Goal: Transaction & Acquisition: Purchase product/service

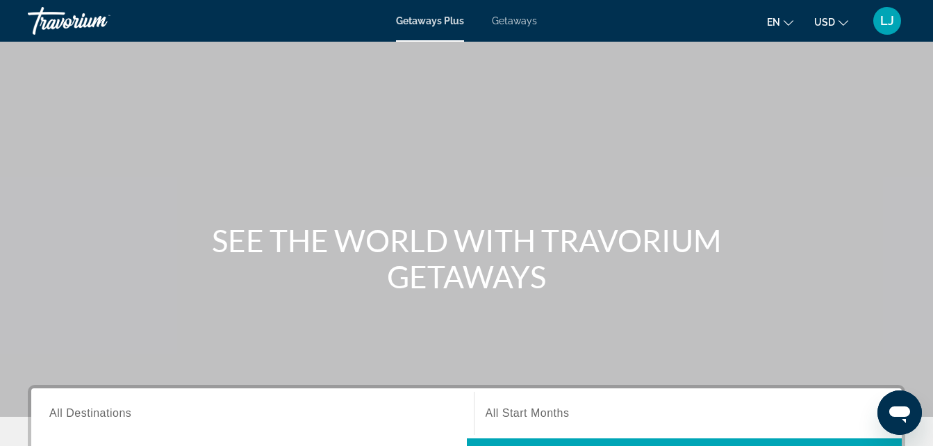
click at [502, 19] on span "Getaways" at bounding box center [514, 20] width 45 height 11
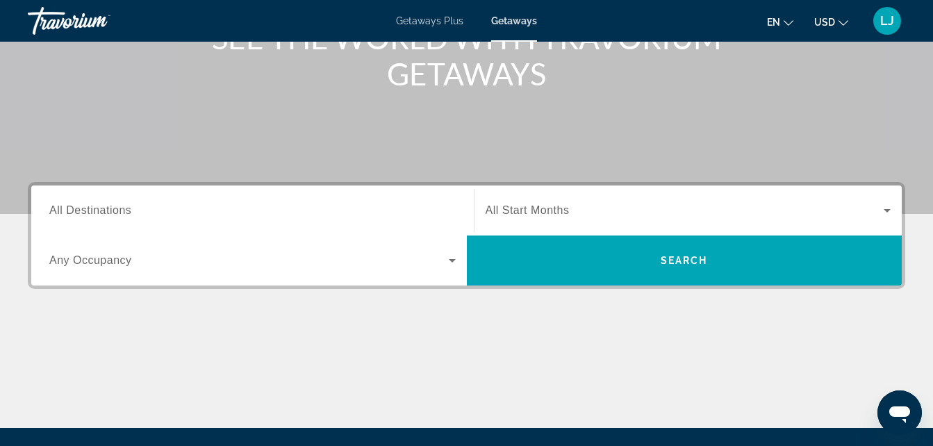
scroll to position [206, 0]
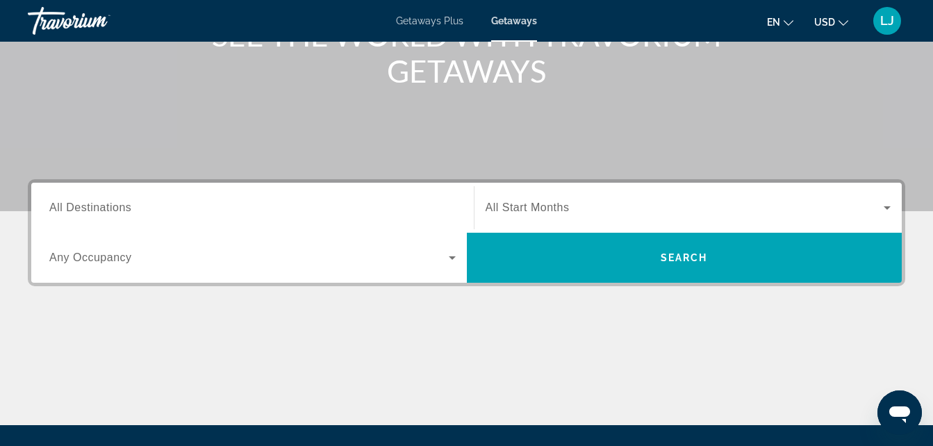
click at [382, 211] on input "Destination All Destinations" at bounding box center [252, 208] width 407 height 17
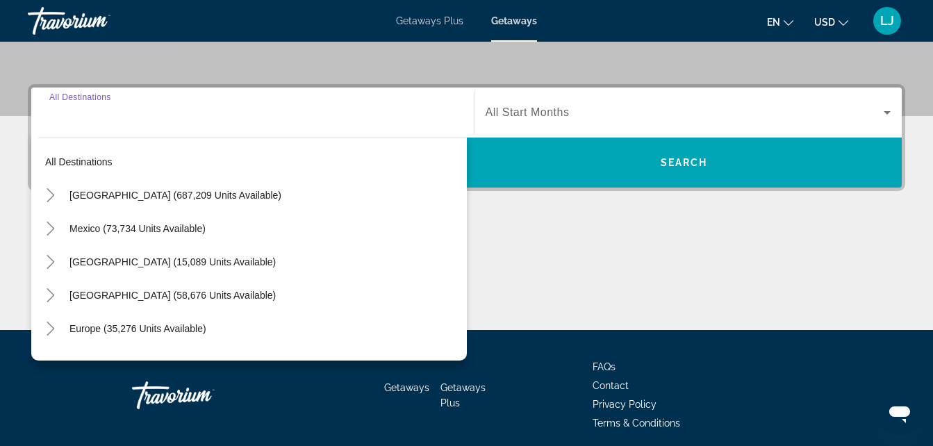
scroll to position [340, 0]
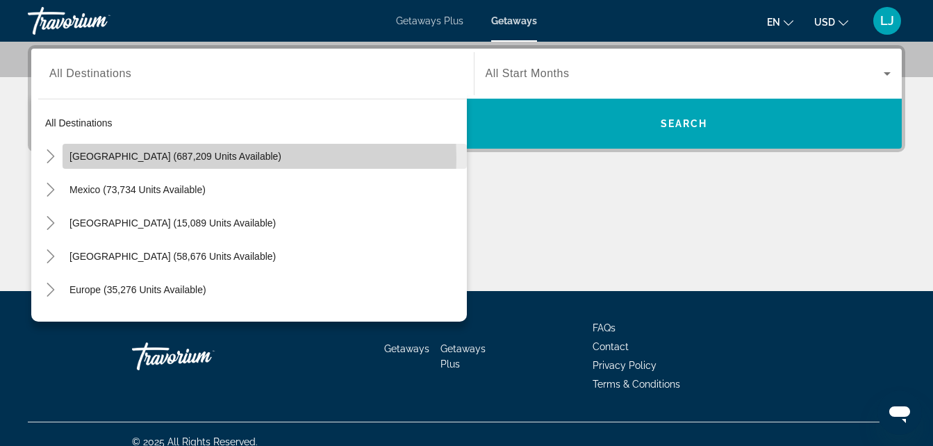
click at [64, 158] on span "Search widget" at bounding box center [265, 156] width 404 height 33
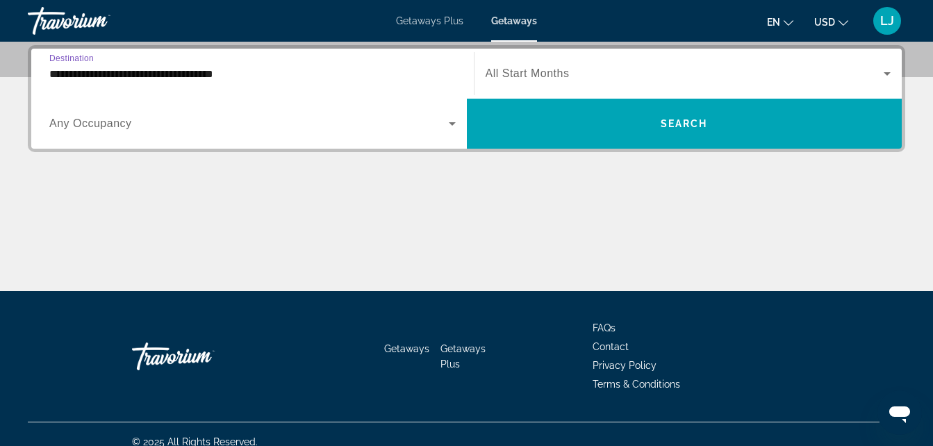
click at [83, 85] on div "**********" at bounding box center [252, 74] width 407 height 40
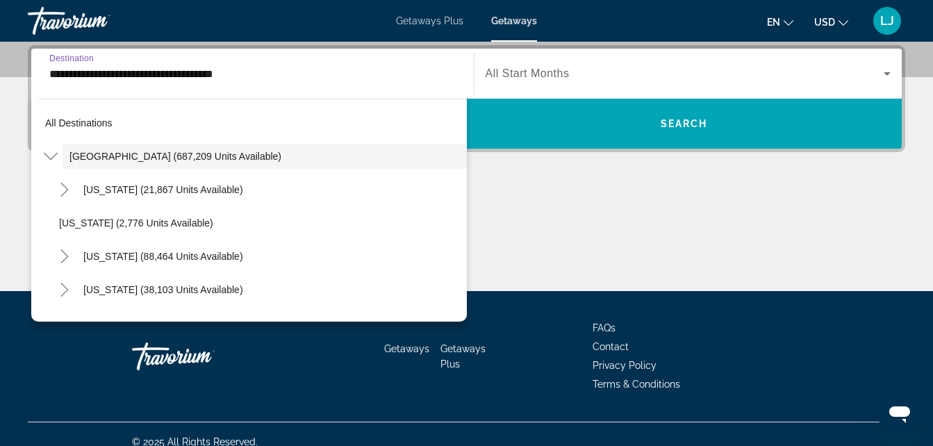
scroll to position [273, 0]
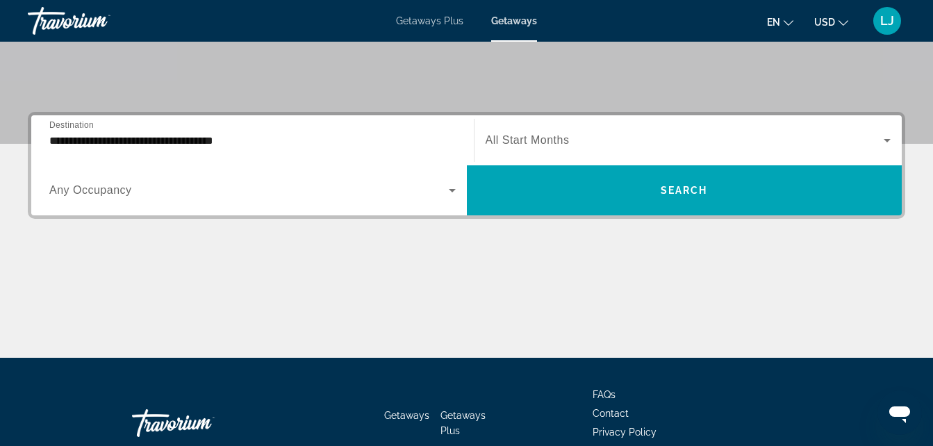
click at [68, 149] on div "**********" at bounding box center [252, 141] width 407 height 40
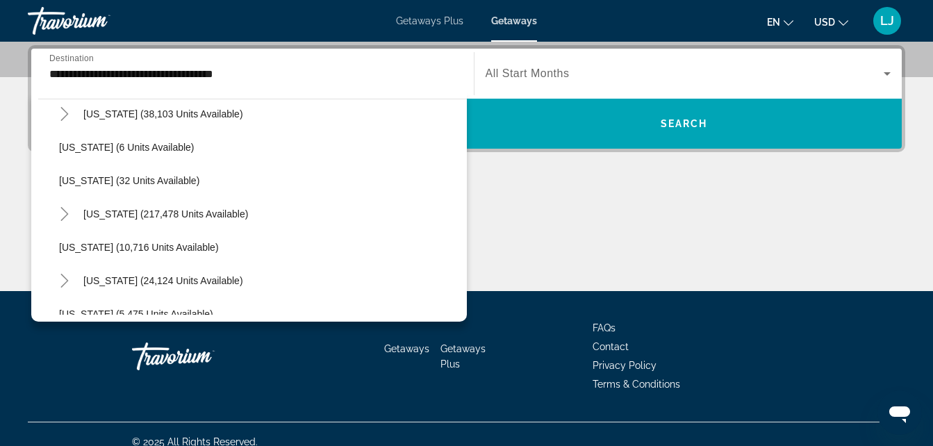
scroll to position [186, 0]
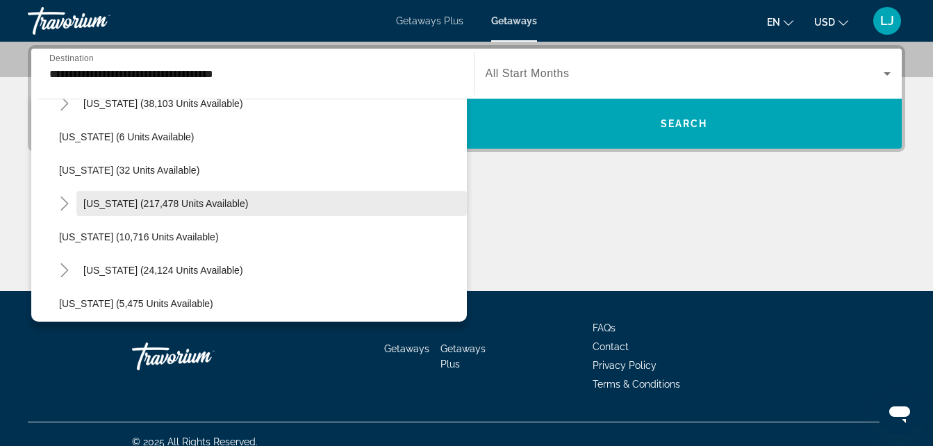
click at [121, 205] on span "Florida (217,478 units available)" at bounding box center [165, 203] width 165 height 11
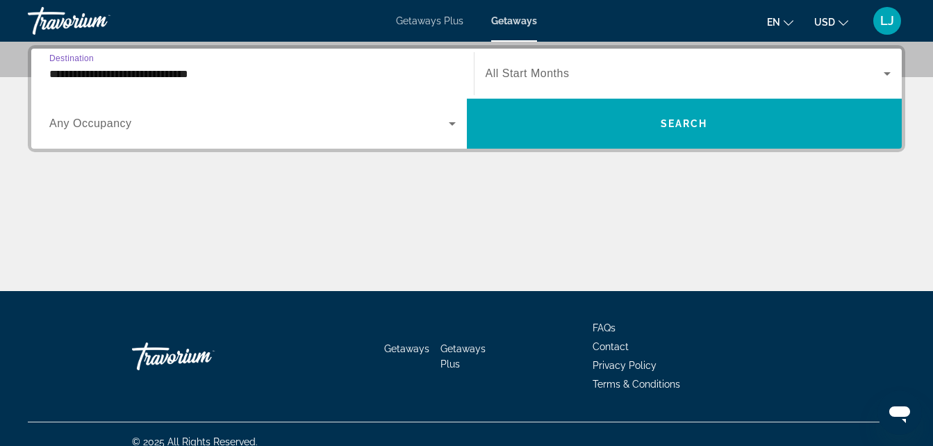
click at [104, 63] on div "**********" at bounding box center [252, 74] width 407 height 40
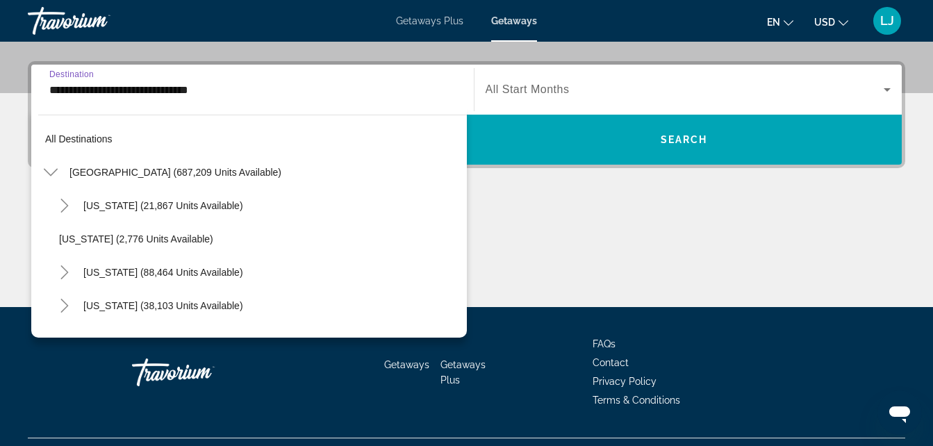
scroll to position [183, 0]
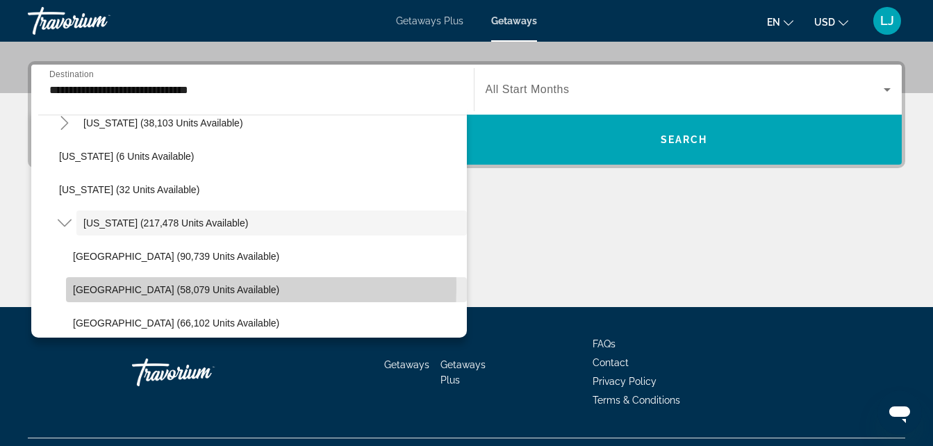
click at [88, 288] on span "East Coast (58,079 units available)" at bounding box center [176, 289] width 206 height 11
type input "**********"
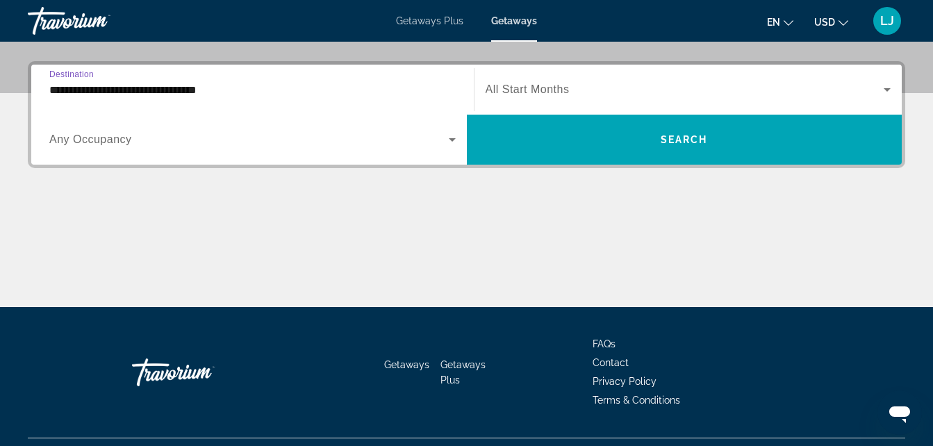
scroll to position [340, 0]
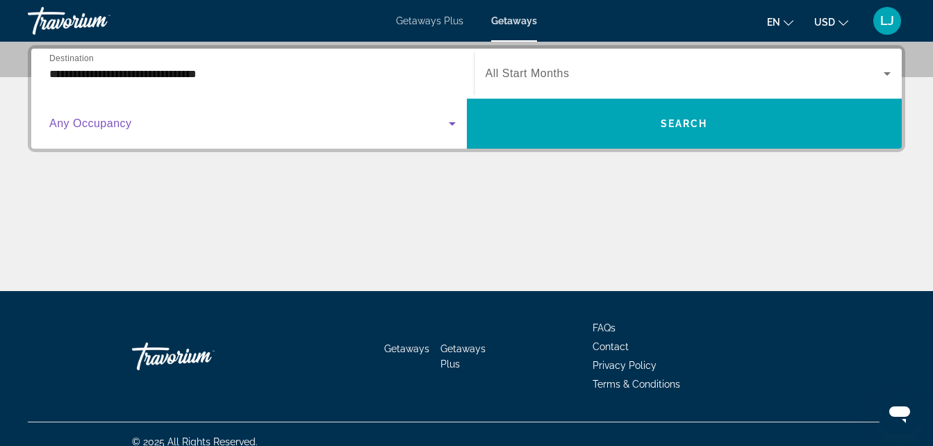
click at [145, 131] on span "Search widget" at bounding box center [249, 123] width 400 height 17
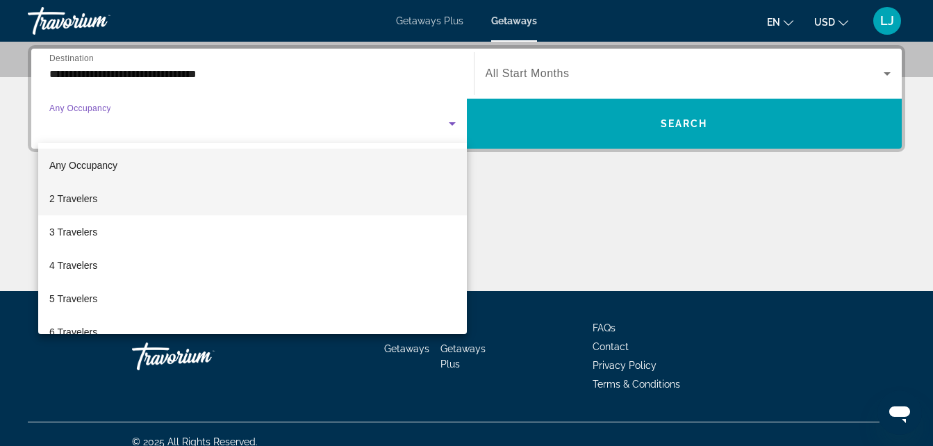
click at [92, 202] on span "2 Travelers" at bounding box center [73, 198] width 48 height 17
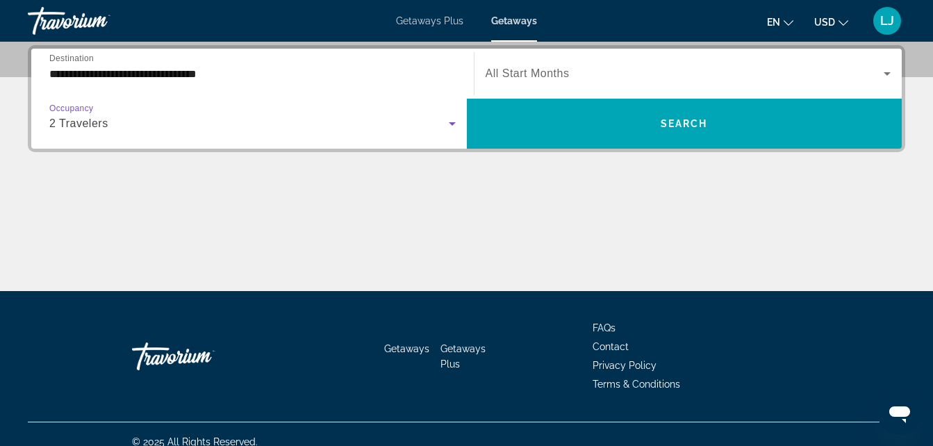
click at [578, 84] on div "Search widget" at bounding box center [689, 73] width 406 height 39
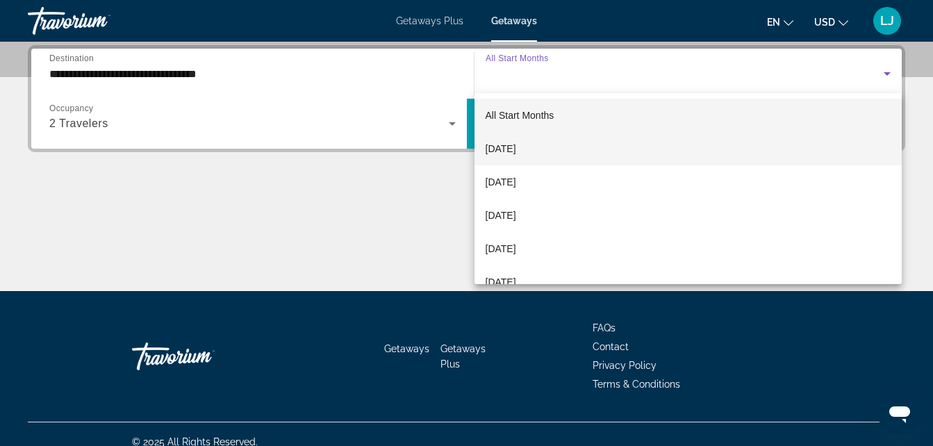
click at [516, 146] on span "September 2025" at bounding box center [501, 148] width 31 height 17
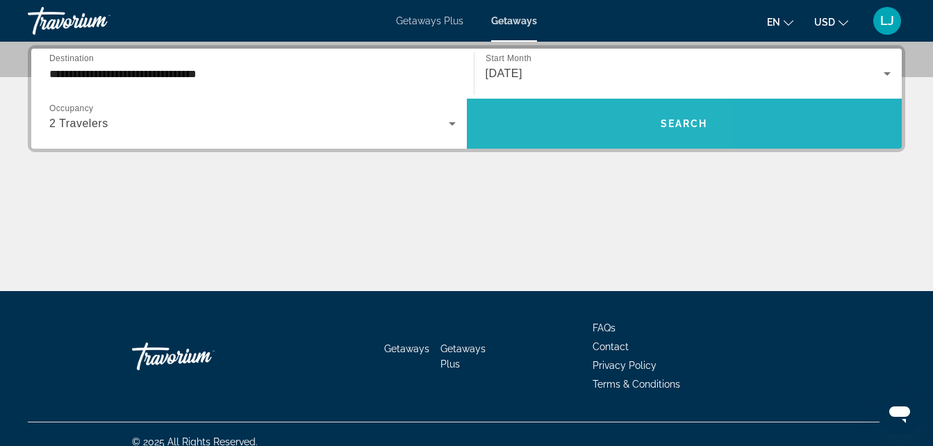
click at [553, 124] on span "Search widget" at bounding box center [685, 123] width 436 height 33
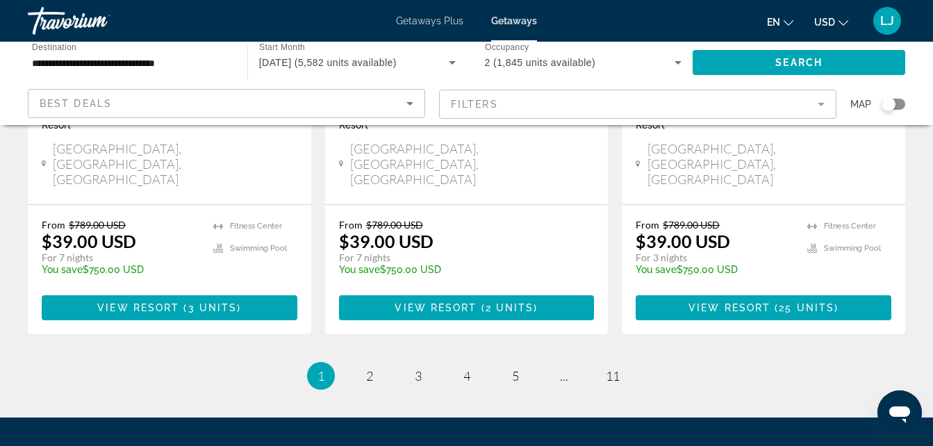
scroll to position [1902, 0]
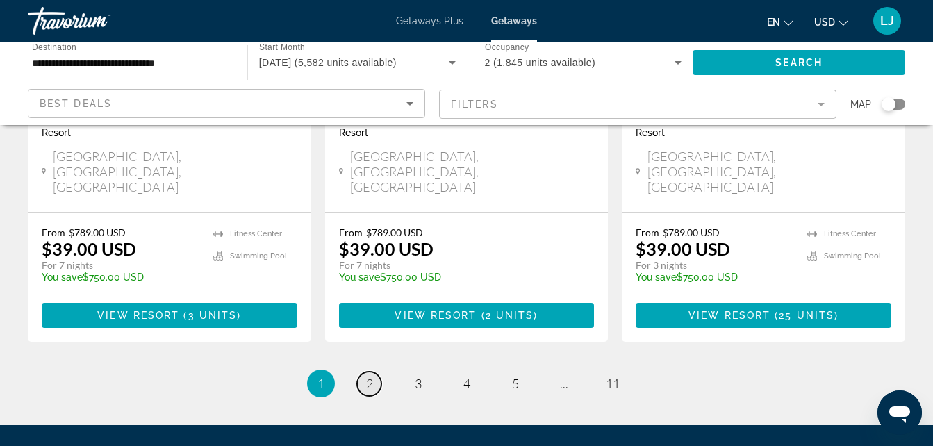
click at [369, 376] on span "2" at bounding box center [369, 383] width 7 height 15
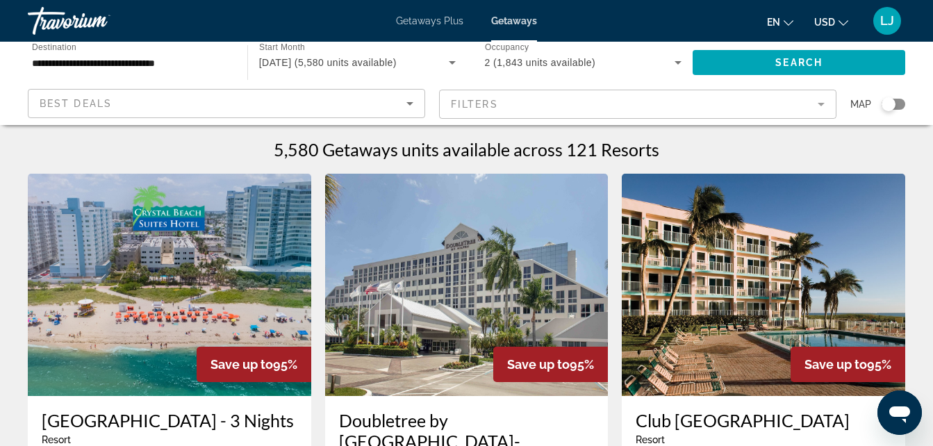
click at [899, 101] on div "Search widget" at bounding box center [894, 104] width 24 height 11
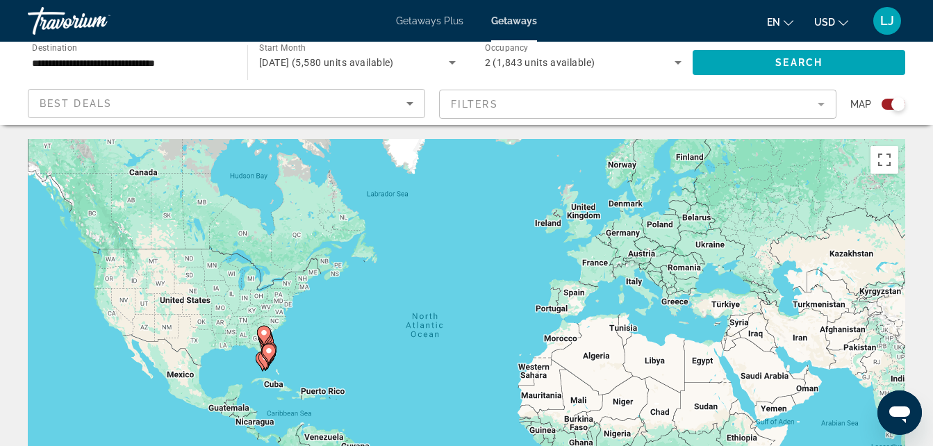
click at [265, 346] on icon "Main content" at bounding box center [268, 354] width 13 height 18
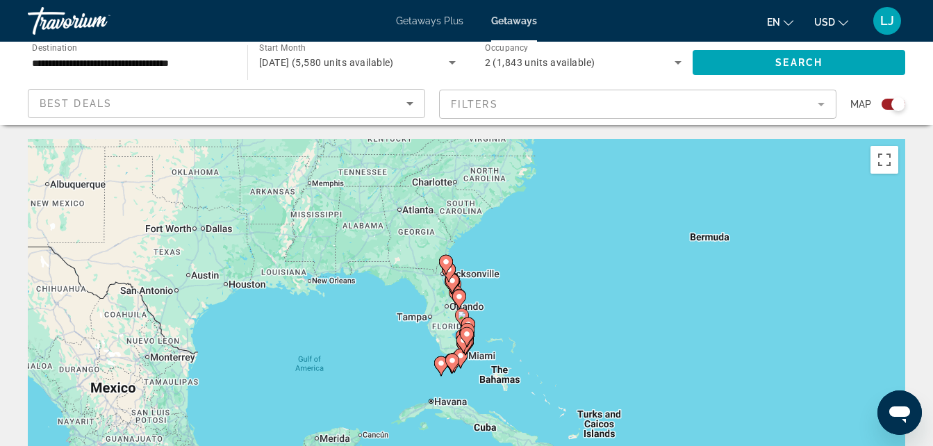
click at [459, 349] on gmp-advanced-marker "Main content" at bounding box center [464, 343] width 14 height 21
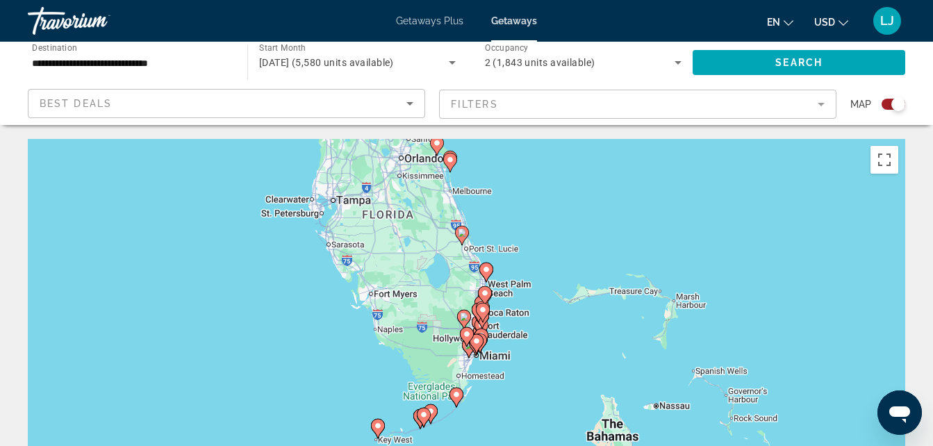
click at [480, 327] on gmp-advanced-marker "Main content" at bounding box center [482, 319] width 14 height 21
type input "**********"
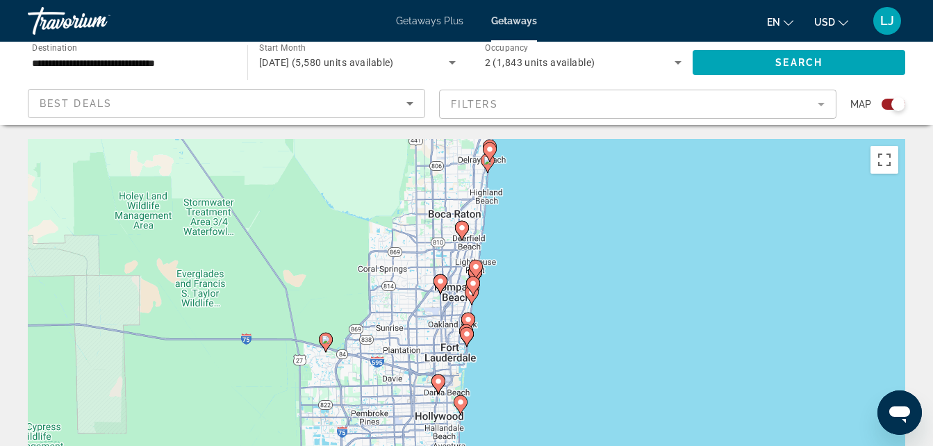
click at [470, 312] on gmp-advanced-marker "Main content" at bounding box center [468, 322] width 14 height 21
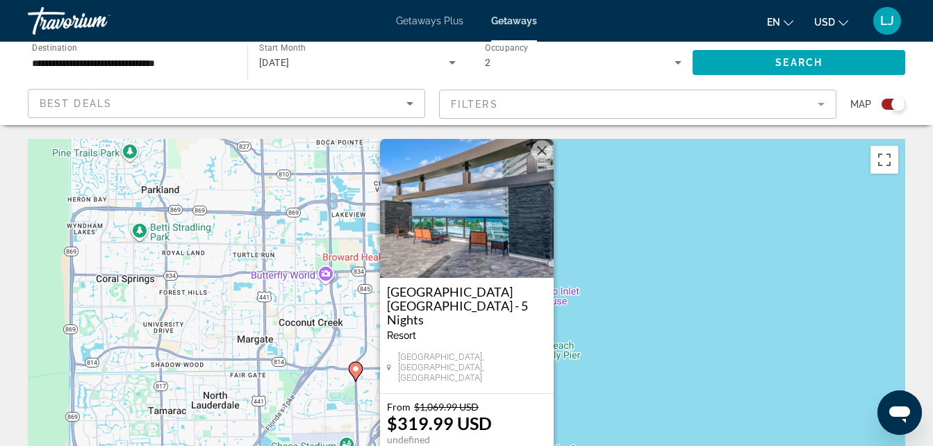
click at [541, 161] on button "Close" at bounding box center [542, 150] width 21 height 21
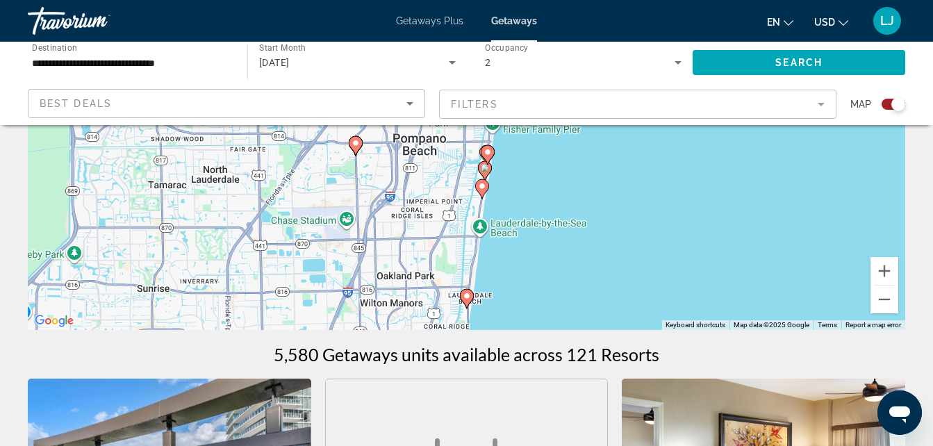
scroll to position [236, 0]
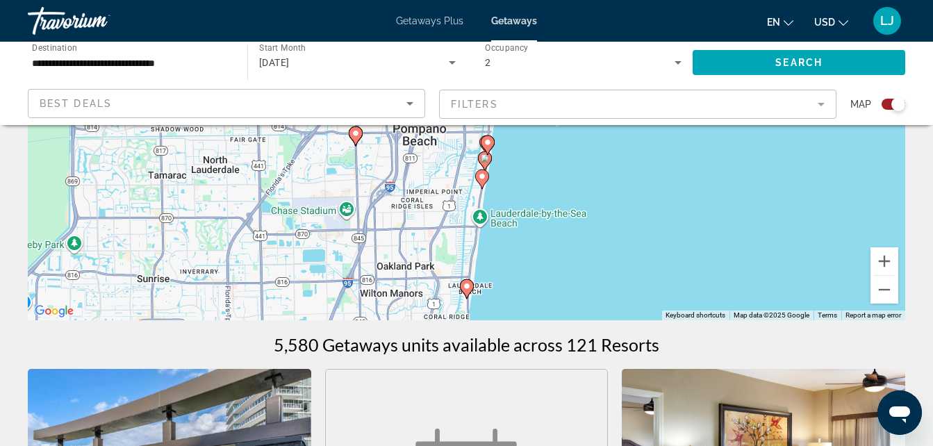
click at [475, 292] on div "To navigate, press the arrow keys. To activate drag with keyboard, press Alt + …" at bounding box center [467, 111] width 878 height 417
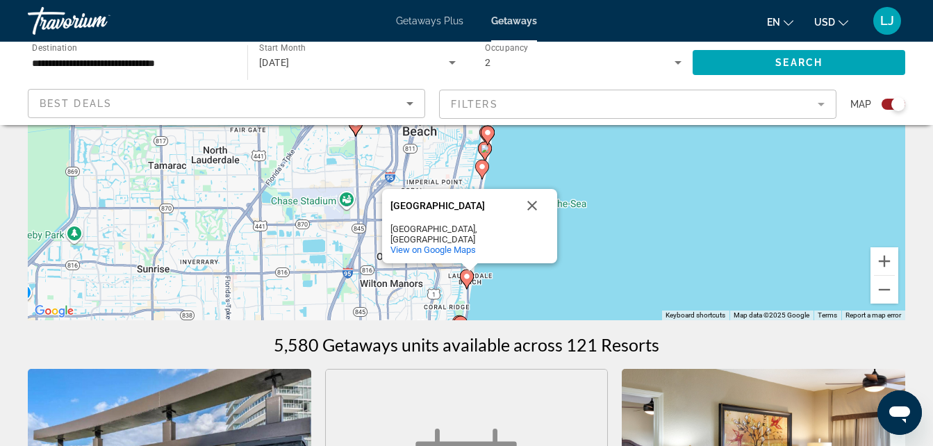
click at [461, 315] on gmp-advanced-marker "Main content" at bounding box center [459, 325] width 14 height 21
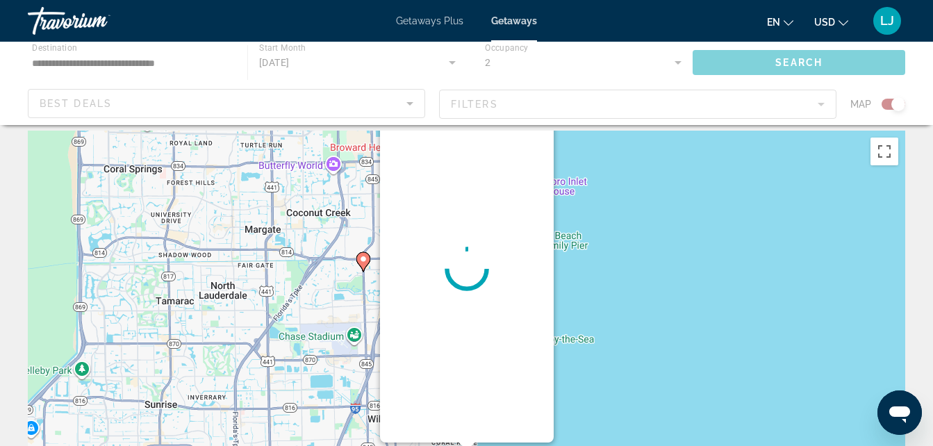
scroll to position [0, 0]
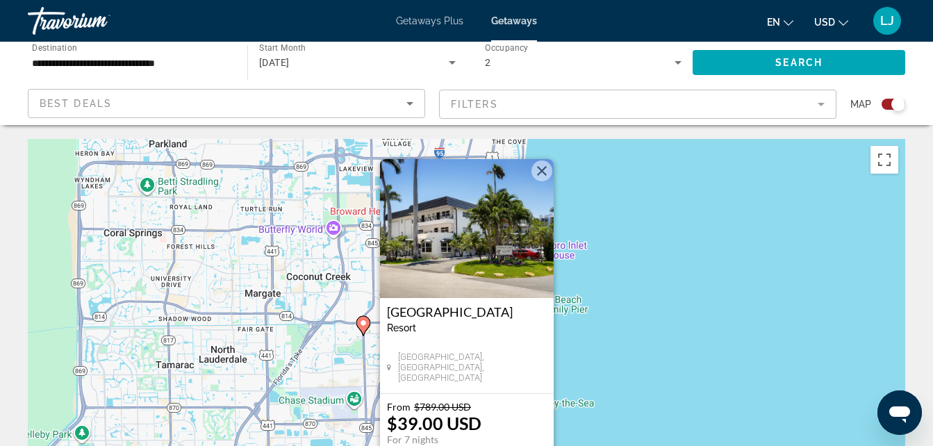
click at [548, 181] on img "Main content" at bounding box center [467, 228] width 174 height 139
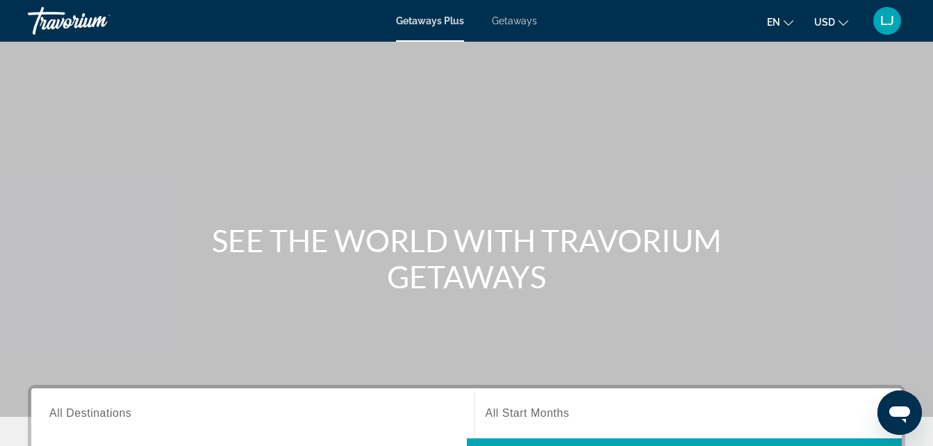
click at [519, 19] on span "Getaways" at bounding box center [514, 20] width 45 height 11
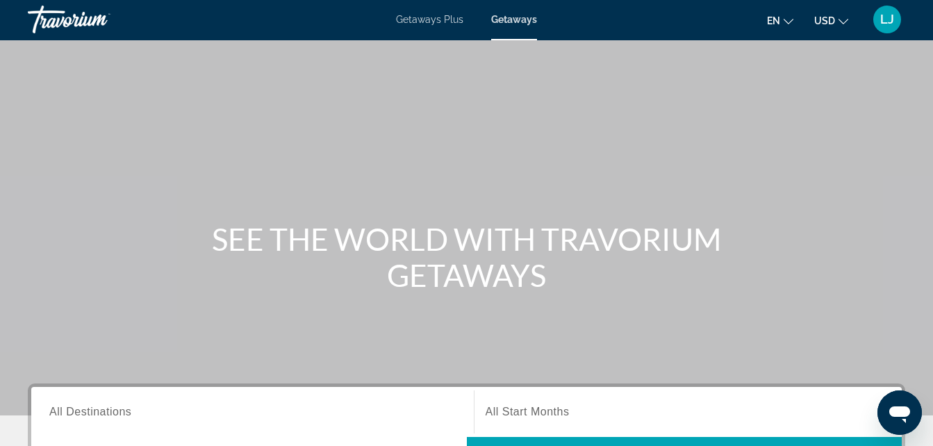
scroll to position [355, 0]
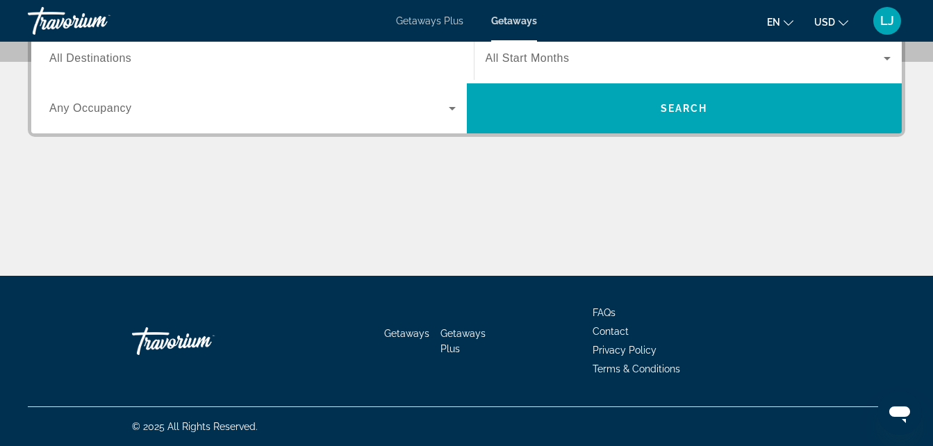
click at [233, 56] on input "Destination All Destinations" at bounding box center [252, 59] width 407 height 17
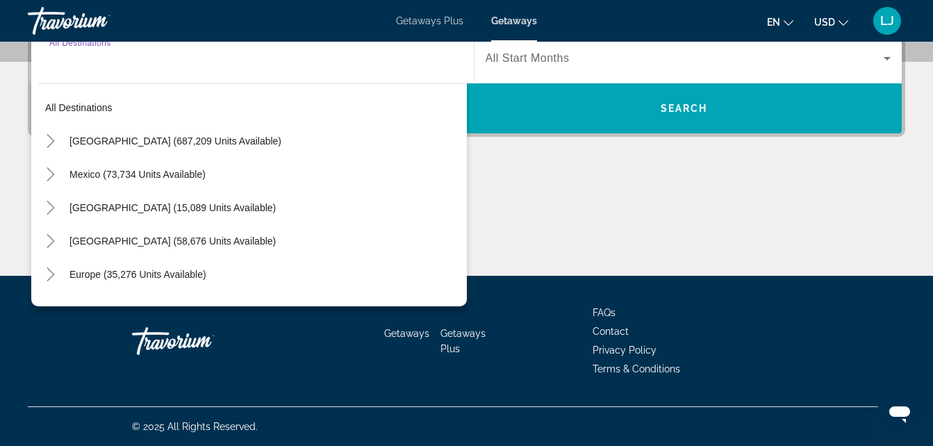
scroll to position [340, 0]
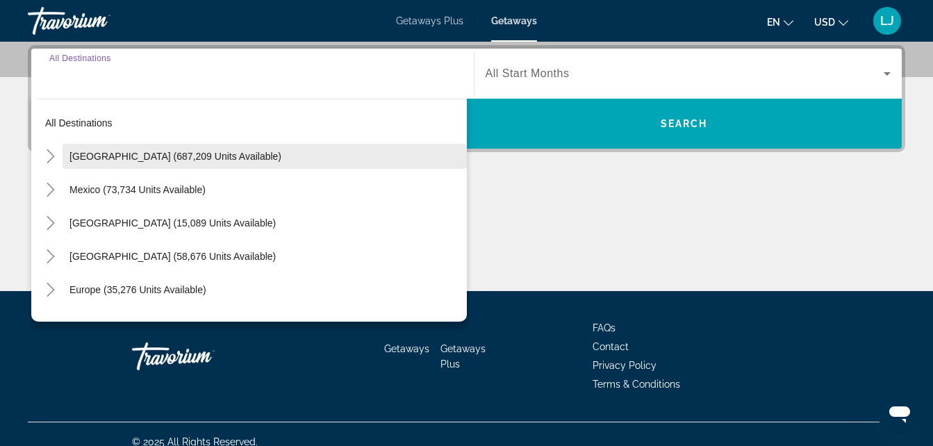
click at [197, 158] on span "[GEOGRAPHIC_DATA] (687,209 units available)" at bounding box center [176, 156] width 212 height 11
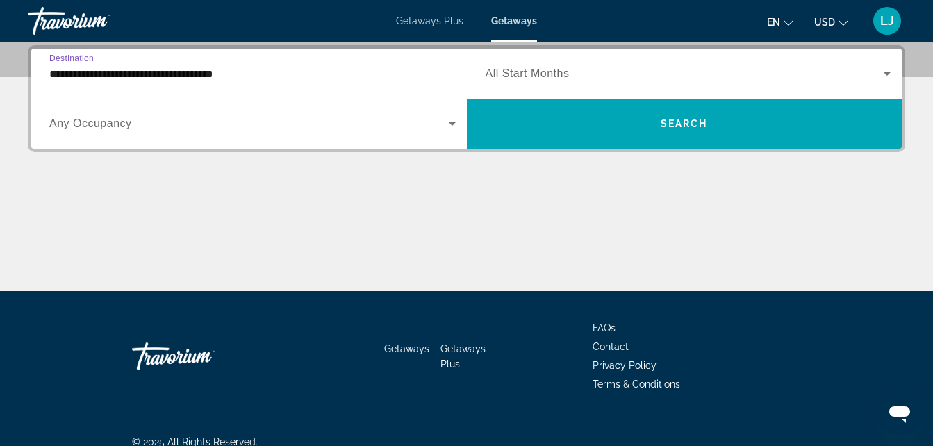
click at [106, 76] on input "**********" at bounding box center [252, 74] width 407 height 17
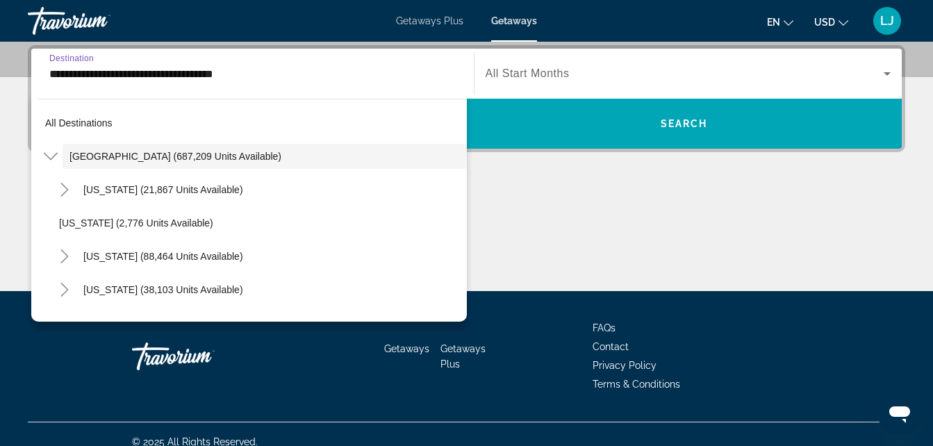
scroll to position [273, 0]
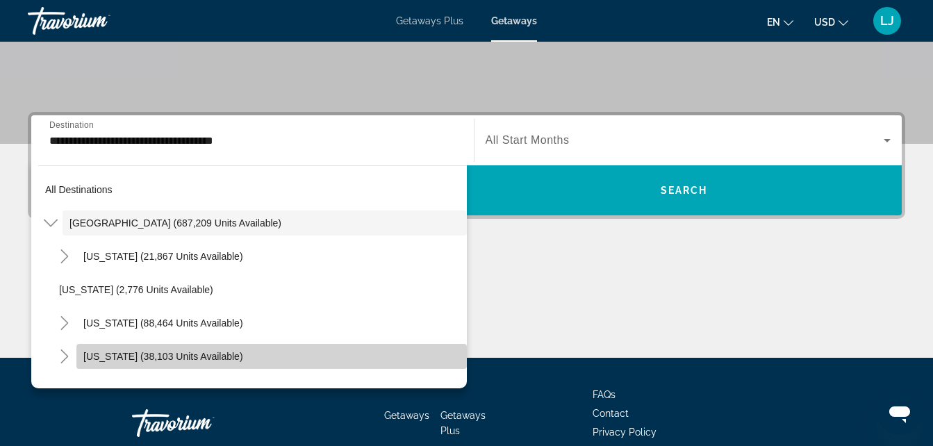
click at [456, 372] on span "Search widget" at bounding box center [271, 356] width 391 height 33
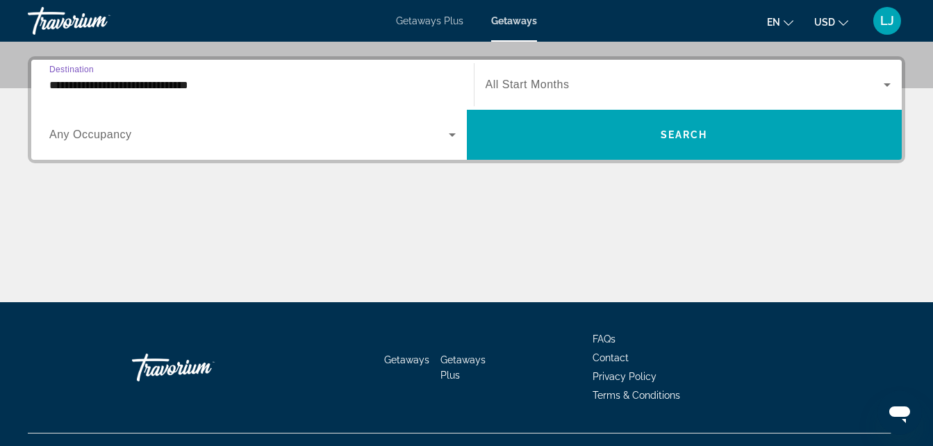
scroll to position [340, 0]
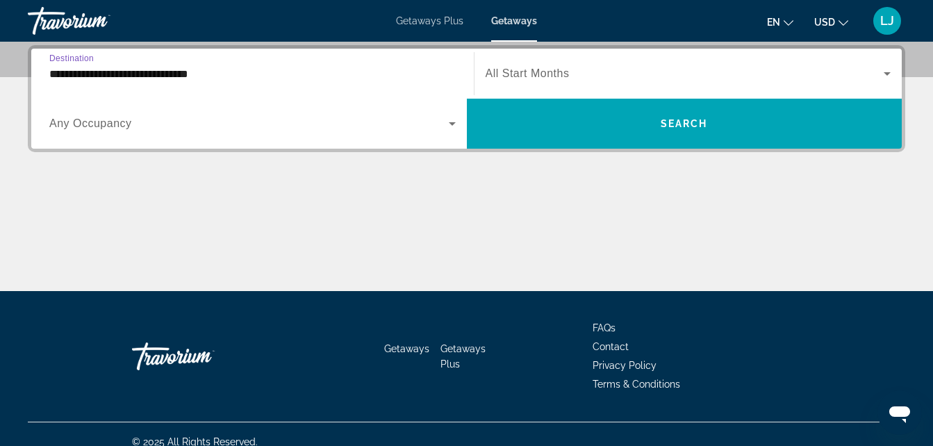
click at [456, 129] on icon "Search widget" at bounding box center [452, 123] width 17 height 17
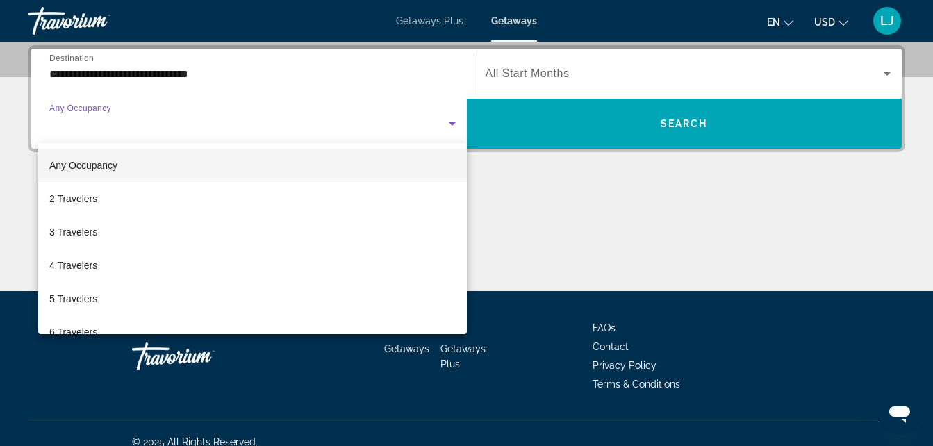
click at [176, 80] on div at bounding box center [466, 223] width 933 height 446
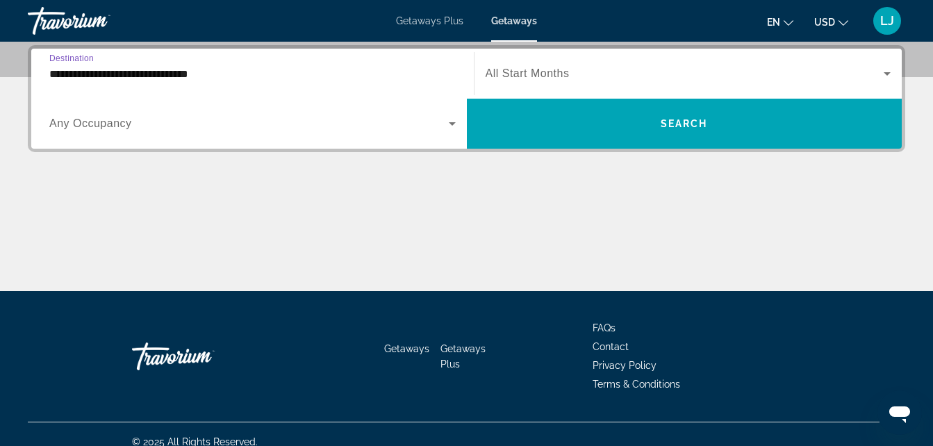
click at [172, 72] on input "**********" at bounding box center [252, 74] width 407 height 17
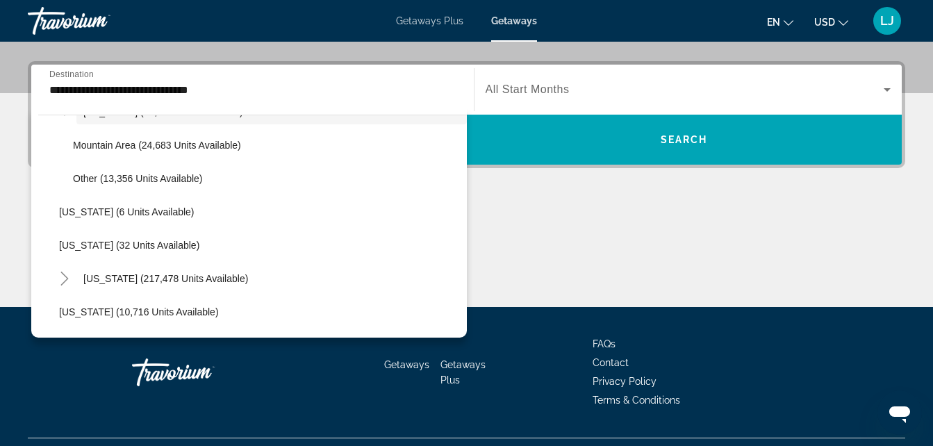
scroll to position [222, 0]
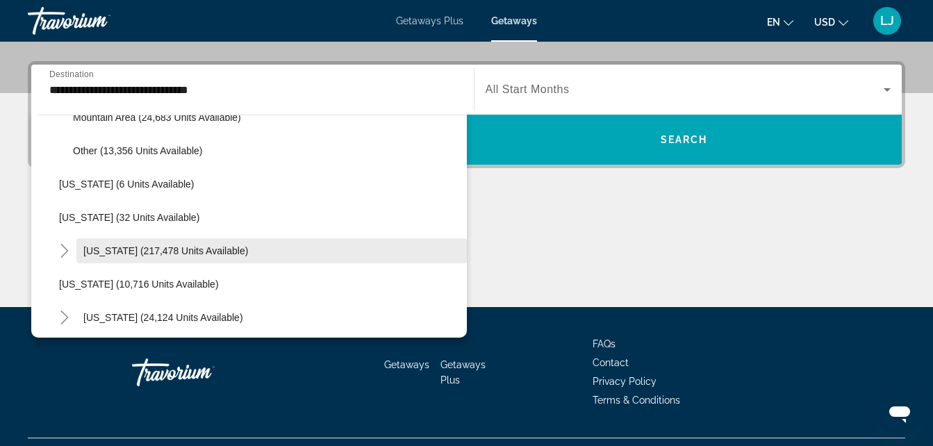
click at [252, 255] on span "Search widget" at bounding box center [271, 250] width 391 height 33
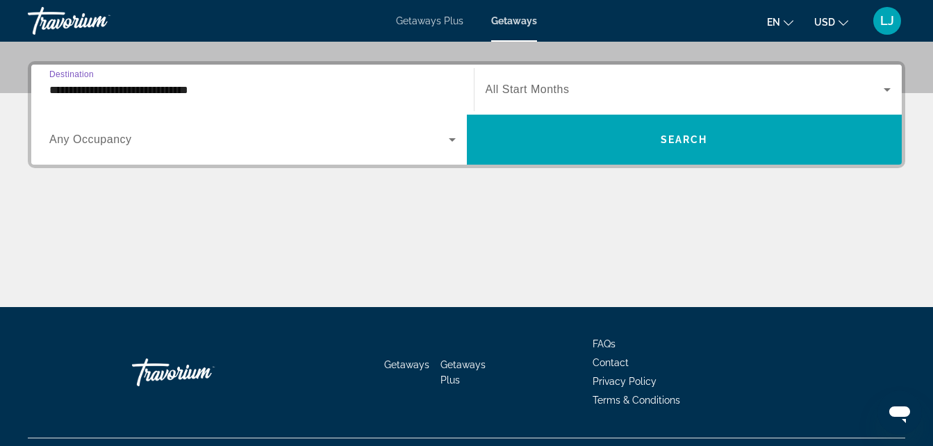
scroll to position [340, 0]
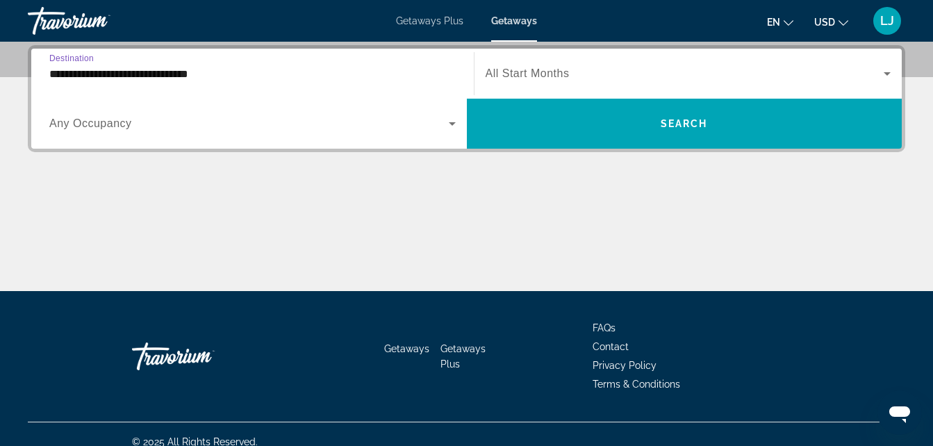
click at [621, 75] on span "Search widget" at bounding box center [685, 73] width 399 height 17
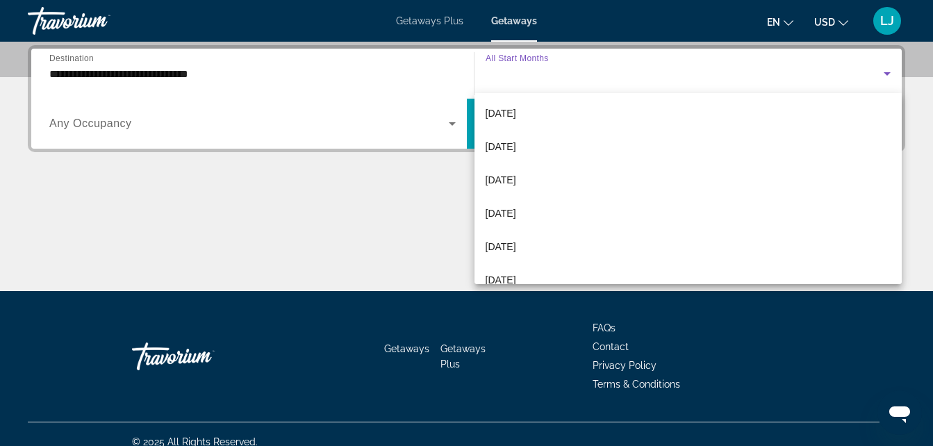
scroll to position [71, 0]
click at [261, 78] on div at bounding box center [466, 223] width 933 height 446
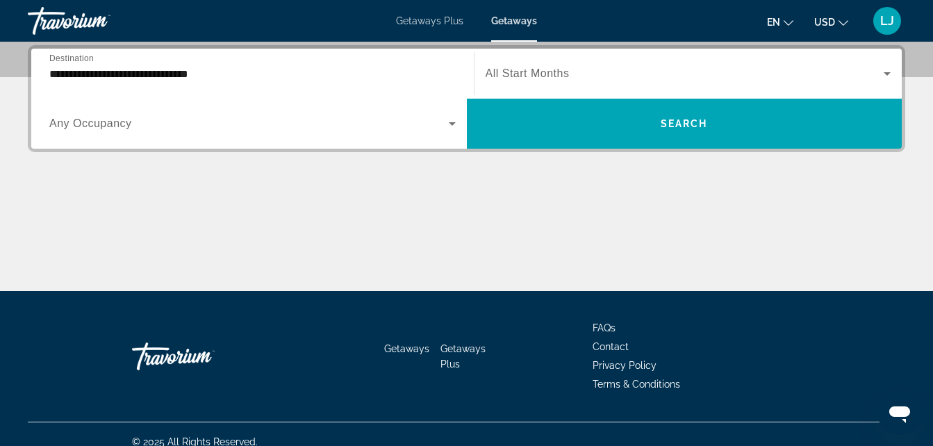
click at [185, 76] on input "**********" at bounding box center [252, 74] width 407 height 17
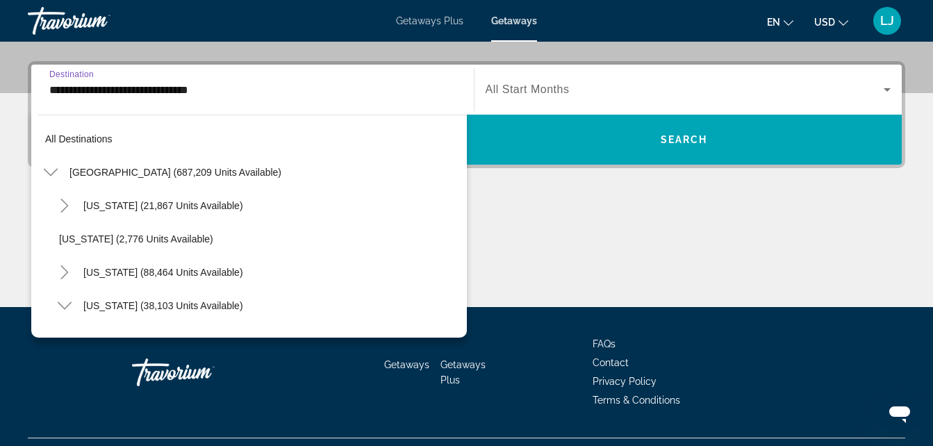
scroll to position [250, 0]
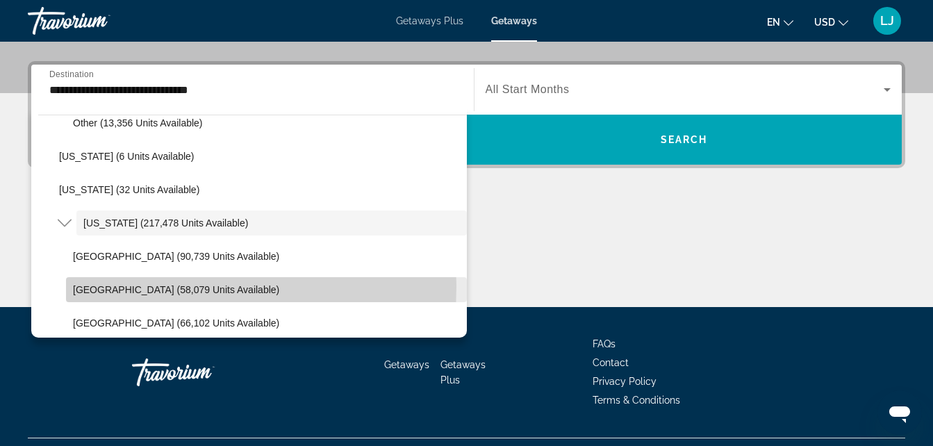
click at [102, 286] on span "East Coast (58,079 units available)" at bounding box center [176, 289] width 206 height 11
type input "**********"
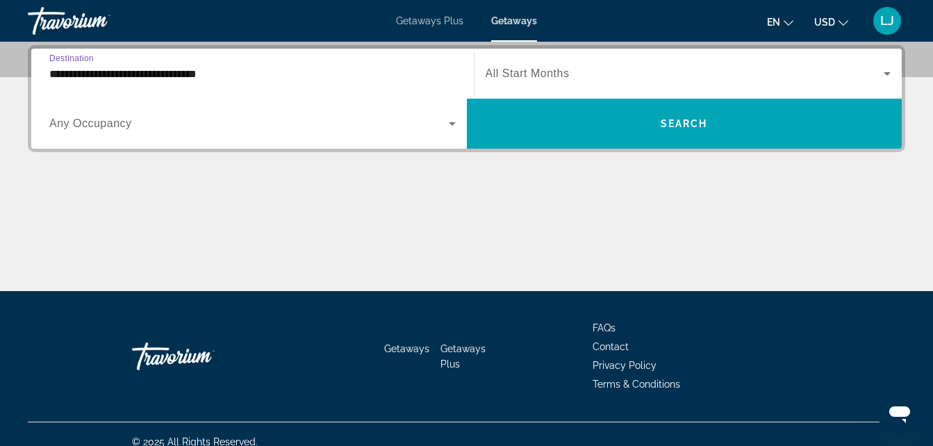
click at [510, 81] on span "Search widget" at bounding box center [685, 73] width 399 height 17
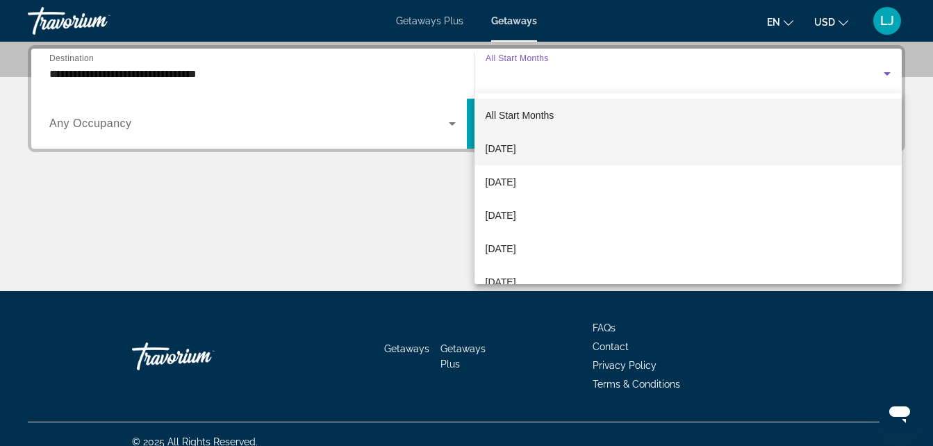
click at [516, 150] on span "September 2025" at bounding box center [501, 148] width 31 height 17
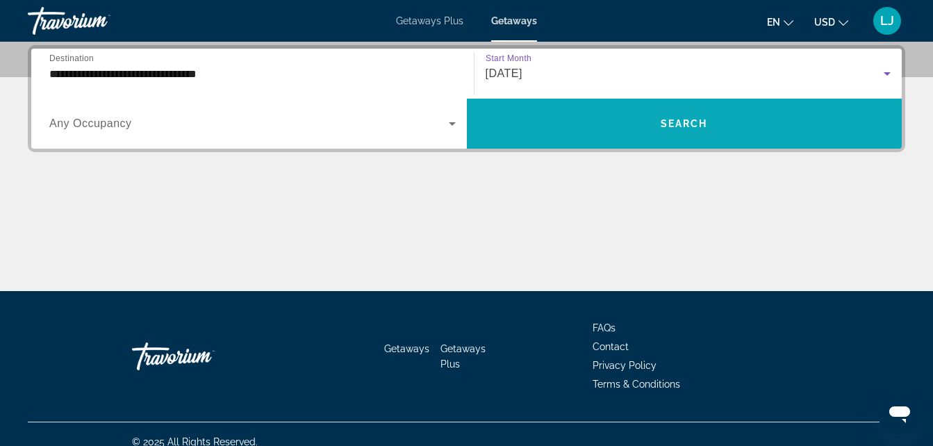
click at [527, 136] on span "Search widget" at bounding box center [685, 123] width 436 height 33
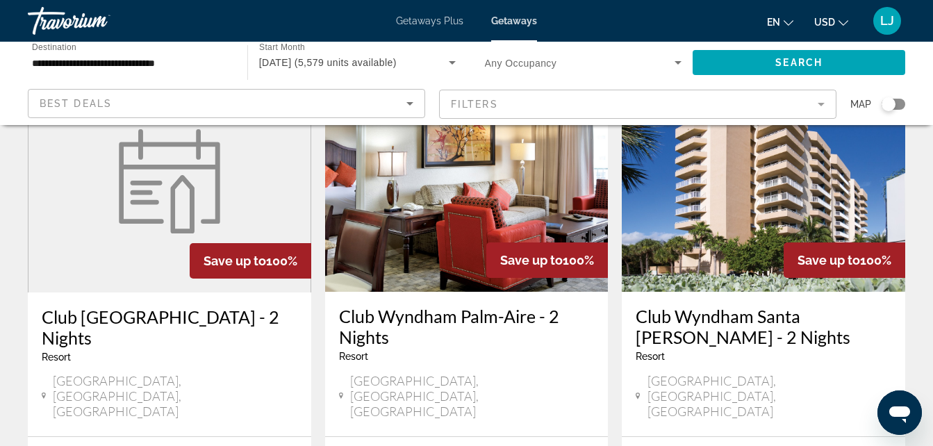
scroll to position [97, 0]
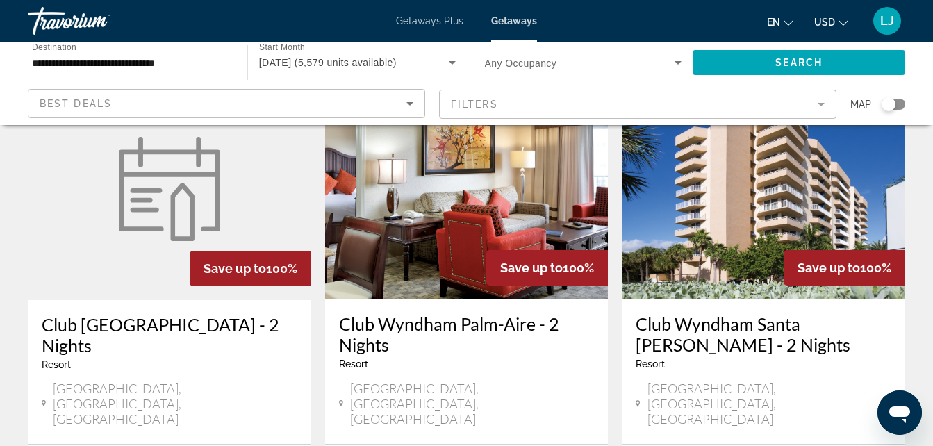
click at [775, 199] on img "Main content" at bounding box center [764, 188] width 284 height 222
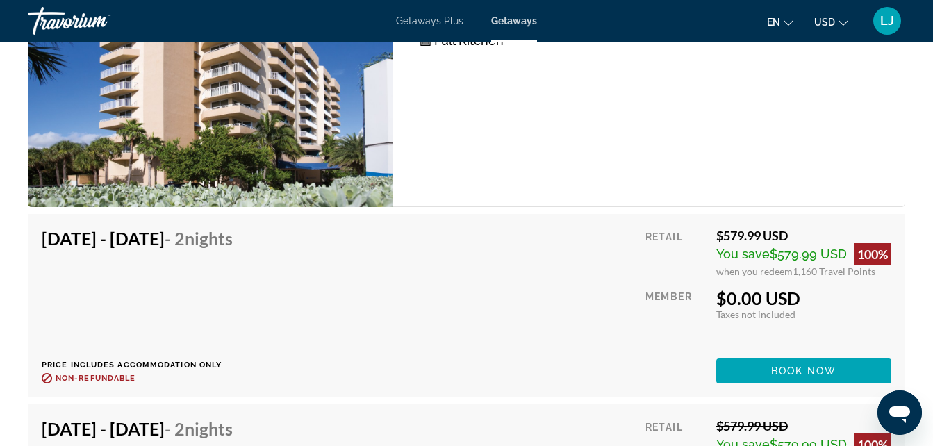
scroll to position [2840, 0]
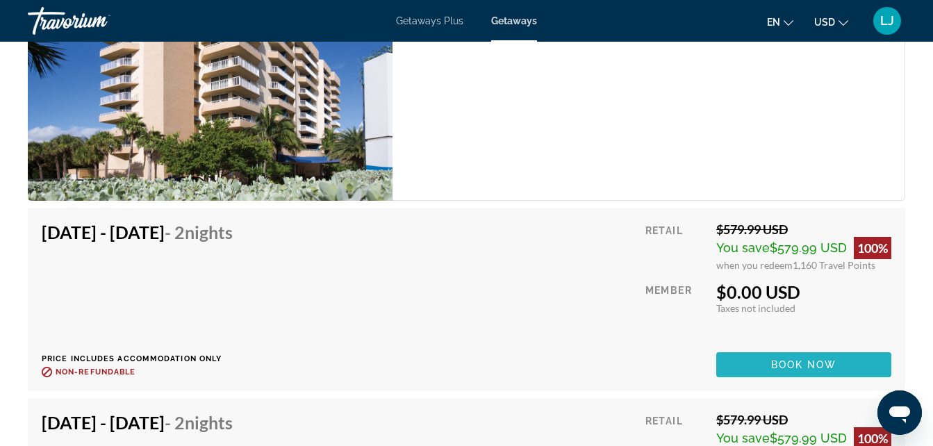
click at [786, 382] on span "Main content" at bounding box center [804, 364] width 175 height 33
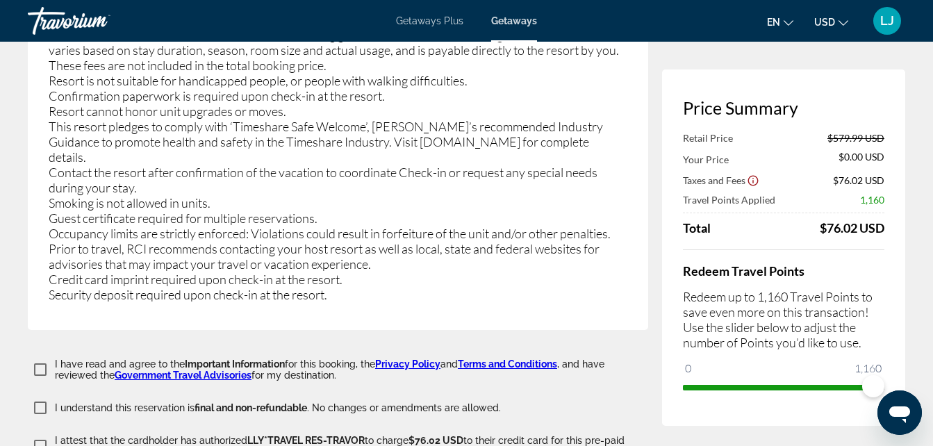
scroll to position [2772, 0]
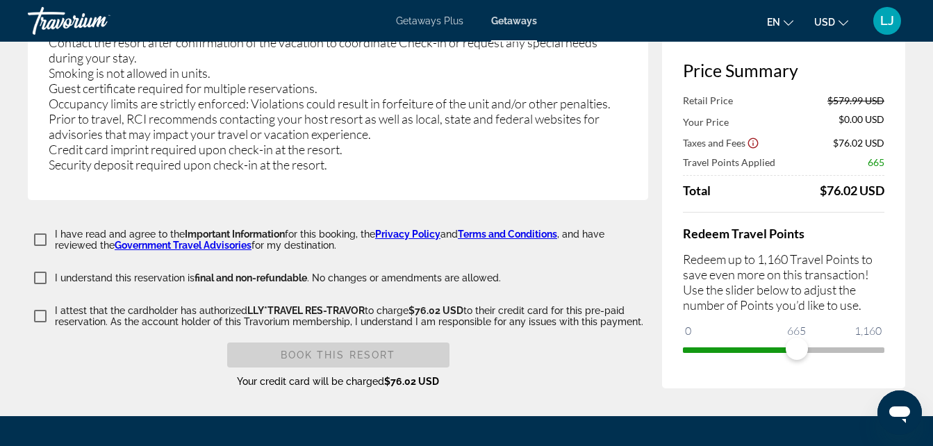
click at [797, 348] on span "ngx-slider" at bounding box center [740, 351] width 114 height 6
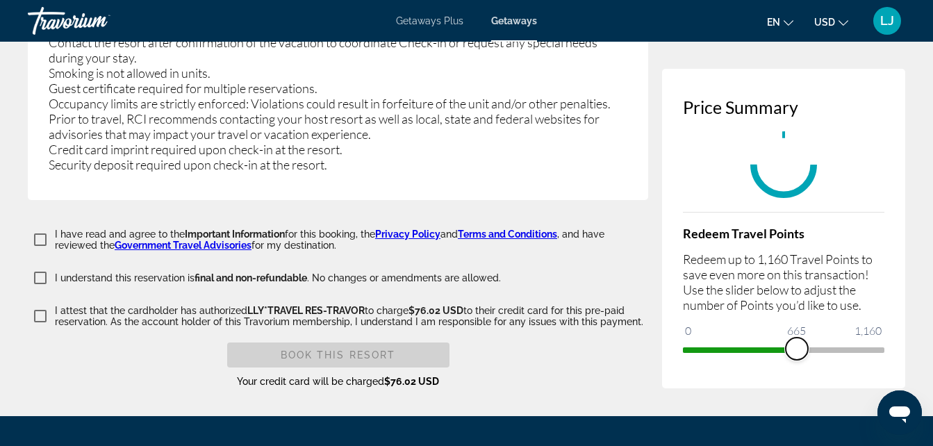
click at [797, 338] on span "ngx-slider" at bounding box center [797, 349] width 22 height 22
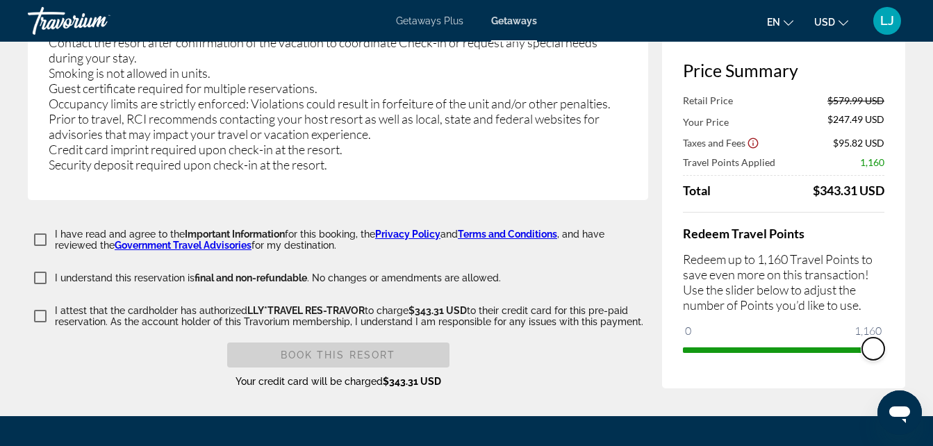
drag, startPoint x: 797, startPoint y: 270, endPoint x: 946, endPoint y: 330, distance: 160.3
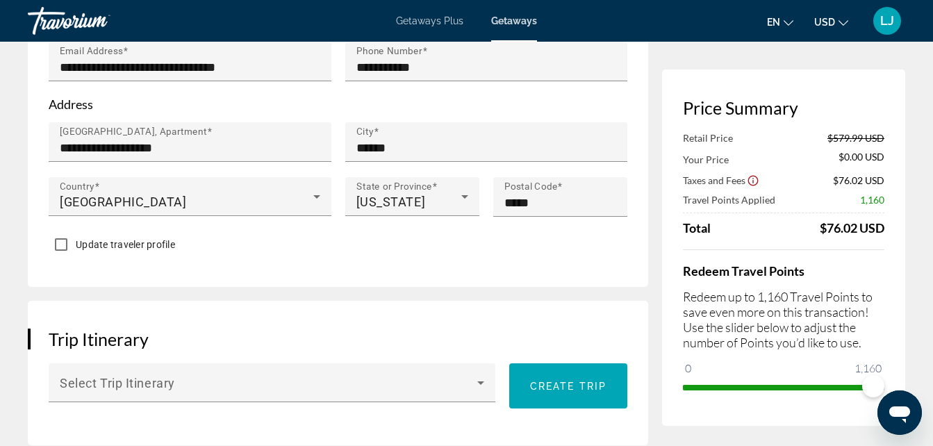
scroll to position [671, 0]
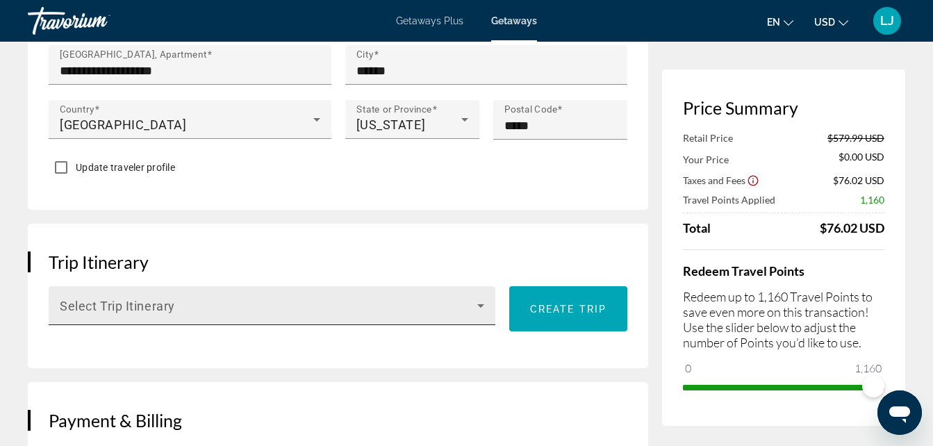
click at [474, 297] on icon "Main content" at bounding box center [481, 305] width 17 height 17
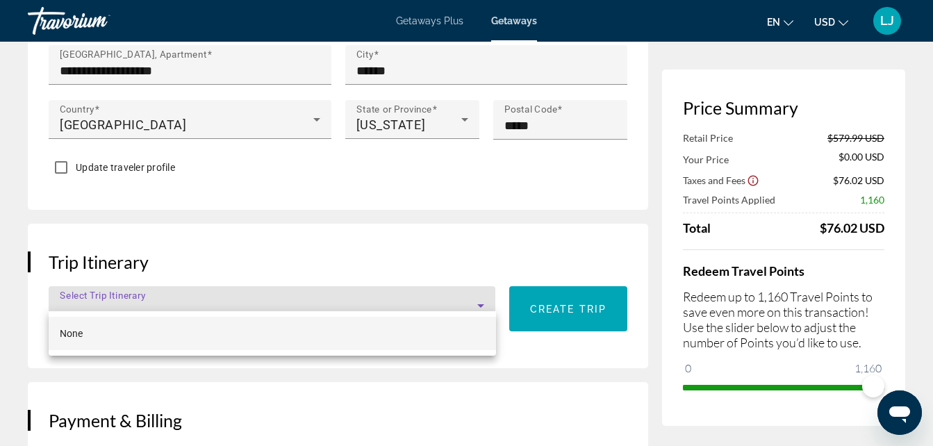
click at [545, 293] on div at bounding box center [466, 223] width 933 height 446
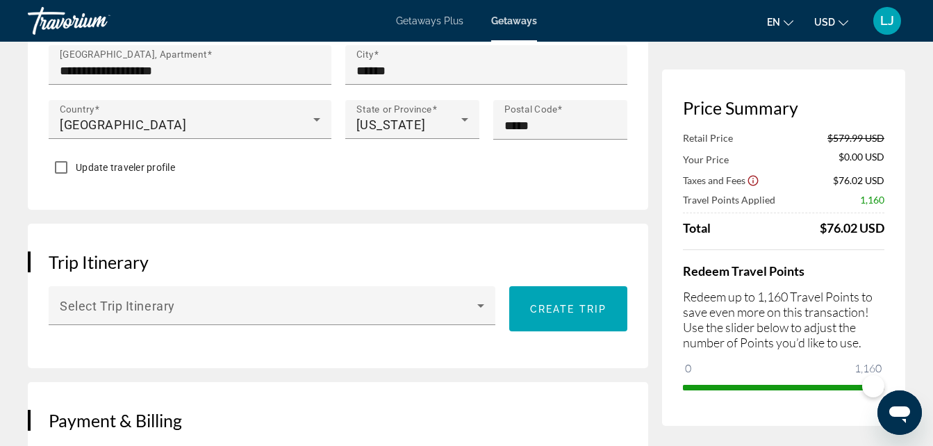
click at [545, 304] on span "Create trip" at bounding box center [568, 309] width 76 height 11
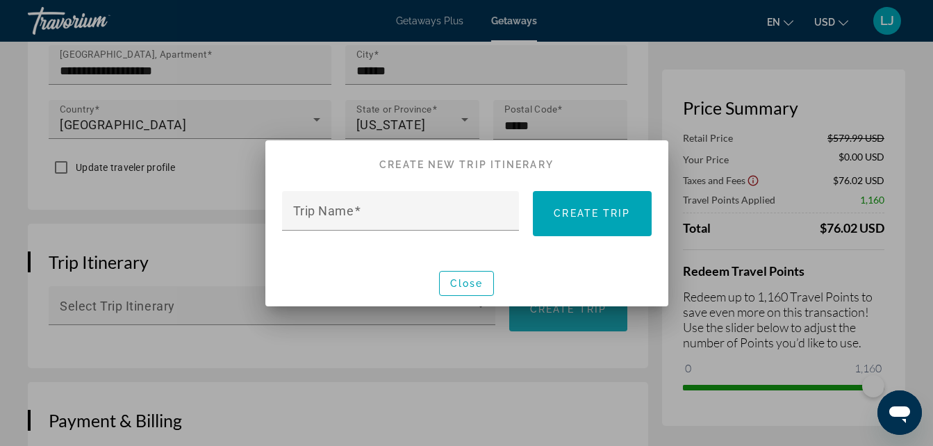
scroll to position [0, 0]
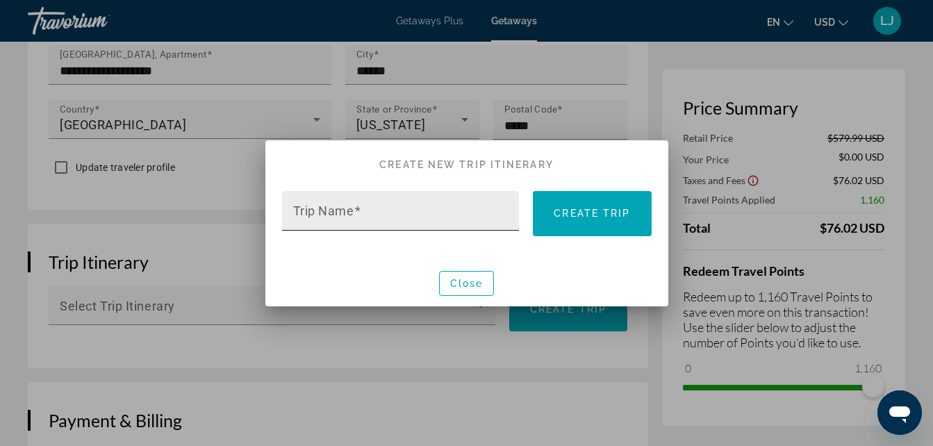
click at [468, 215] on input "Trip Name" at bounding box center [405, 217] width 224 height 17
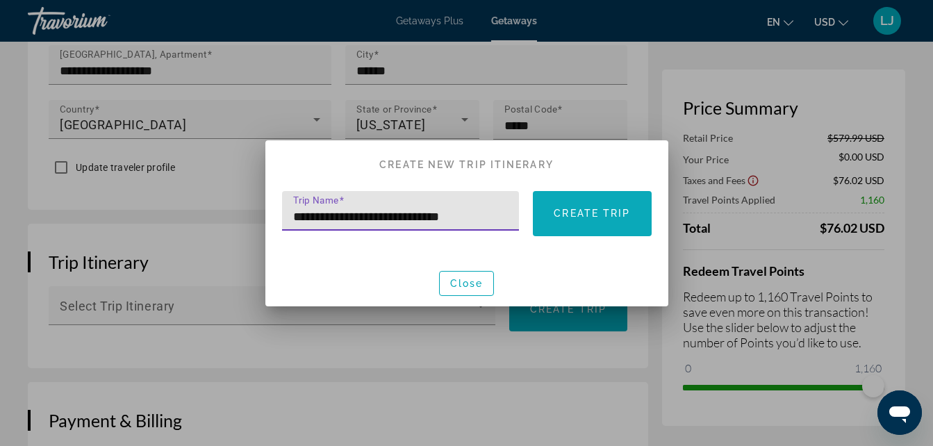
type input "**********"
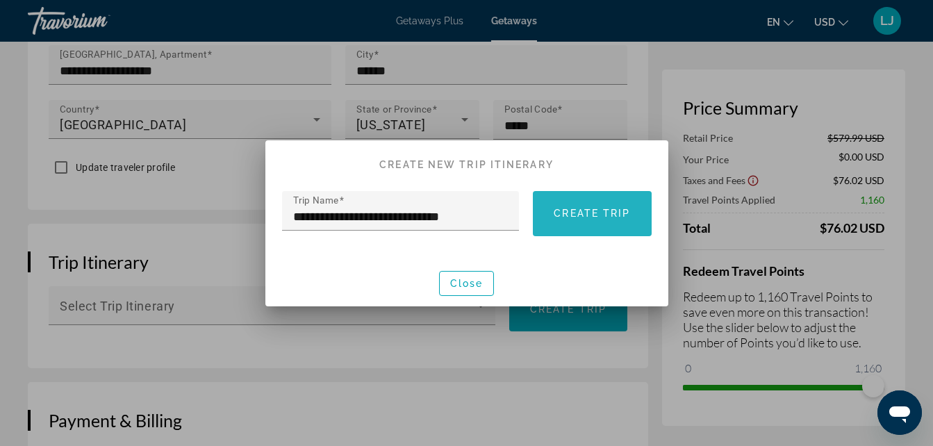
scroll to position [0, 0]
click at [554, 224] on span at bounding box center [592, 213] width 118 height 33
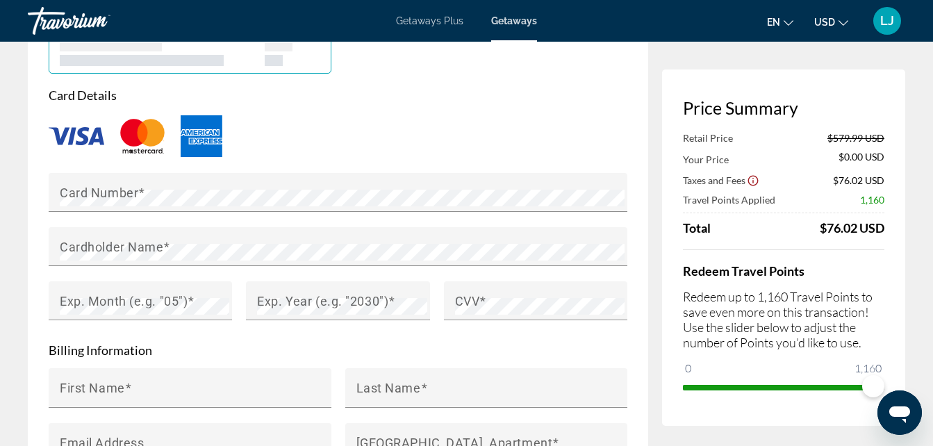
scroll to position [1209, 0]
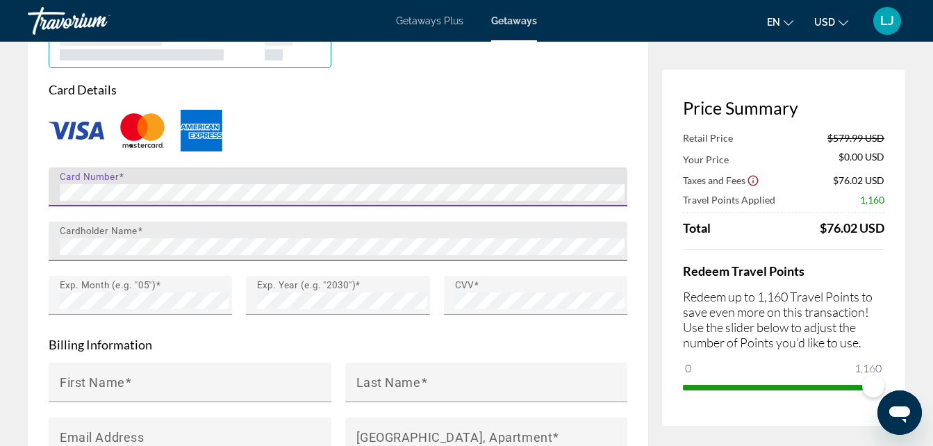
type input "**********"
type input "******"
type input "**"
type input "*****"
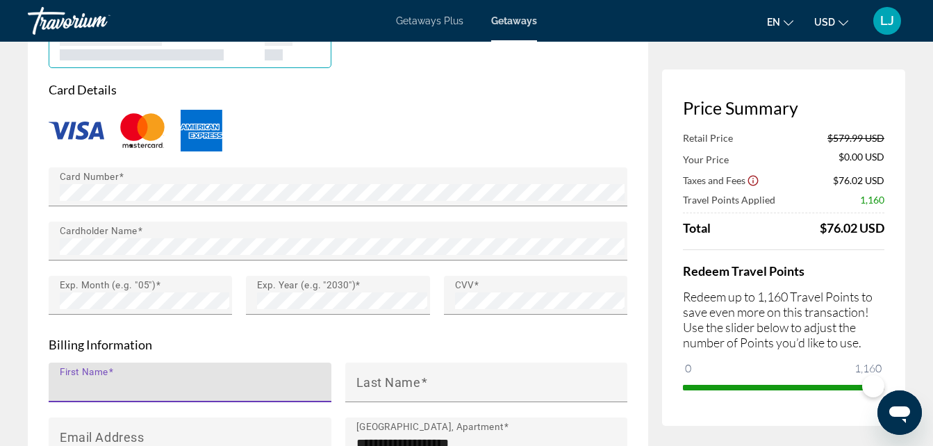
click at [140, 380] on input "First Name" at bounding box center [194, 388] width 269 height 17
type input "****"
type input "**********"
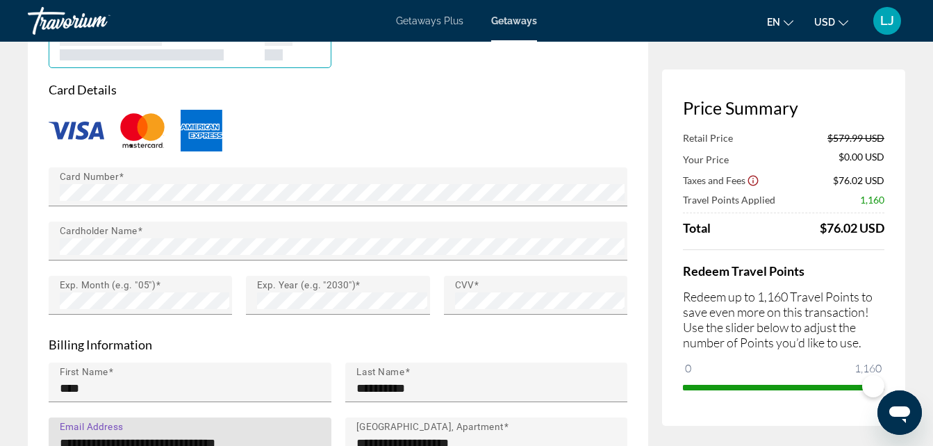
click at [305, 435] on input "**********" at bounding box center [194, 443] width 269 height 17
type input "*"
type input "**********"
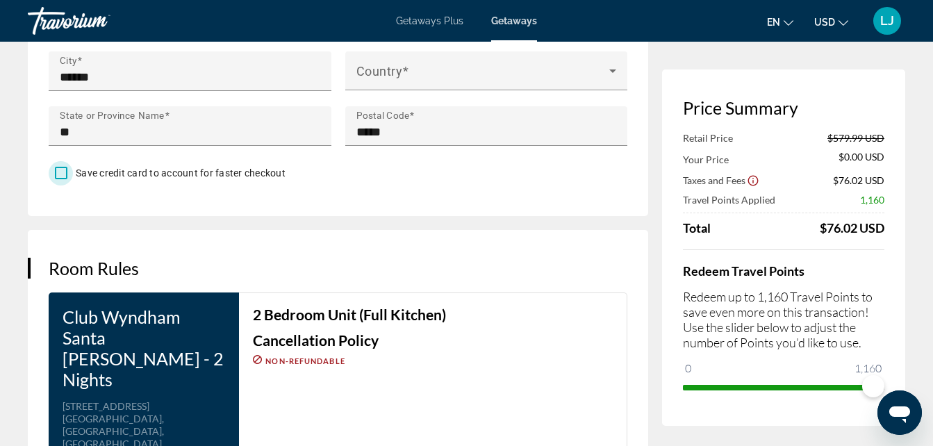
scroll to position [1635, 0]
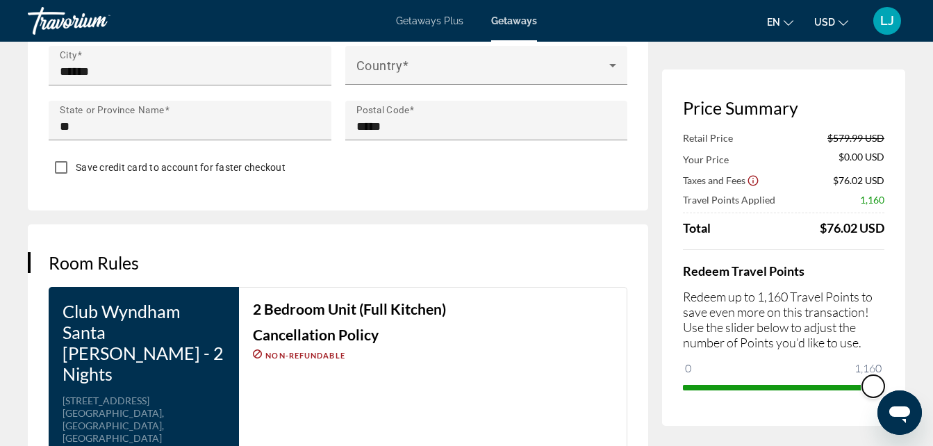
drag, startPoint x: 869, startPoint y: 391, endPoint x: 946, endPoint y: 375, distance: 78.1
drag, startPoint x: 879, startPoint y: 382, endPoint x: 946, endPoint y: 400, distance: 68.9
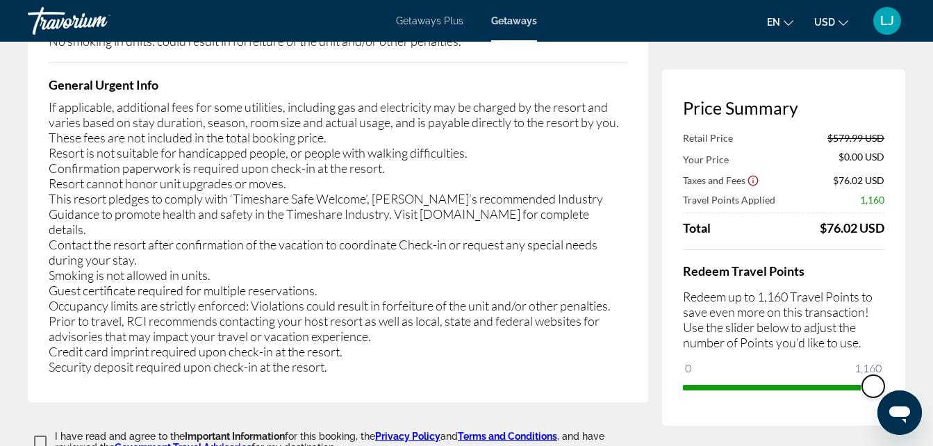
scroll to position [2666, 0]
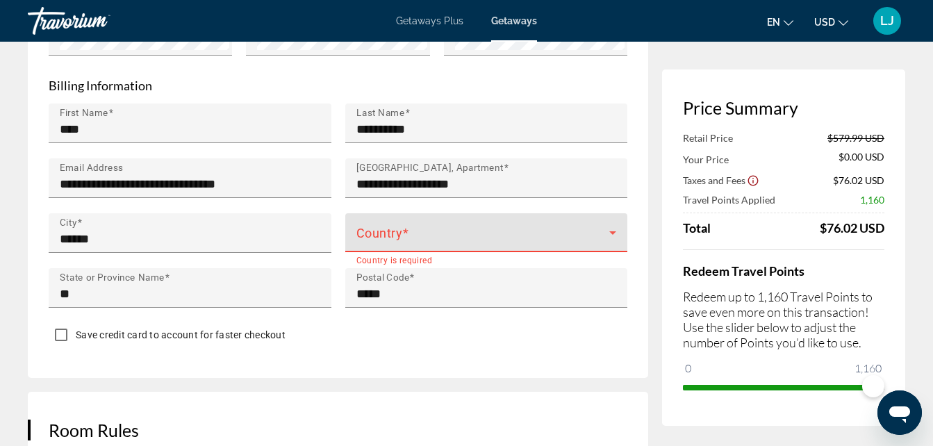
click at [421, 230] on span "Main content" at bounding box center [484, 238] width 254 height 17
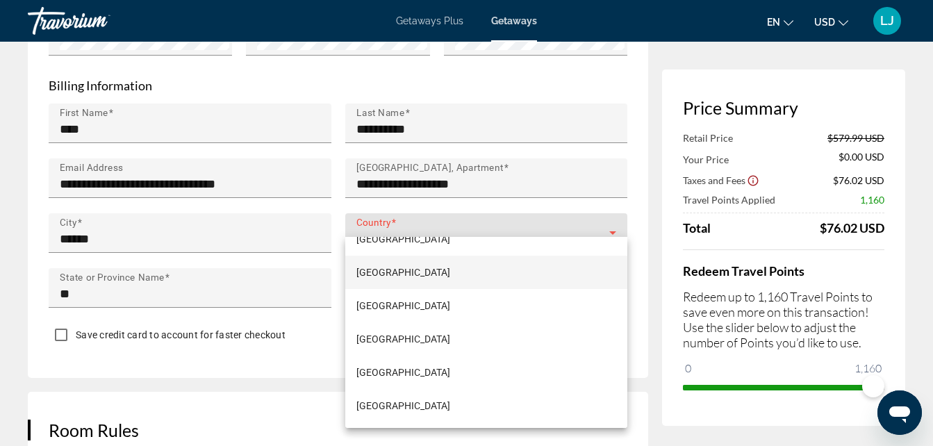
scroll to position [8038, 0]
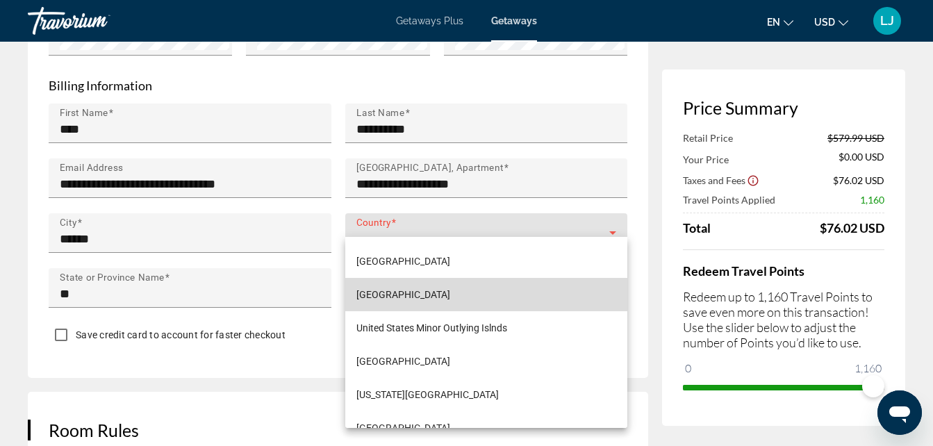
click at [487, 291] on mat-option "[GEOGRAPHIC_DATA]" at bounding box center [486, 294] width 283 height 33
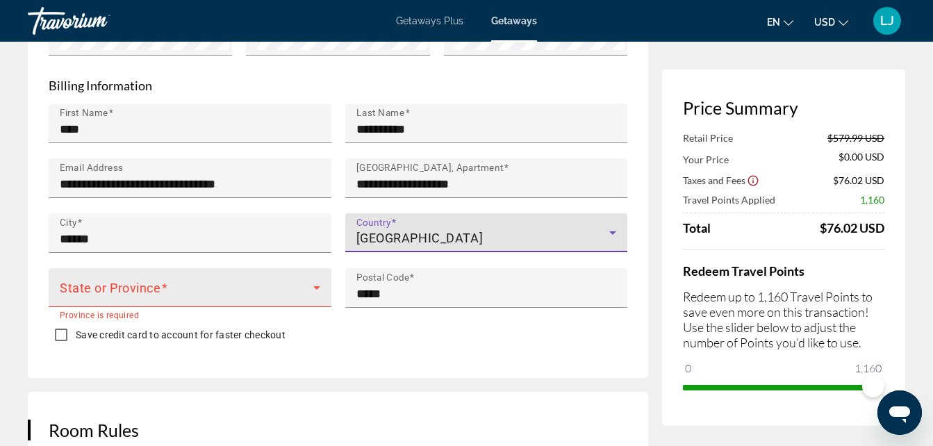
click at [243, 285] on span "Main content" at bounding box center [187, 293] width 254 height 17
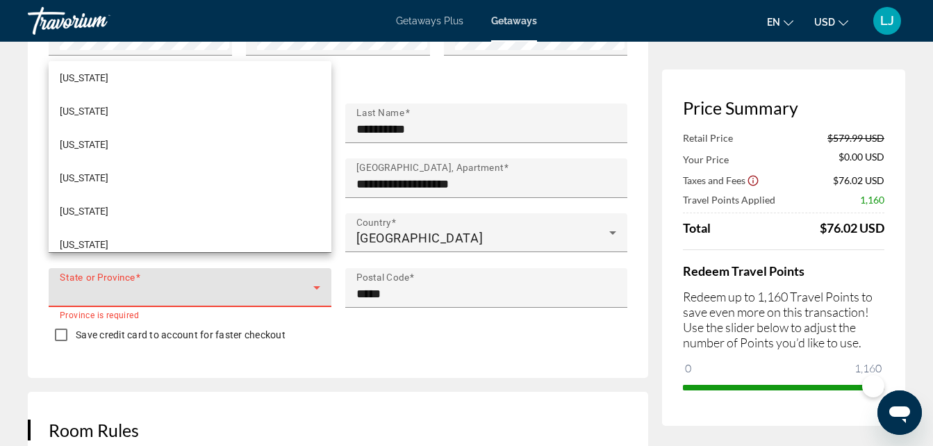
scroll to position [204, 0]
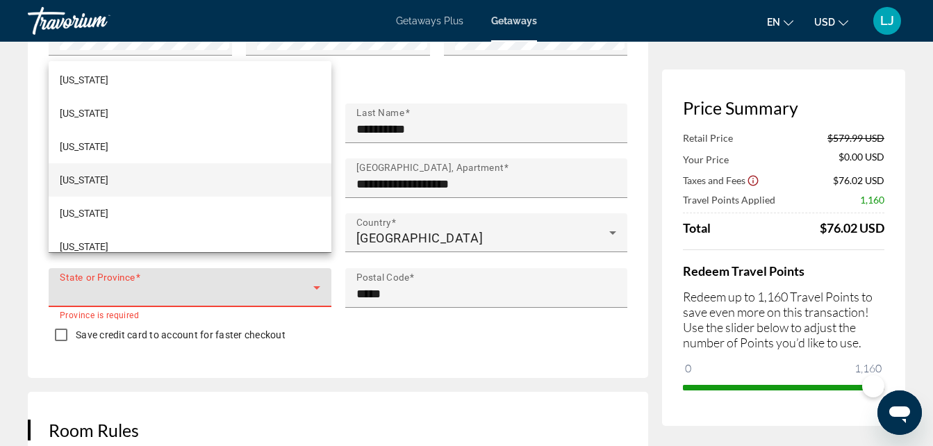
click at [272, 176] on mat-option "[US_STATE]" at bounding box center [190, 179] width 283 height 33
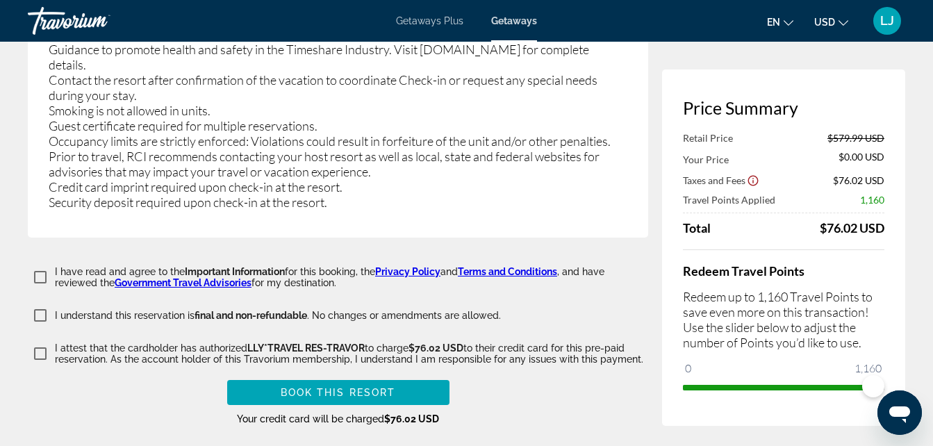
scroll to position [2854, 0]
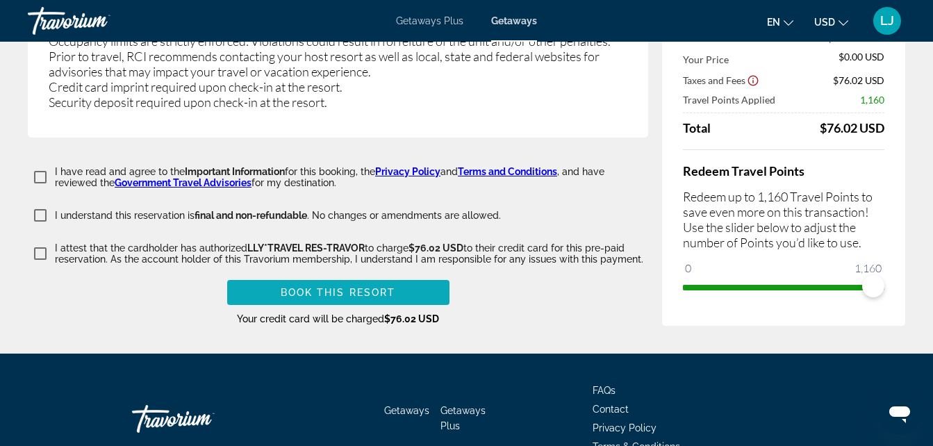
click at [425, 276] on span "Main content" at bounding box center [338, 292] width 222 height 33
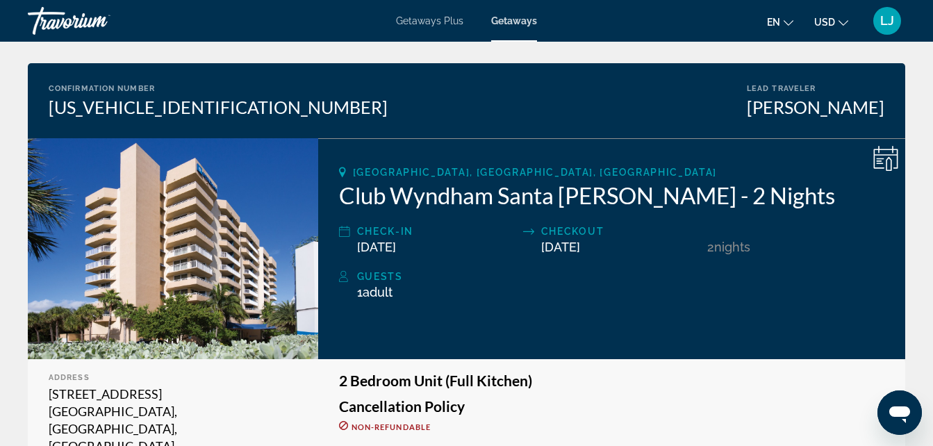
scroll to position [81, 0]
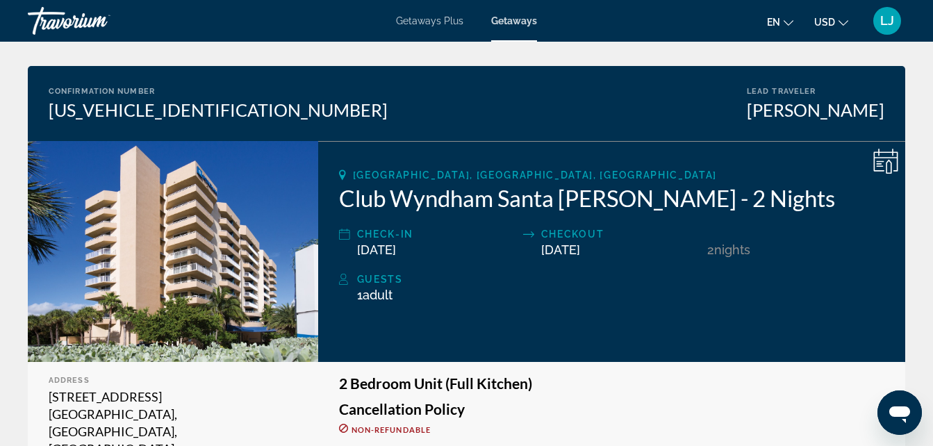
click at [888, 16] on span "LJ" at bounding box center [888, 21] width 14 height 14
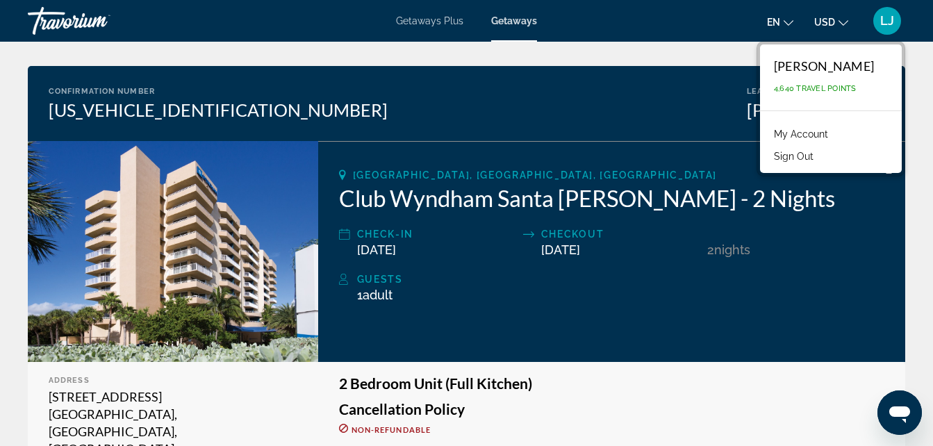
click at [828, 133] on link "My Account" at bounding box center [801, 134] width 68 height 18
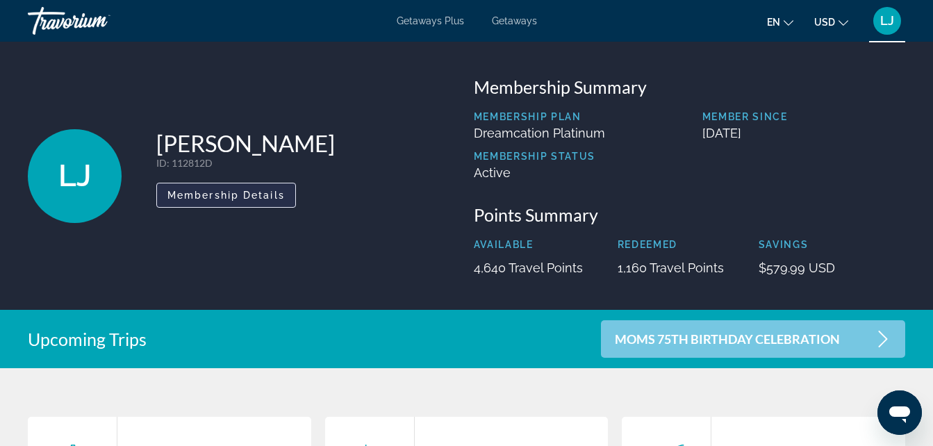
click at [286, 194] on span "Main content" at bounding box center [226, 195] width 138 height 33
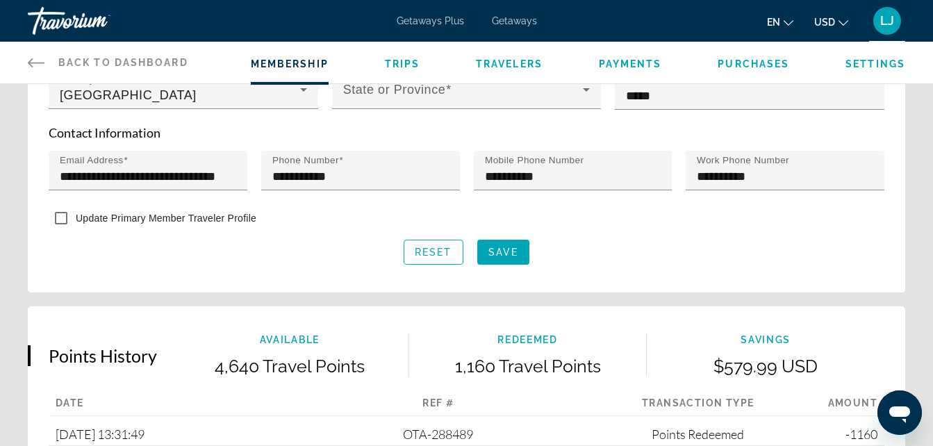
scroll to position [595, 0]
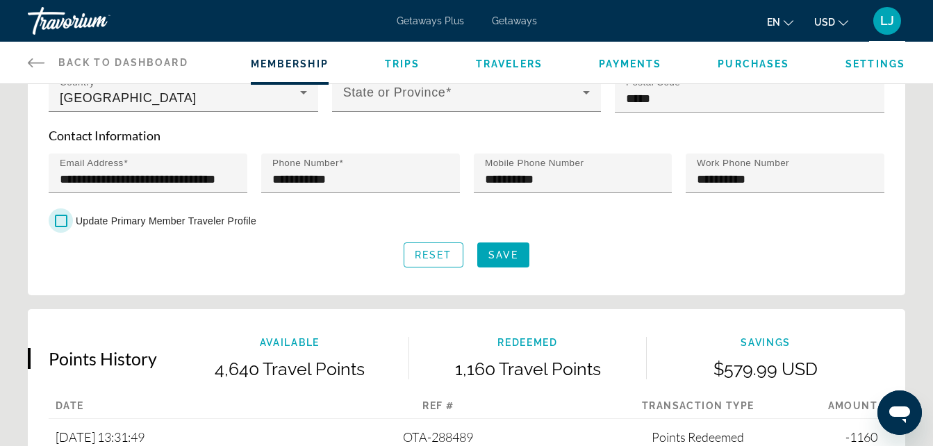
click at [431, 138] on form "**********" at bounding box center [467, 49] width 836 height 436
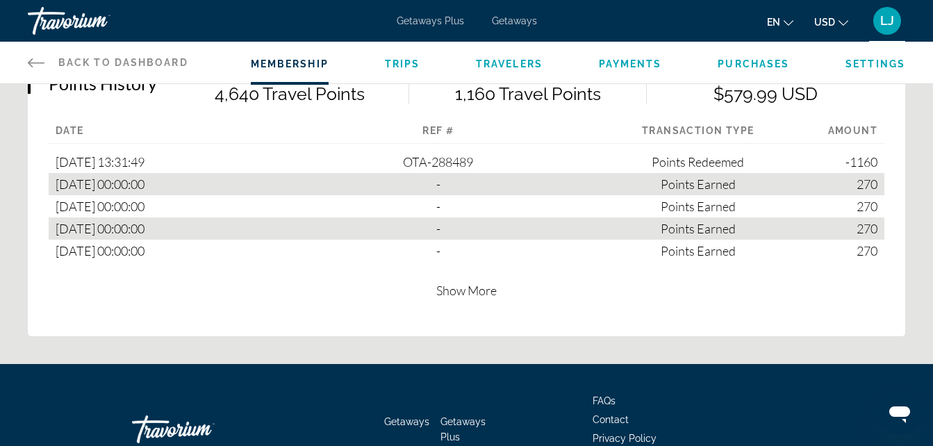
scroll to position [873, 0]
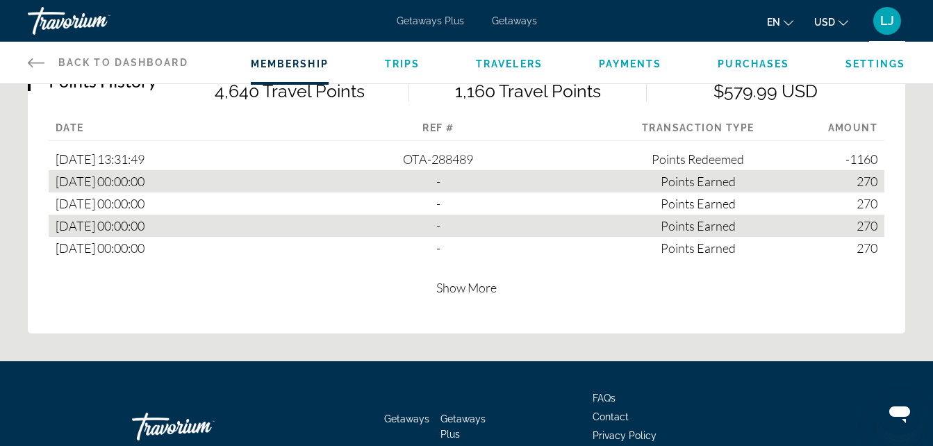
click at [466, 291] on span "Show More" at bounding box center [466, 287] width 60 height 15
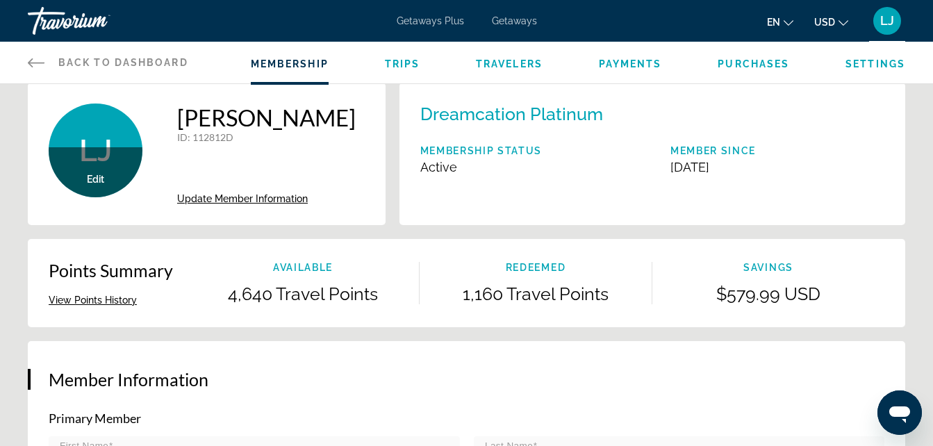
scroll to position [0, 0]
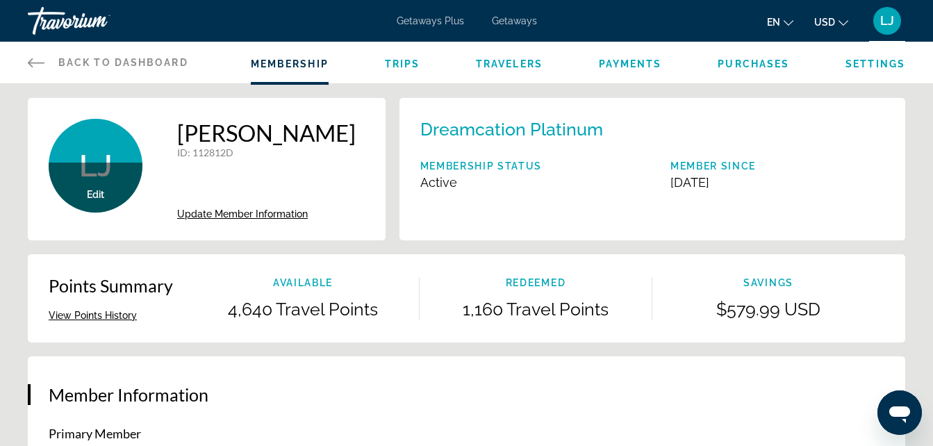
click at [132, 64] on span "Back to Dashboard" at bounding box center [123, 62] width 130 height 11
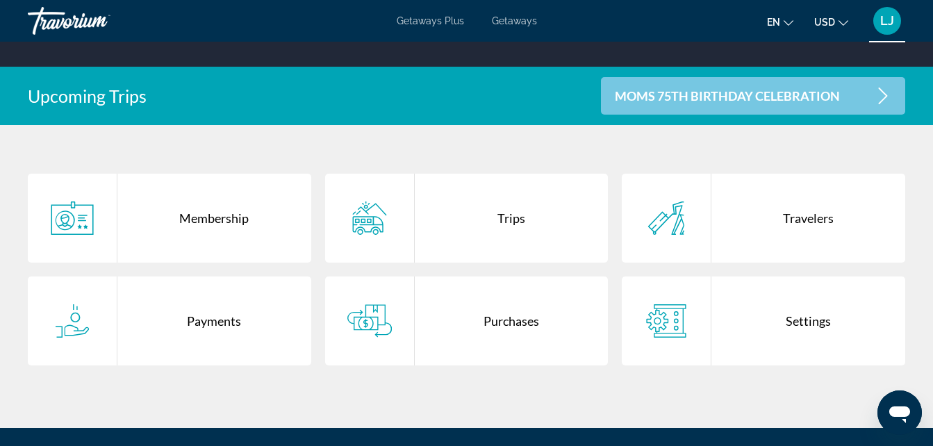
scroll to position [254, 0]
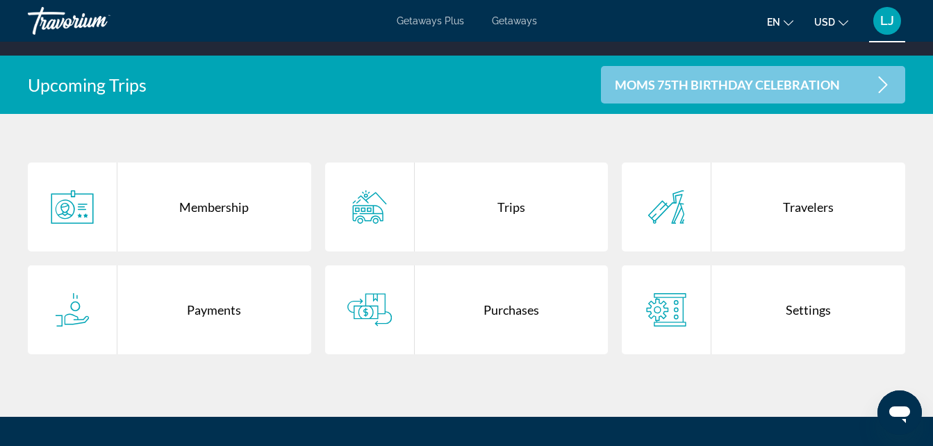
click at [774, 220] on div "Travelers" at bounding box center [809, 207] width 194 height 89
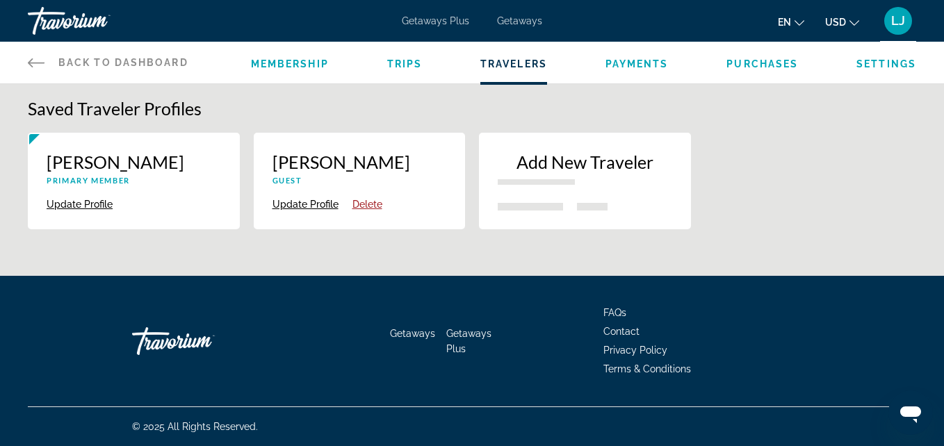
click at [632, 171] on p "Add New Traveler" at bounding box center [585, 162] width 174 height 21
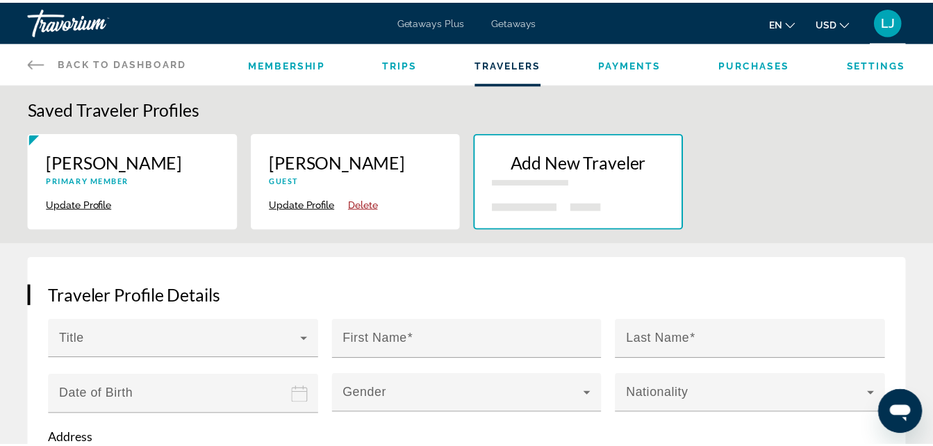
scroll to position [174, 0]
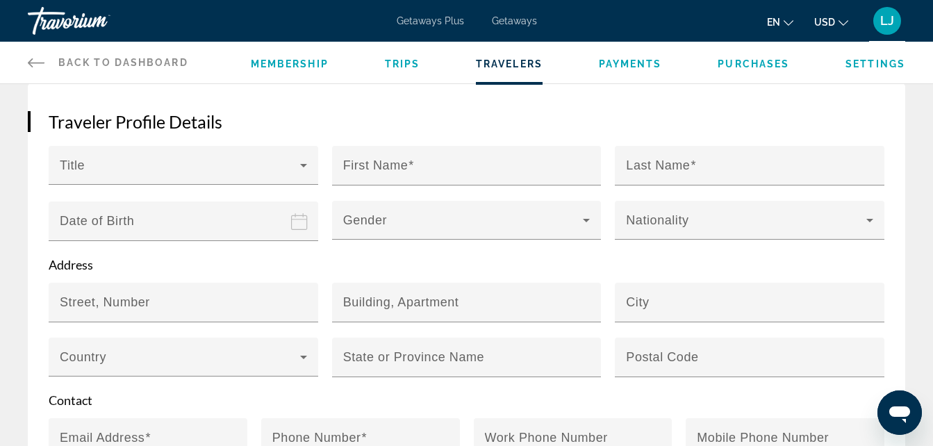
click at [287, 215] on input "Date of birth" at bounding box center [186, 231] width 275 height 60
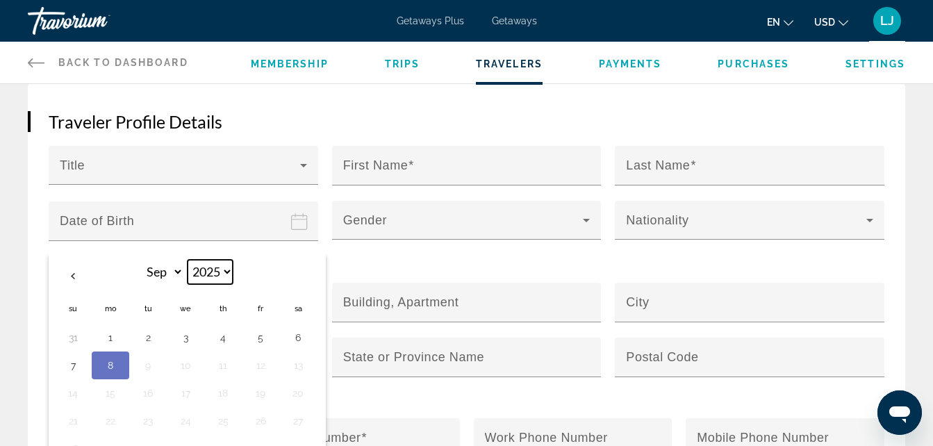
click at [230, 267] on select "**** **** **** **** **** **** **** **** **** **** **** **** **** **** **** ****…" at bounding box center [210, 272] width 45 height 24
select select "****"
click at [188, 260] on select "**** **** **** **** **** **** **** **** **** **** **** **** **** **** **** ****…" at bounding box center [210, 272] width 45 height 24
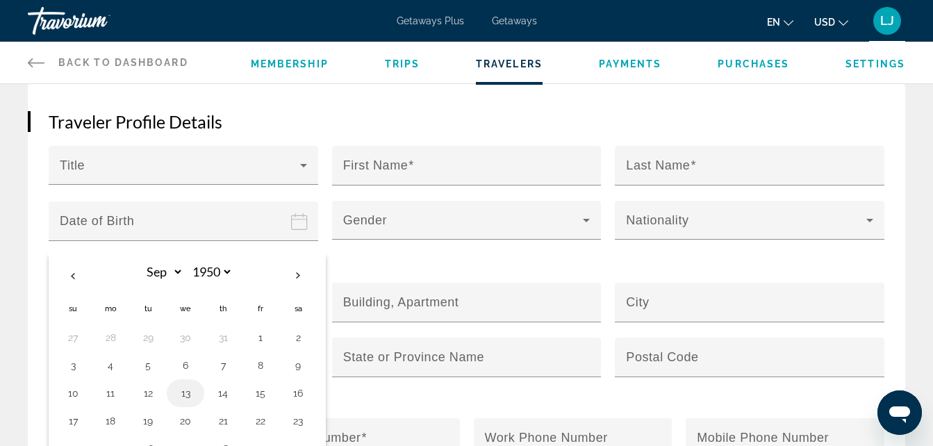
click at [184, 390] on button "13" at bounding box center [185, 393] width 22 height 19
type input "**********"
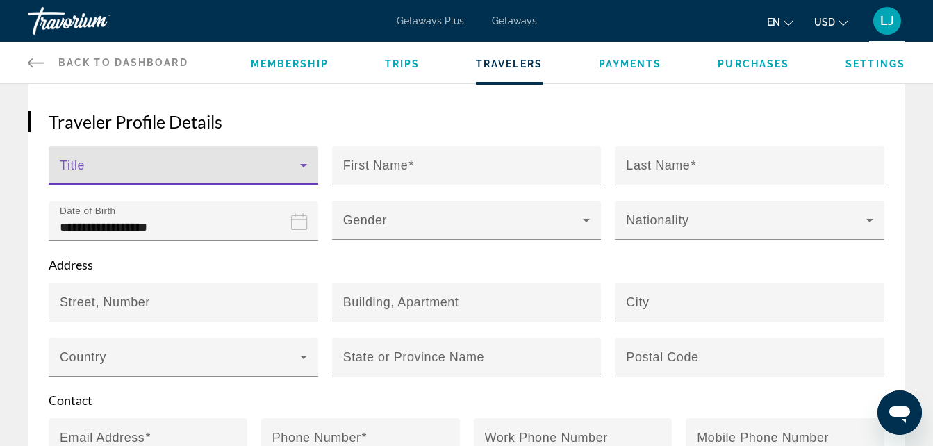
click at [233, 169] on span "Main content" at bounding box center [180, 171] width 240 height 17
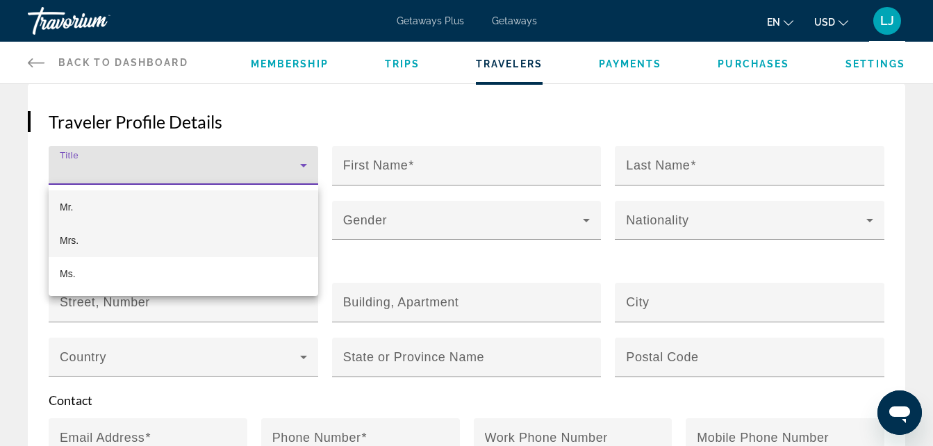
click at [221, 233] on mat-option "Mrs." at bounding box center [184, 240] width 270 height 33
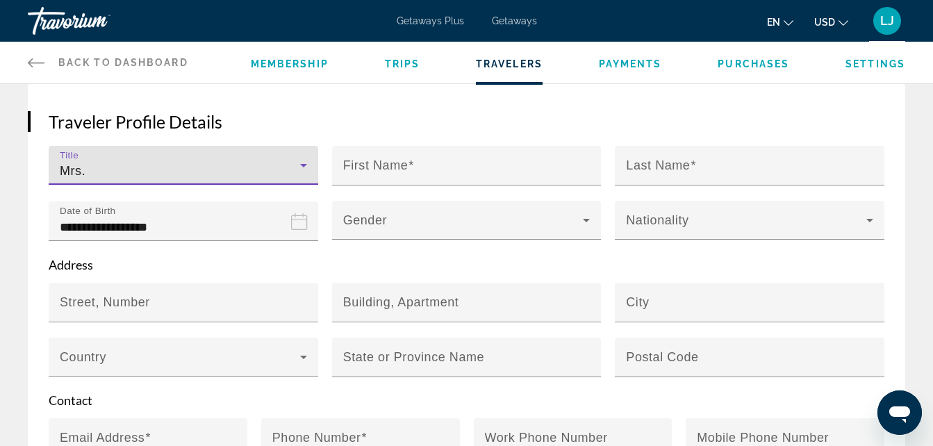
click at [265, 167] on div "Mrs." at bounding box center [180, 171] width 240 height 17
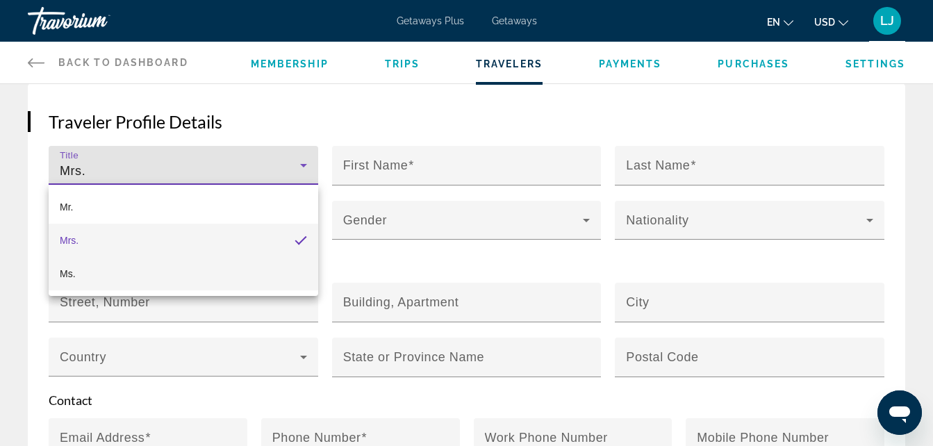
click at [215, 286] on mat-option "Ms." at bounding box center [184, 273] width 270 height 33
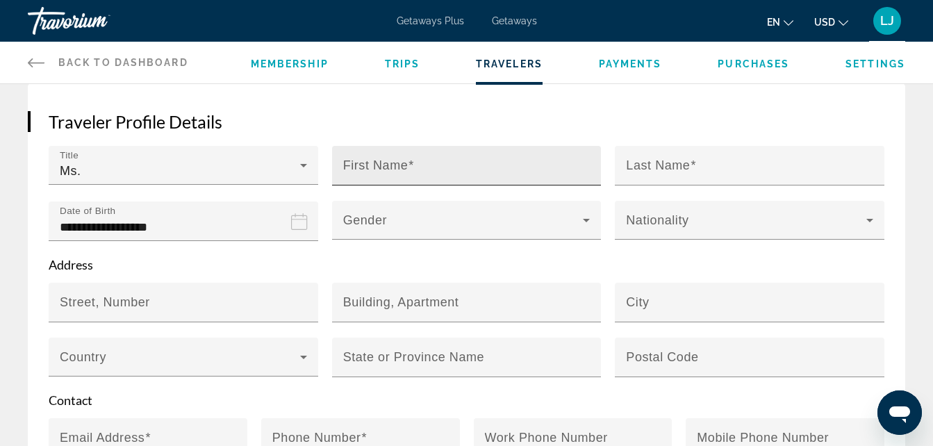
click at [377, 161] on mat-label "First Name" at bounding box center [375, 165] width 65 height 14
click at [377, 163] on input "First Name" at bounding box center [471, 171] width 256 height 17
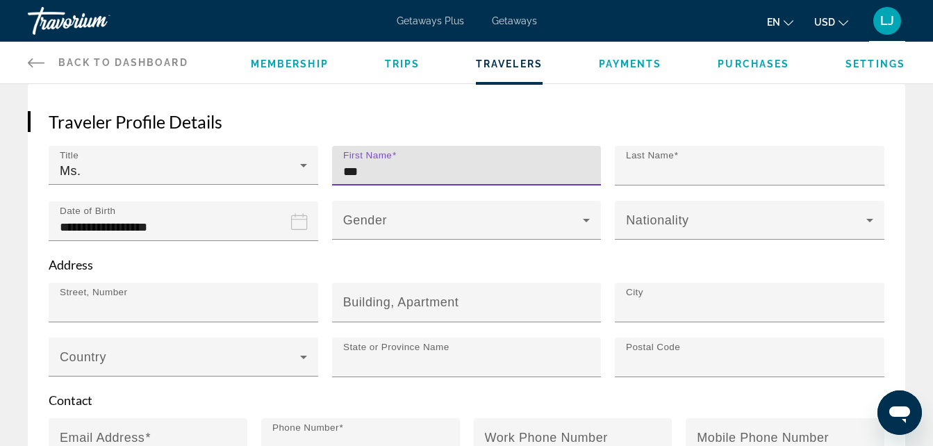
type input "**********"
type input "**"
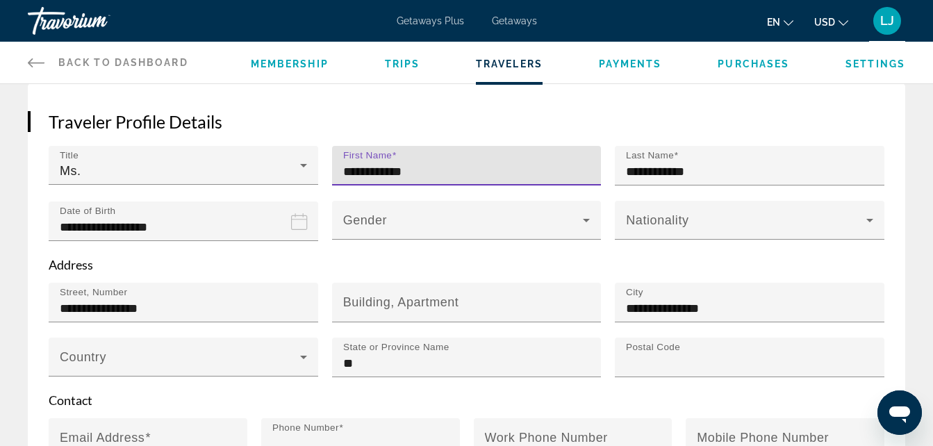
type input "*****"
type input "**********"
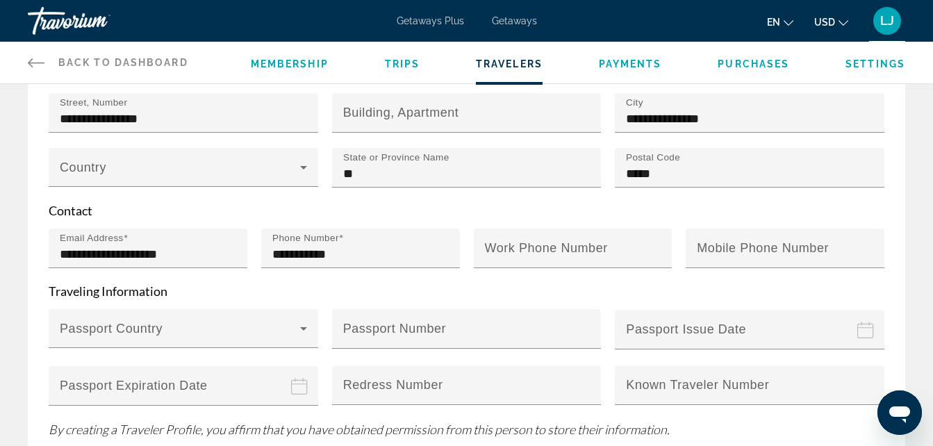
scroll to position [365, 0]
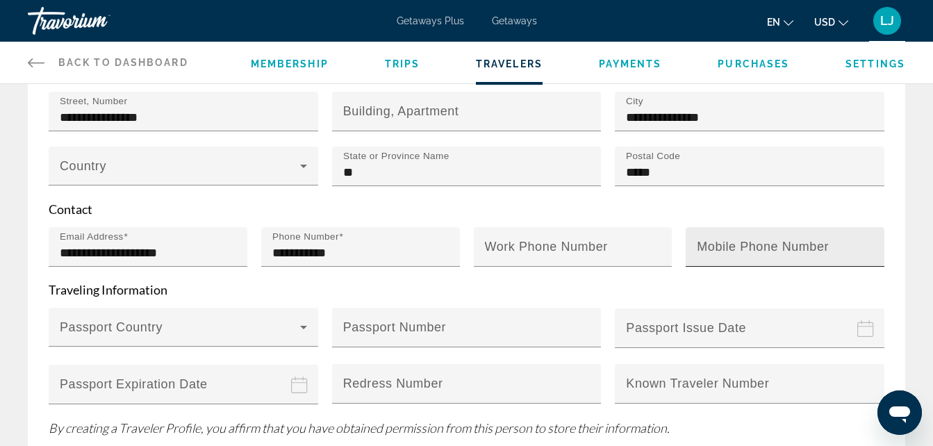
click at [765, 240] on mat-label "Mobile Phone Number" at bounding box center [763, 247] width 132 height 14
click at [765, 245] on input "Mobile Phone Number" at bounding box center [789, 253] width 185 height 17
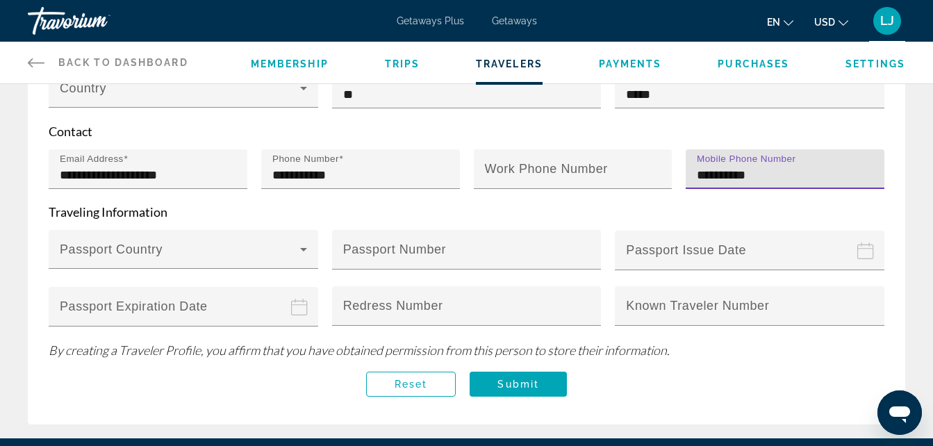
scroll to position [444, 0]
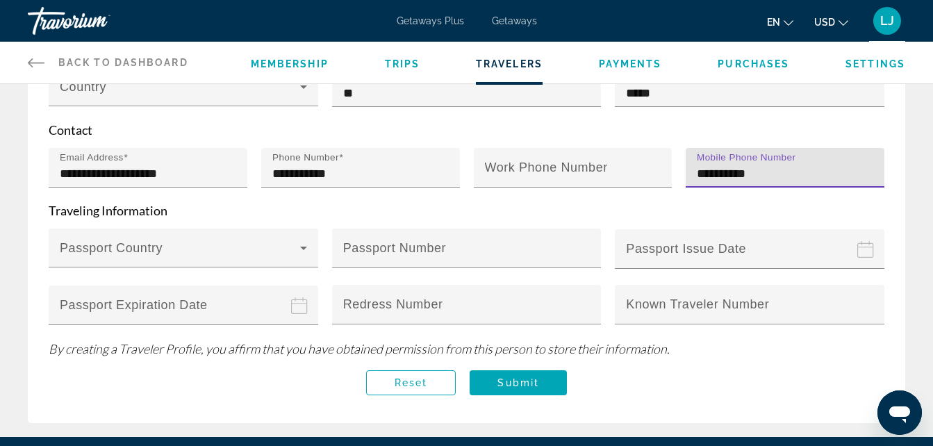
type input "**********"
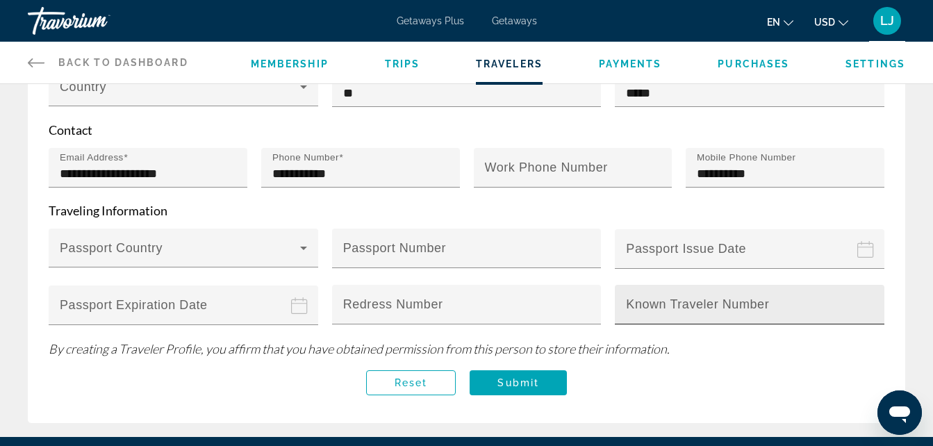
drag, startPoint x: 847, startPoint y: 327, endPoint x: 812, endPoint y: 319, distance: 36.3
click at [820, 325] on div "Main content" at bounding box center [750, 332] width 270 height 15
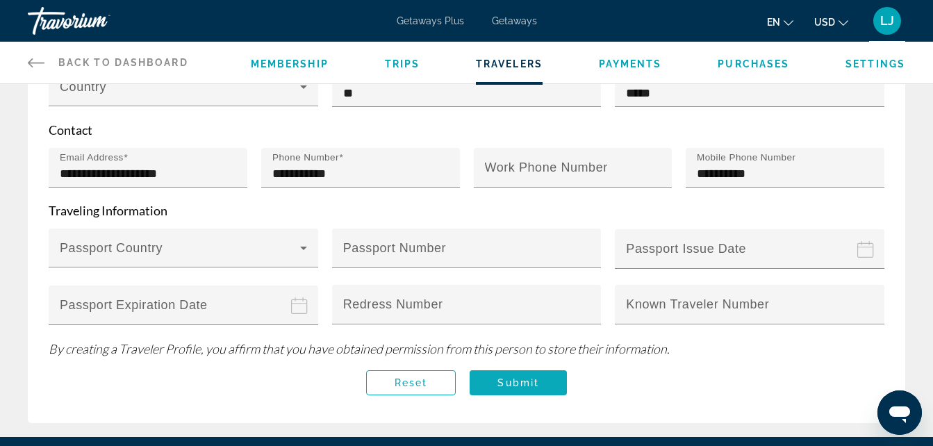
click at [498, 386] on span "Main content" at bounding box center [518, 382] width 97 height 33
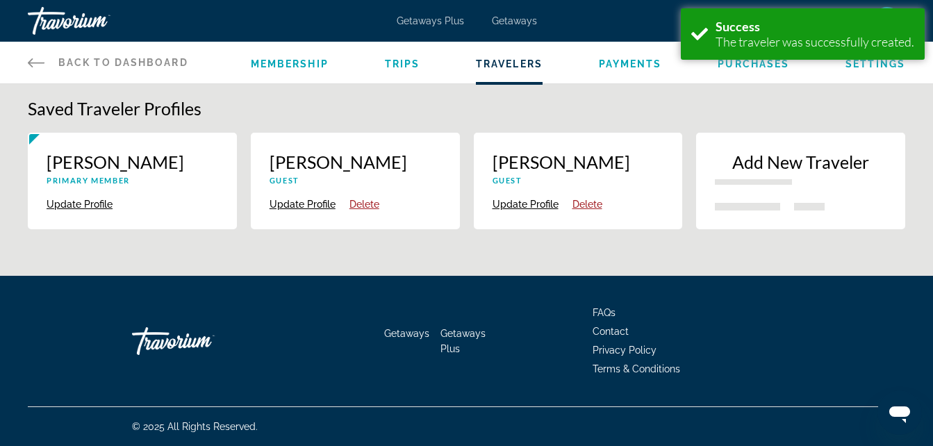
scroll to position [0, 0]
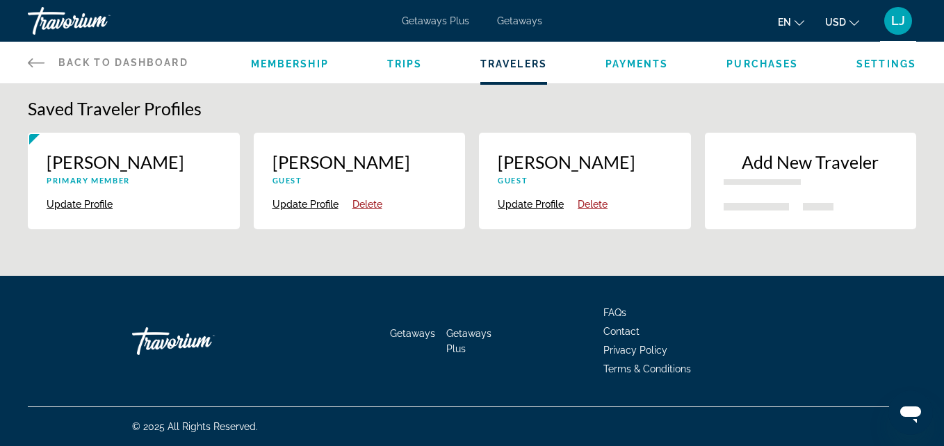
click at [102, 211] on button "Update Profile" at bounding box center [80, 204] width 66 height 13
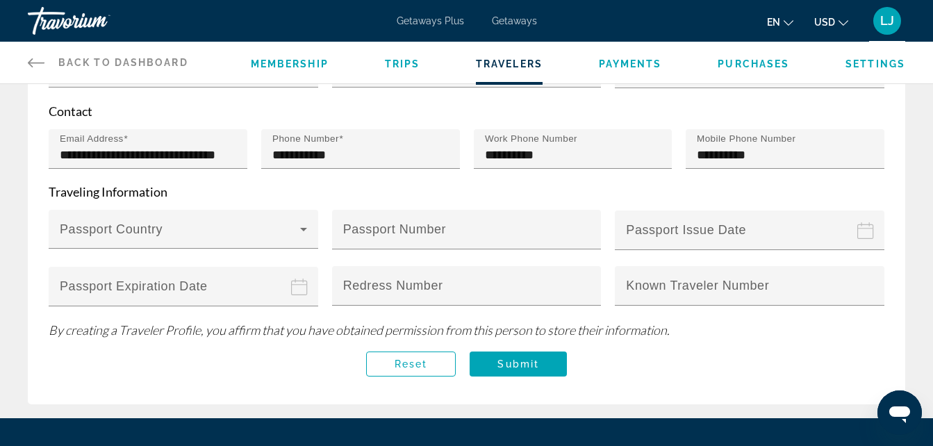
scroll to position [471, 0]
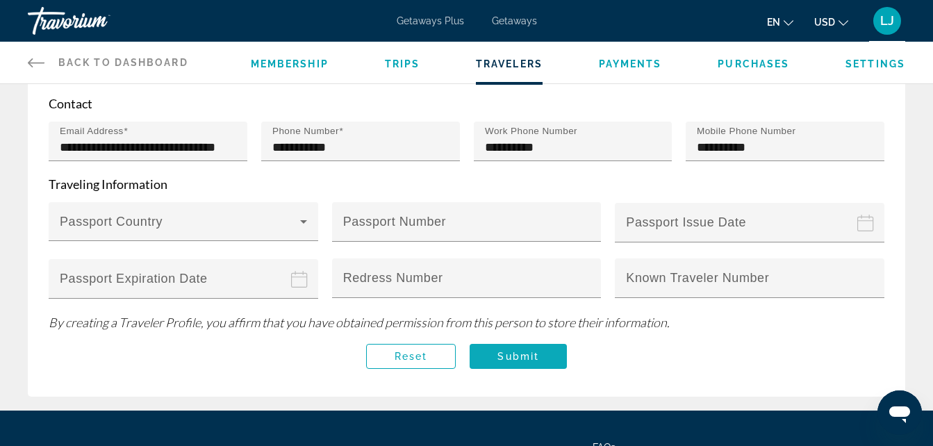
click at [549, 366] on span "Main content" at bounding box center [518, 356] width 97 height 33
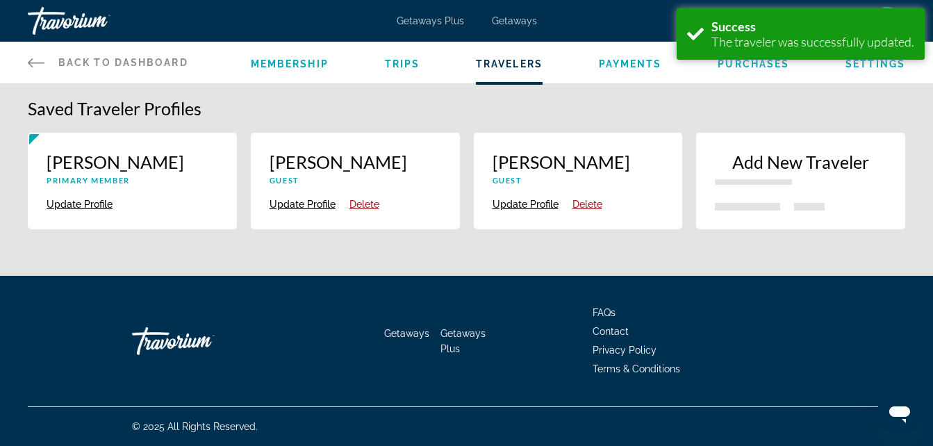
scroll to position [0, 0]
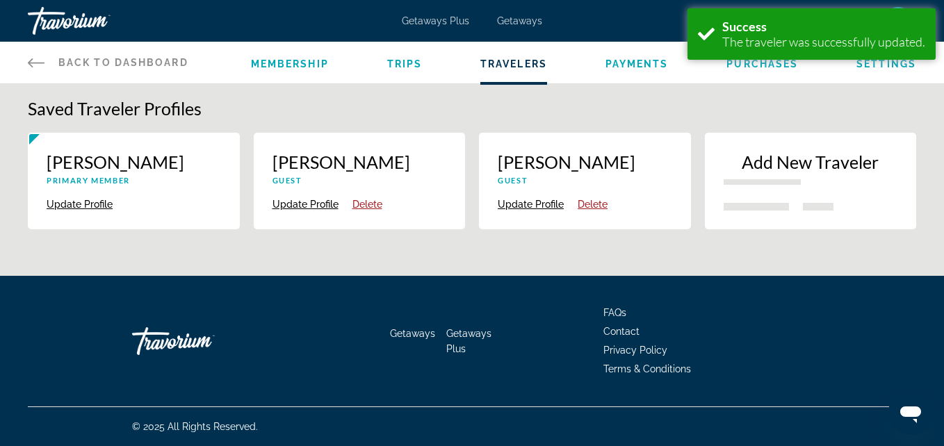
click at [280, 178] on p "Guest" at bounding box center [359, 180] width 174 height 9
click at [296, 211] on button "Update Profile" at bounding box center [305, 204] width 66 height 13
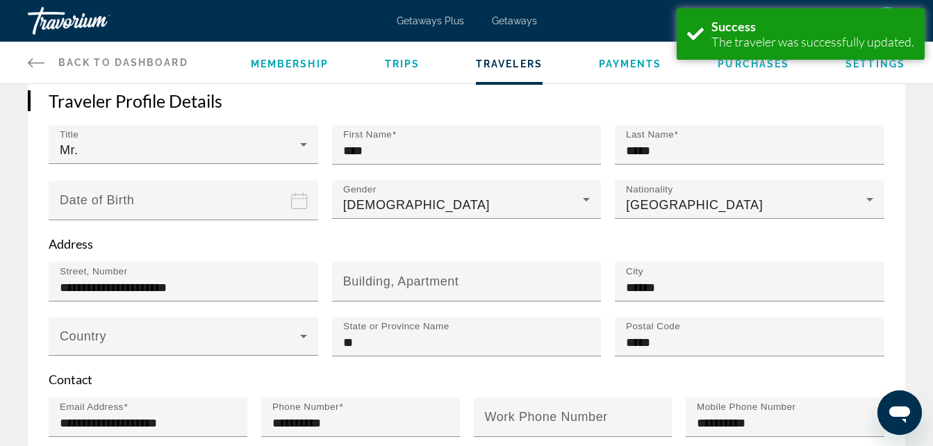
scroll to position [584, 0]
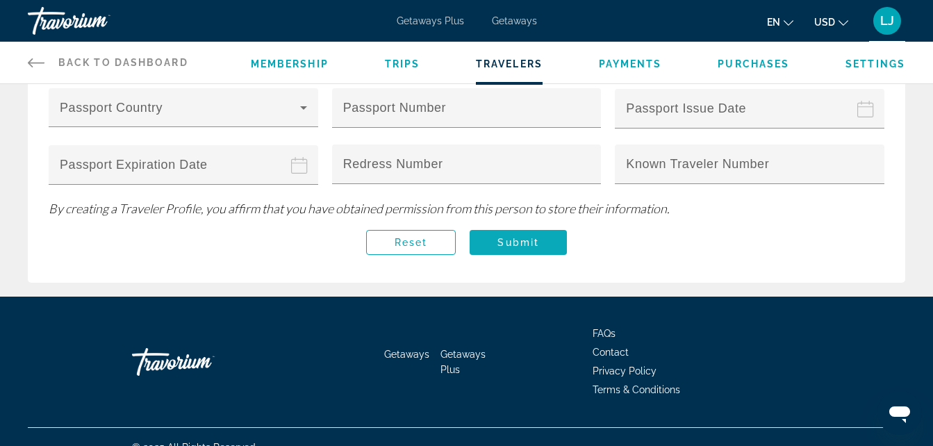
click at [553, 252] on span "Main content" at bounding box center [518, 242] width 97 height 33
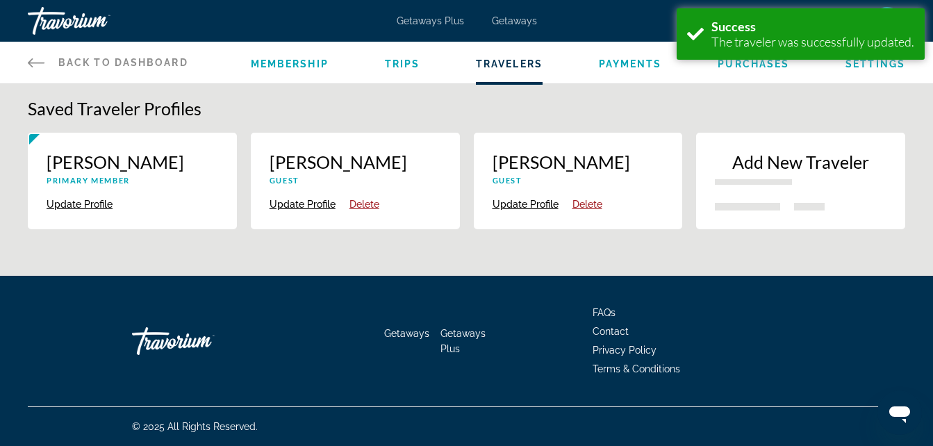
scroll to position [0, 0]
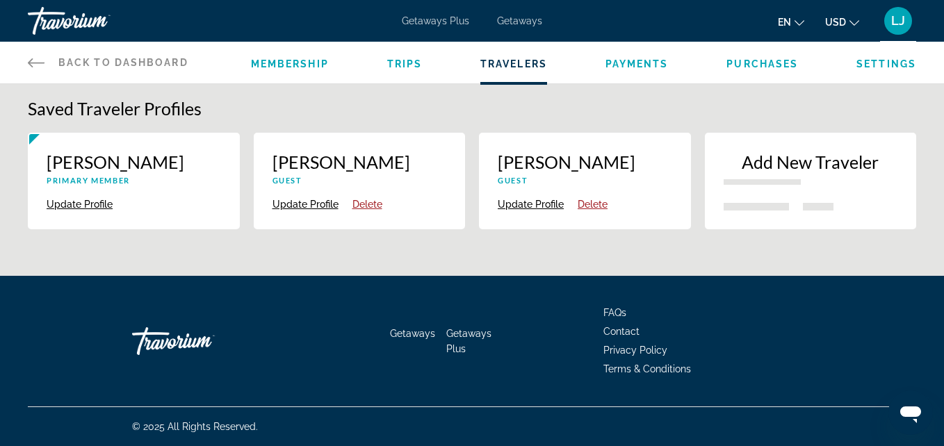
click at [894, 69] on span "Settings" at bounding box center [886, 63] width 60 height 11
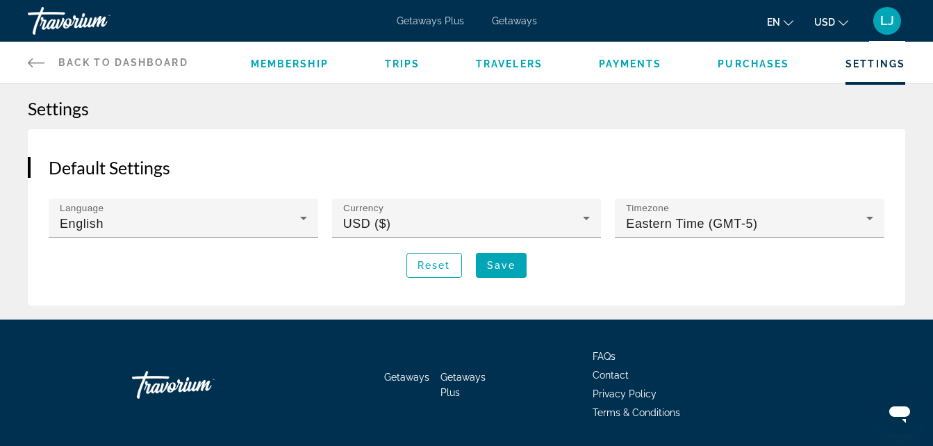
click at [733, 63] on span "Purchases" at bounding box center [754, 63] width 72 height 11
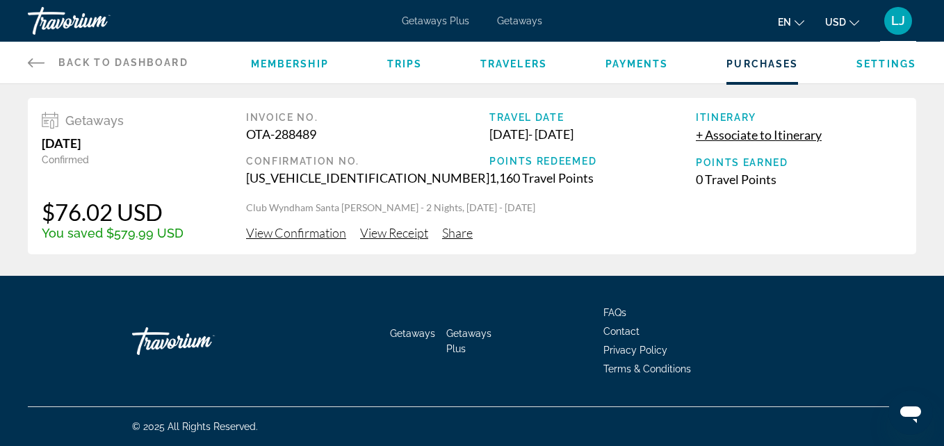
click at [785, 136] on span "+ Associate to Itinerary" at bounding box center [759, 134] width 126 height 15
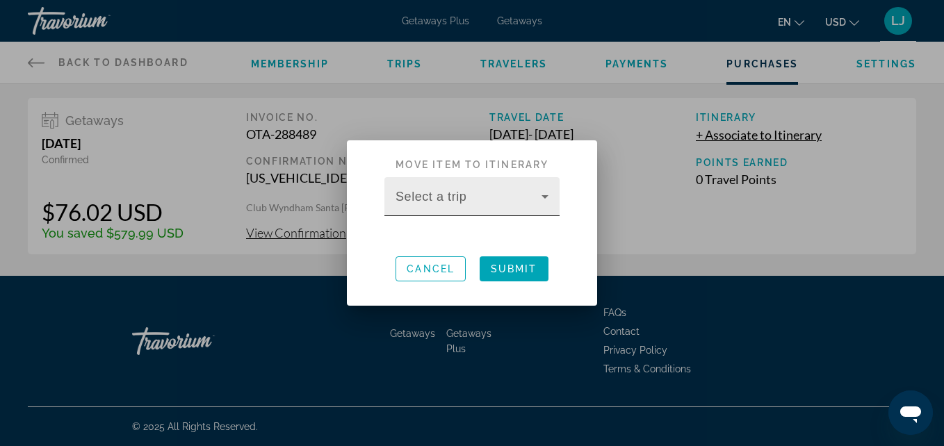
click at [553, 202] on div "Select a trip" at bounding box center [471, 196] width 175 height 39
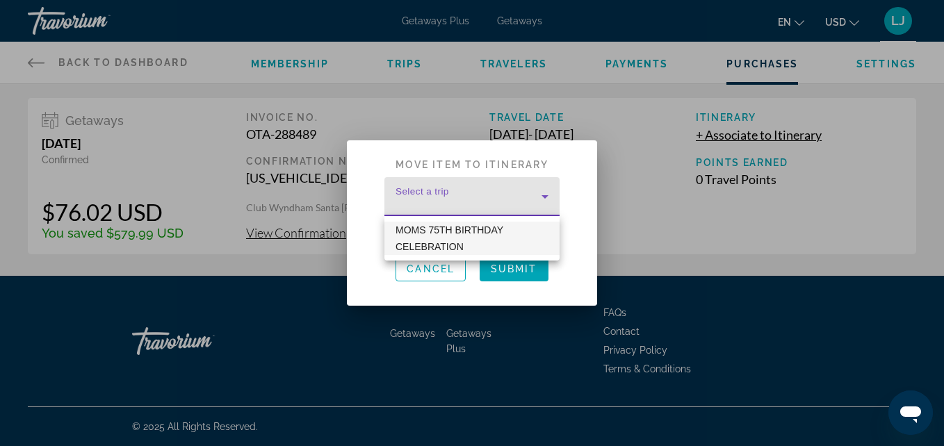
click at [516, 232] on span "MOMS 75TH BIRTHDAY CELEBRATION" at bounding box center [471, 238] width 153 height 33
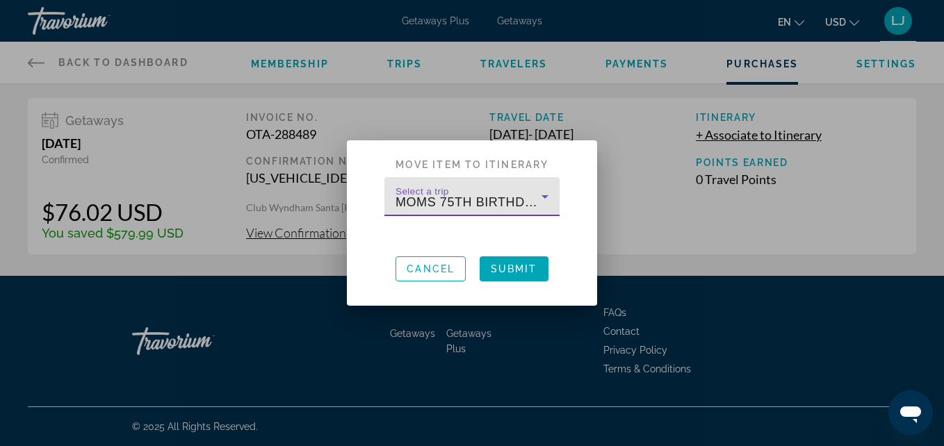
click at [667, 234] on div at bounding box center [472, 223] width 944 height 446
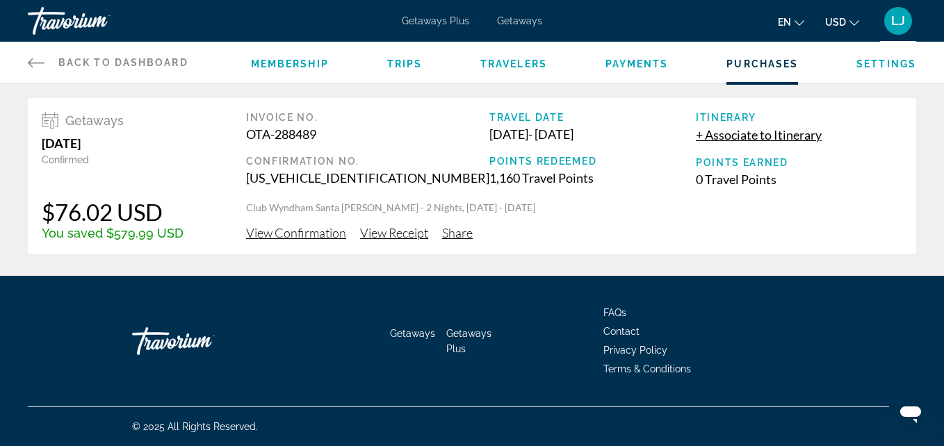
click at [373, 235] on span "View Receipt" at bounding box center [394, 232] width 68 height 15
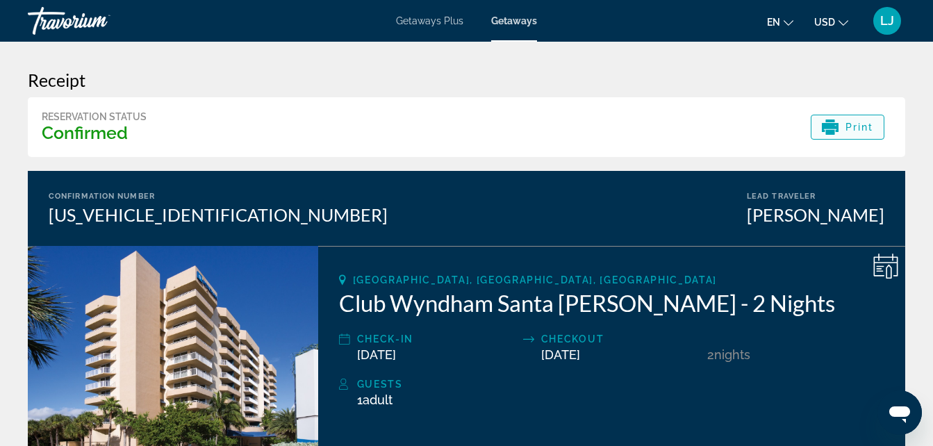
click at [851, 129] on span "Print" at bounding box center [860, 127] width 28 height 11
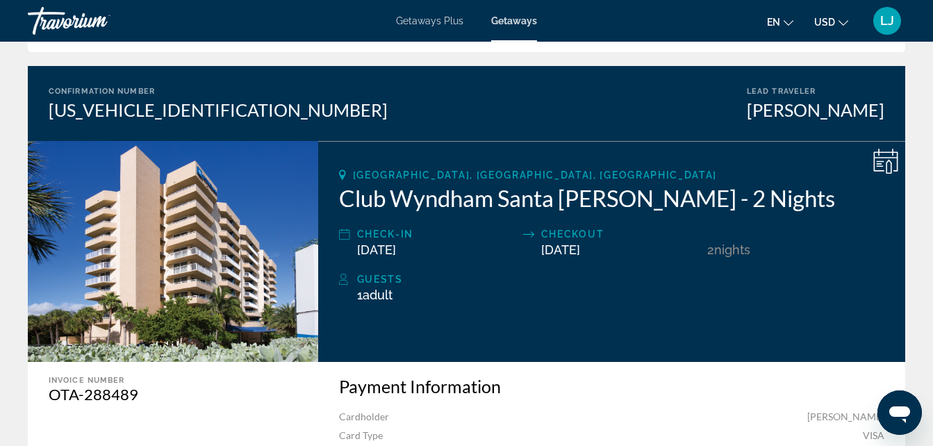
scroll to position [101, 0]
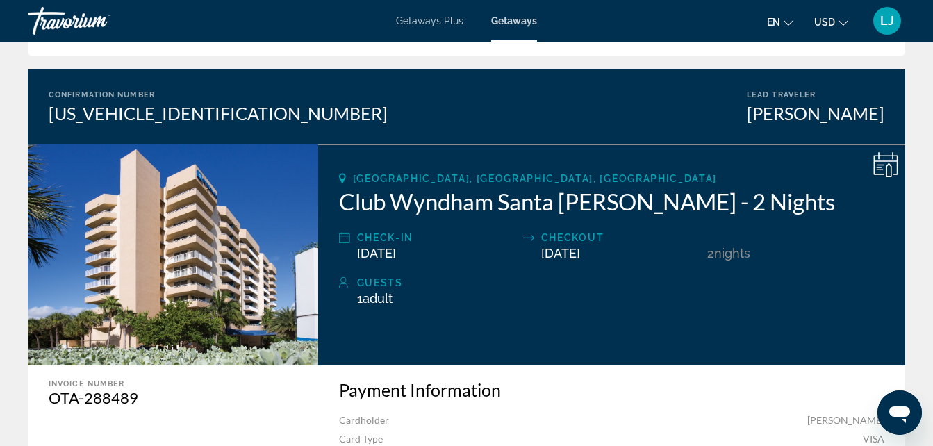
click at [80, 23] on div "Travorium" at bounding box center [97, 21] width 139 height 36
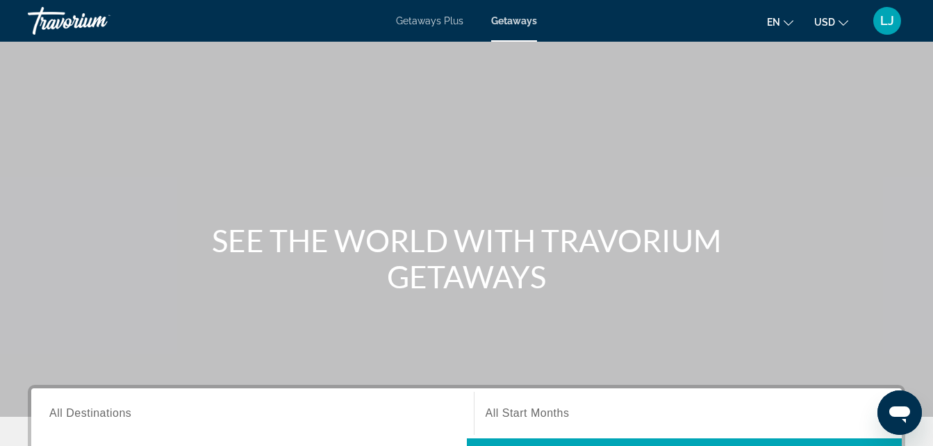
click at [217, 415] on input "Destination All Destinations" at bounding box center [252, 414] width 407 height 17
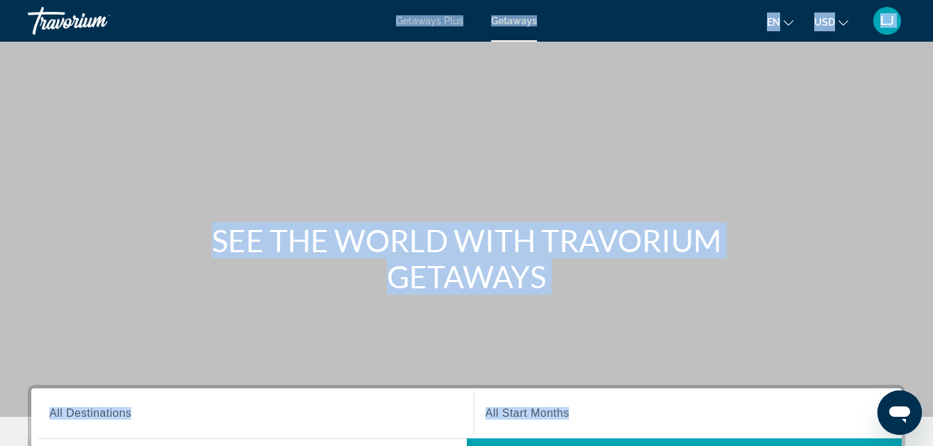
drag, startPoint x: 7, startPoint y: 129, endPoint x: 57, endPoint y: 32, distance: 109.4
click at [57, 32] on div "Skip to main content Getaways Plus Getaways en English Español Français Italian…" at bounding box center [466, 223] width 933 height 446
click at [57, 32] on div "Travorium" at bounding box center [97, 21] width 139 height 36
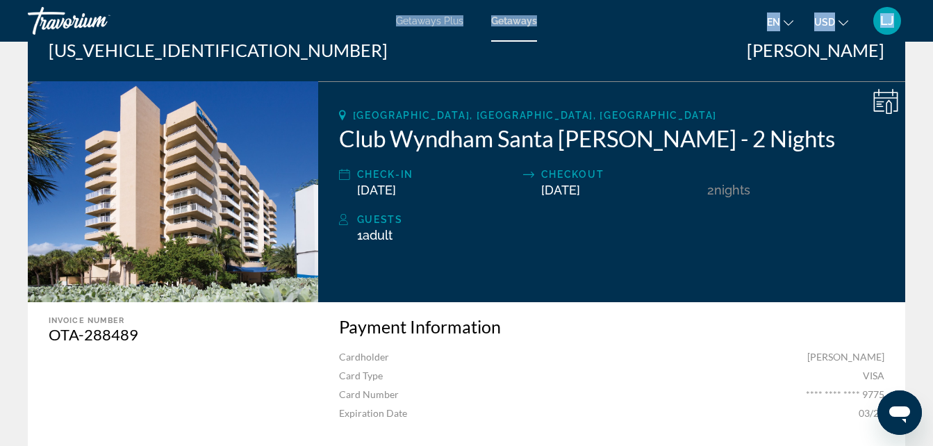
scroll to position [142, 0]
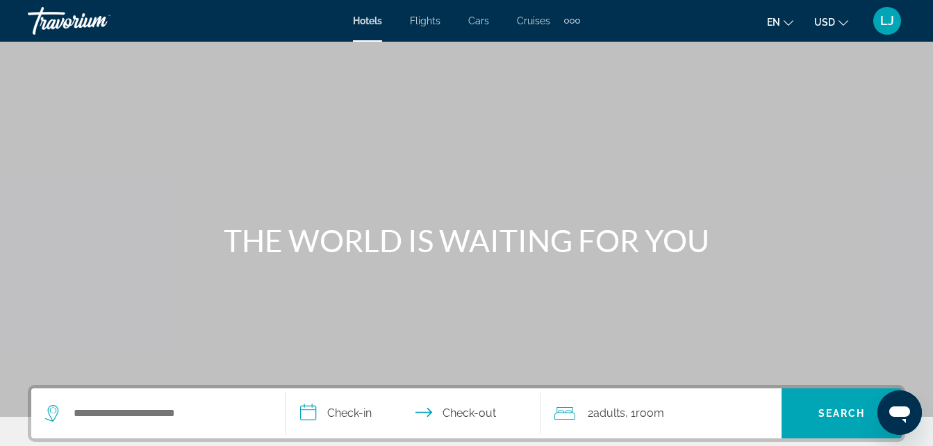
click at [569, 24] on div "Extra navigation items" at bounding box center [572, 20] width 16 height 21
click at [562, 47] on span "Activities" at bounding box center [549, 46] width 40 height 11
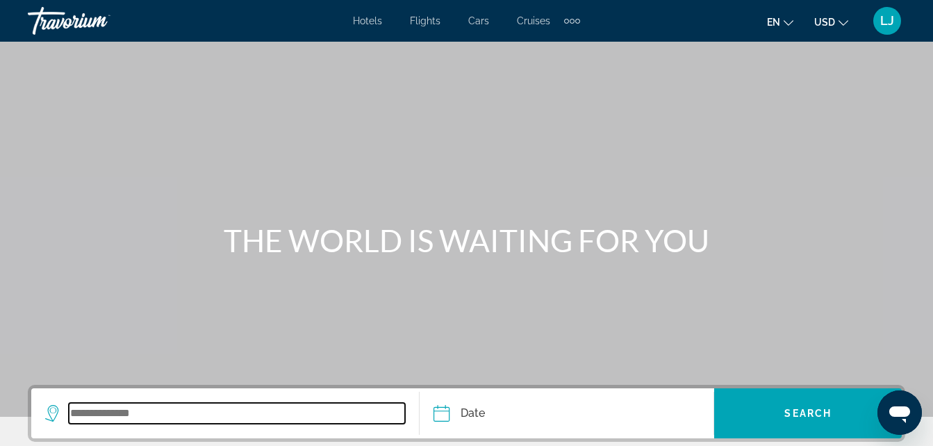
click at [243, 421] on input "Search widget" at bounding box center [237, 413] width 336 height 21
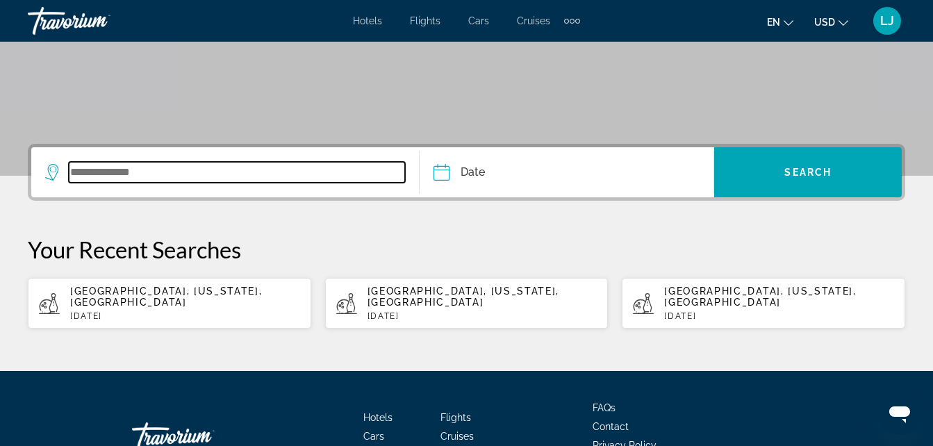
scroll to position [325, 0]
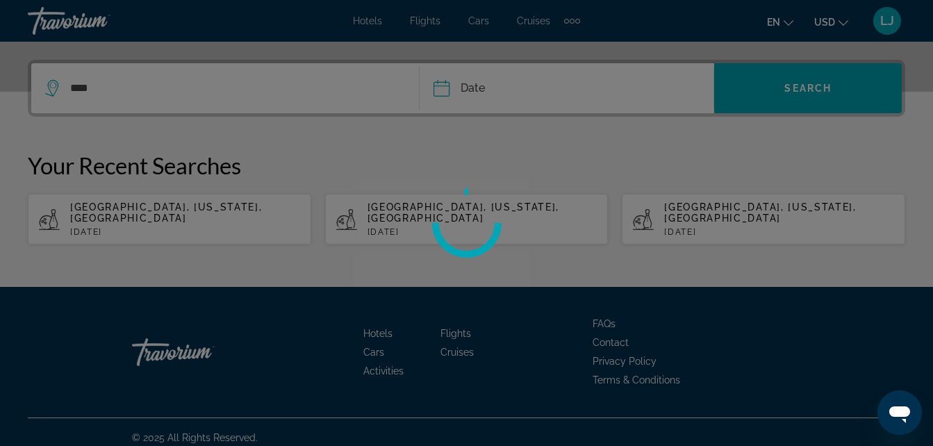
click at [243, 421] on div at bounding box center [466, 223] width 933 height 446
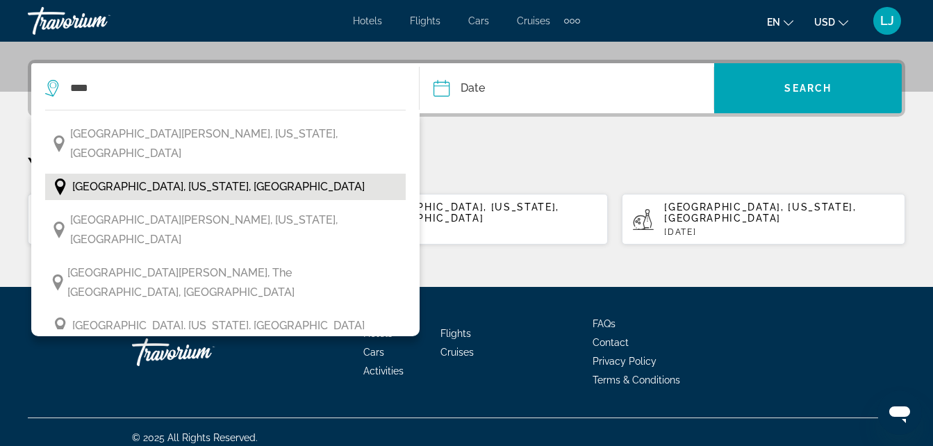
click at [166, 177] on span "Fort Lauderdale, Florida, USA" at bounding box center [218, 186] width 293 height 19
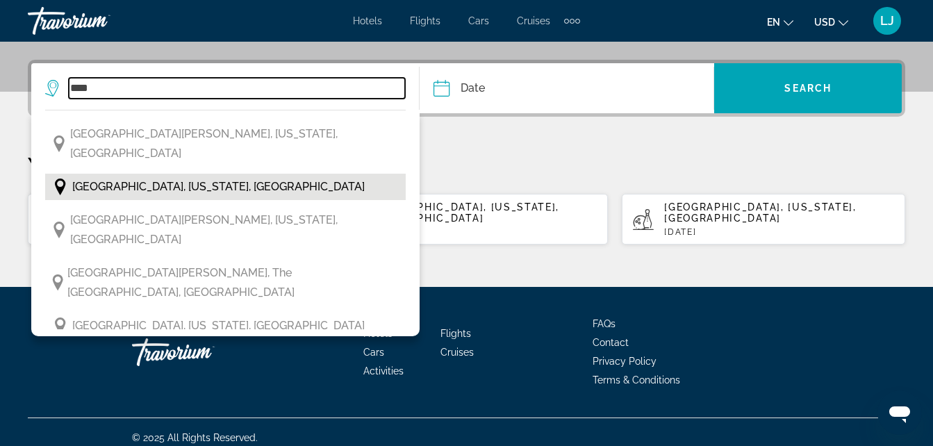
type input "**********"
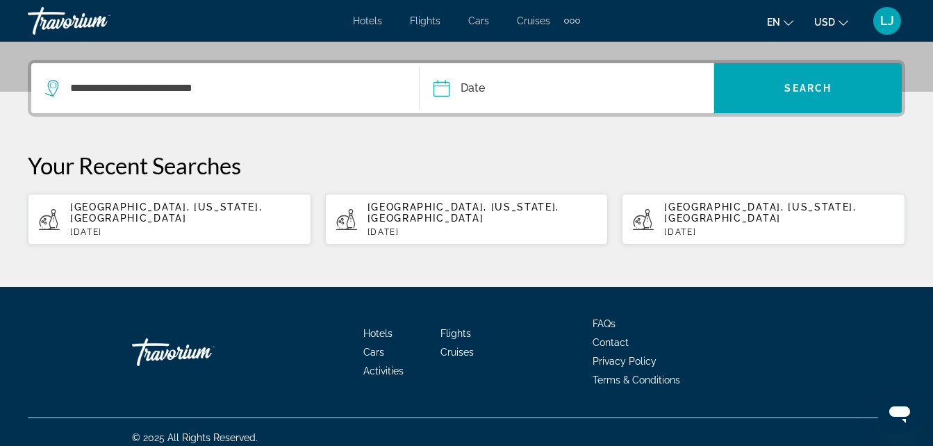
click at [433, 95] on input "Date" at bounding box center [503, 90] width 146 height 54
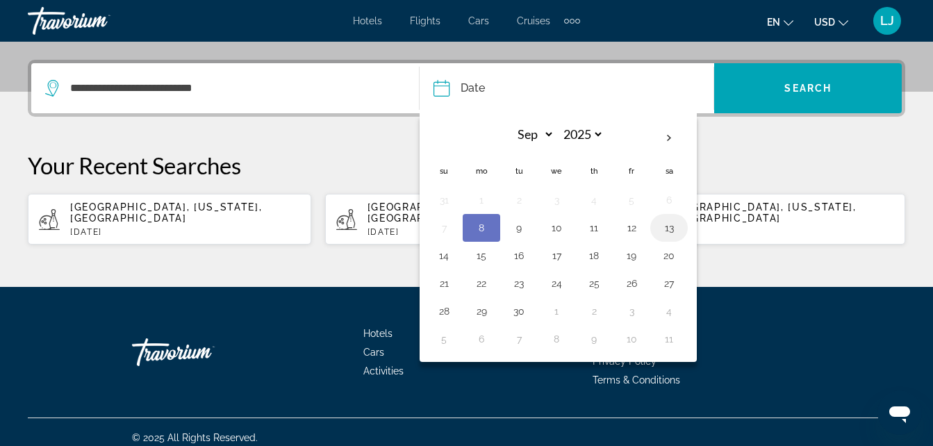
click at [673, 234] on button "13" at bounding box center [669, 227] width 22 height 19
type input "**********"
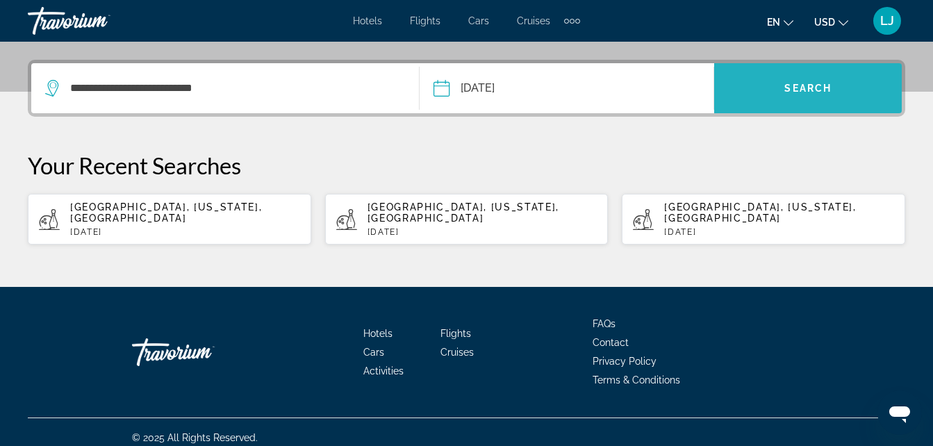
click at [761, 86] on span "Search widget" at bounding box center [808, 88] width 188 height 33
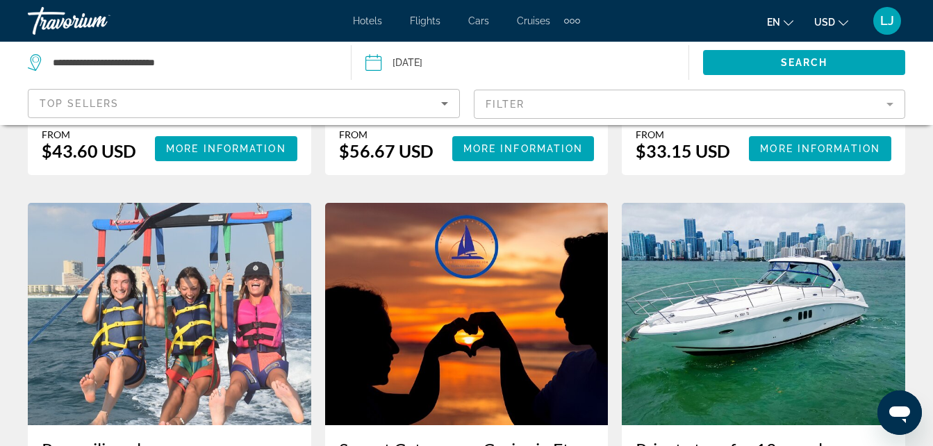
scroll to position [1302, 0]
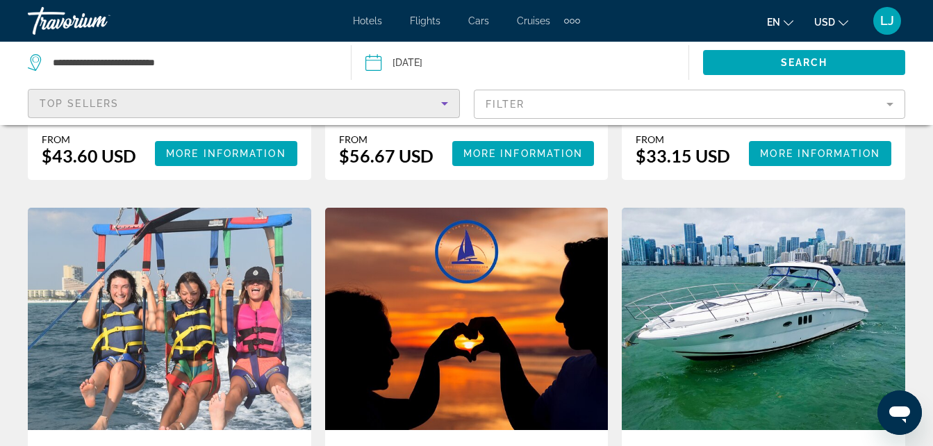
click at [334, 111] on div "Top Sellers" at bounding box center [241, 103] width 402 height 17
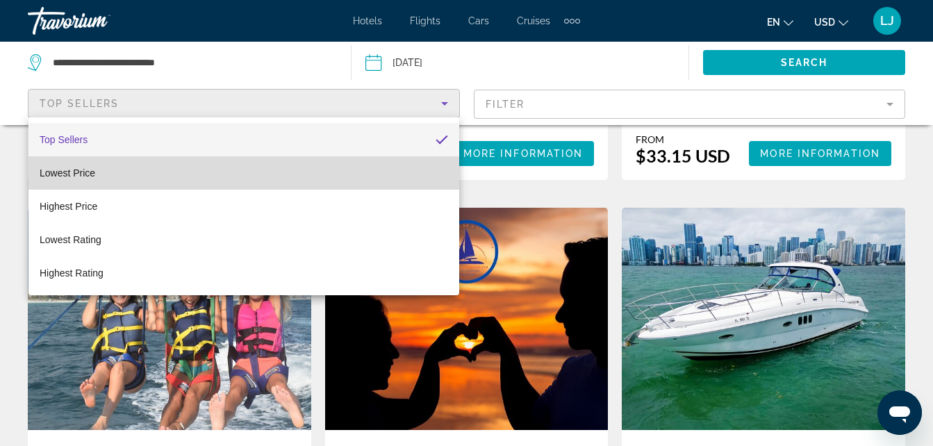
click at [307, 164] on mat-option "Lowest Price" at bounding box center [243, 172] width 431 height 33
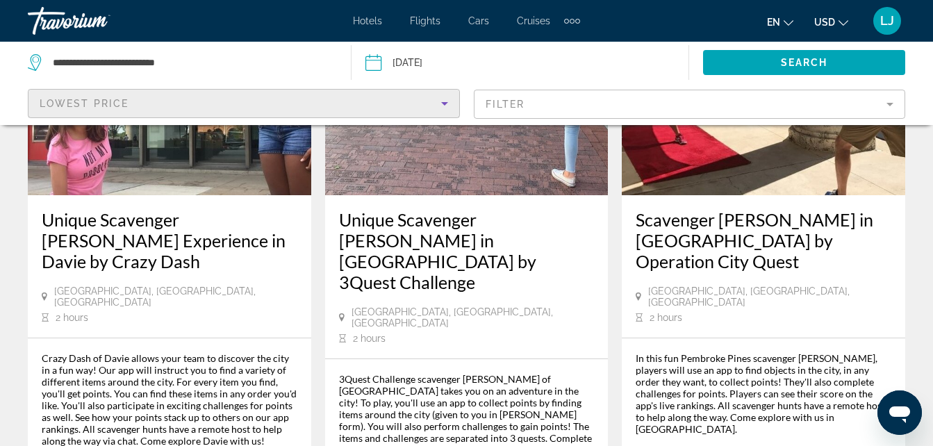
scroll to position [2300, 0]
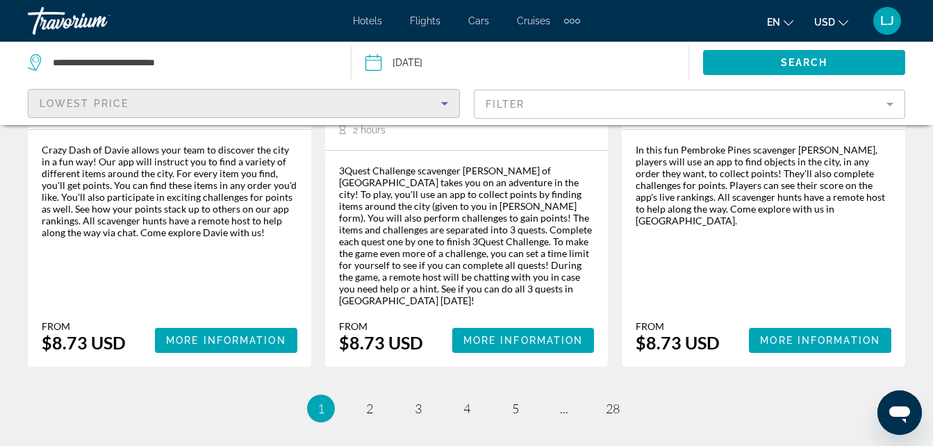
drag, startPoint x: 942, startPoint y: 284, endPoint x: 24, endPoint y: 30, distance: 952.0
click at [366, 401] on span "2" at bounding box center [369, 408] width 7 height 15
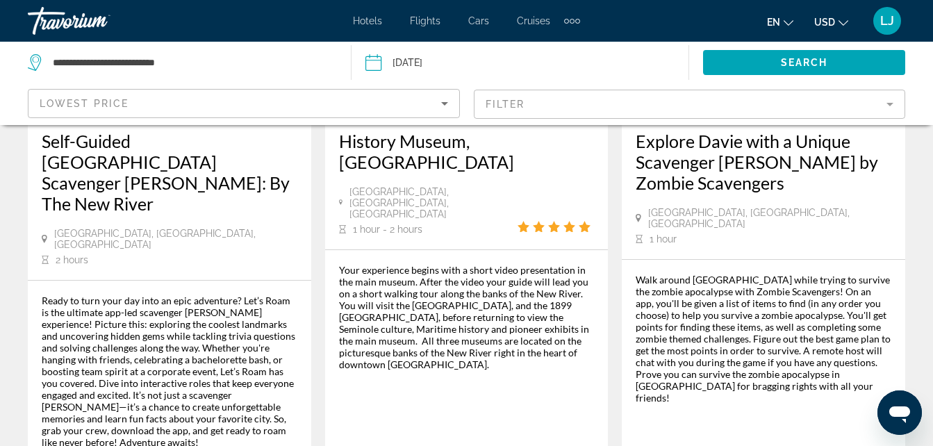
scroll to position [2266, 0]
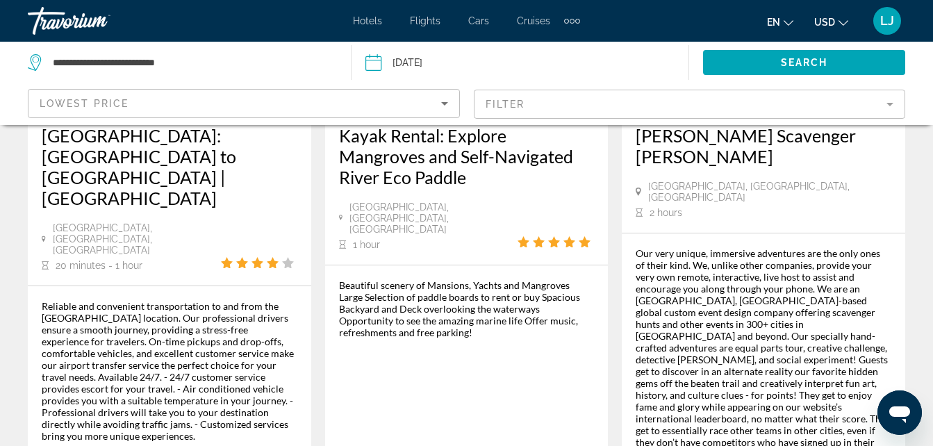
scroll to position [2365, 0]
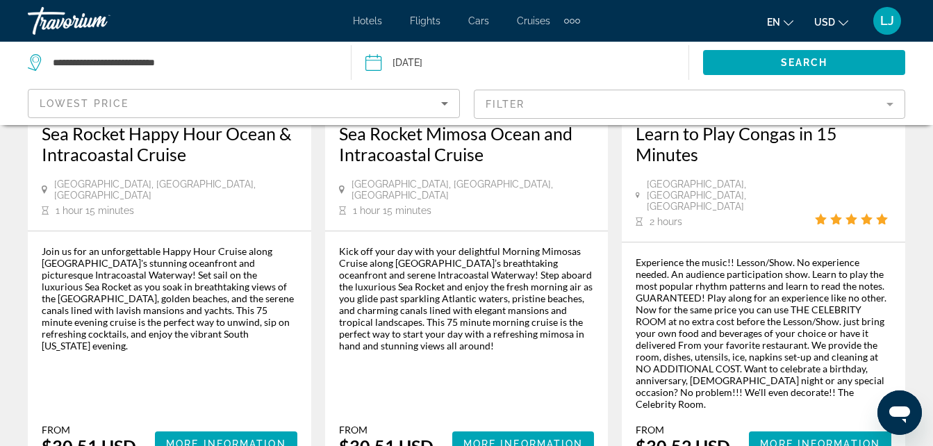
scroll to position [2180, 0]
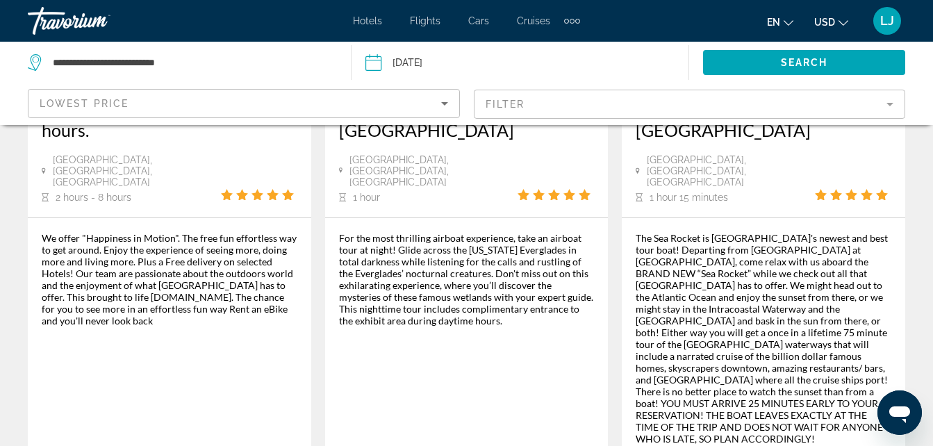
scroll to position [2252, 0]
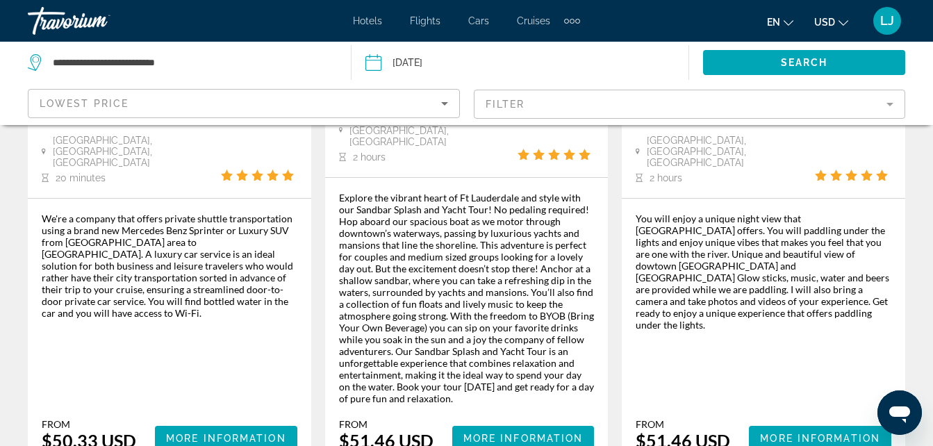
scroll to position [2266, 0]
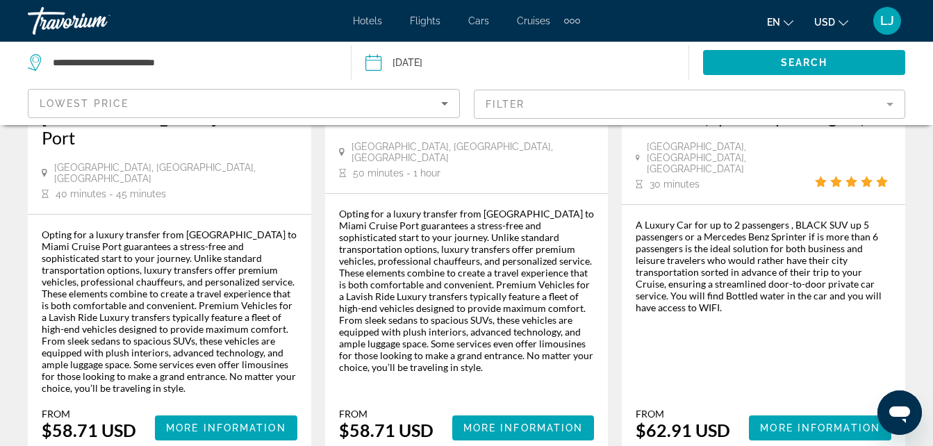
scroll to position [2366, 0]
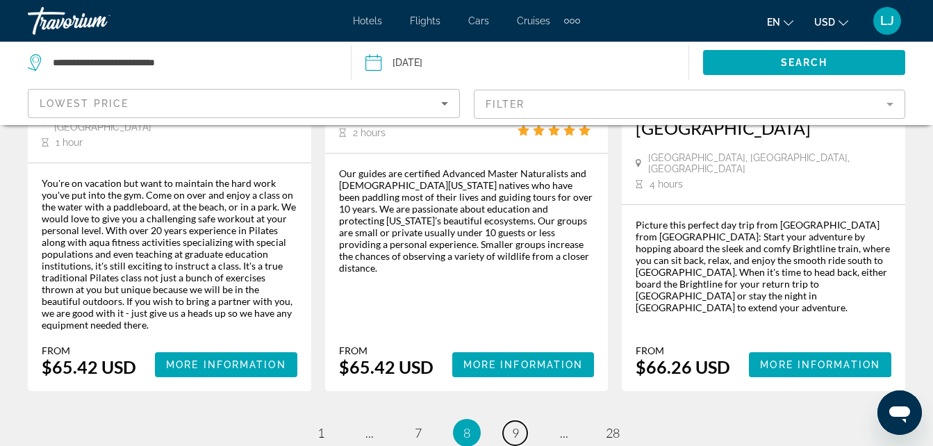
scroll to position [2246, 0]
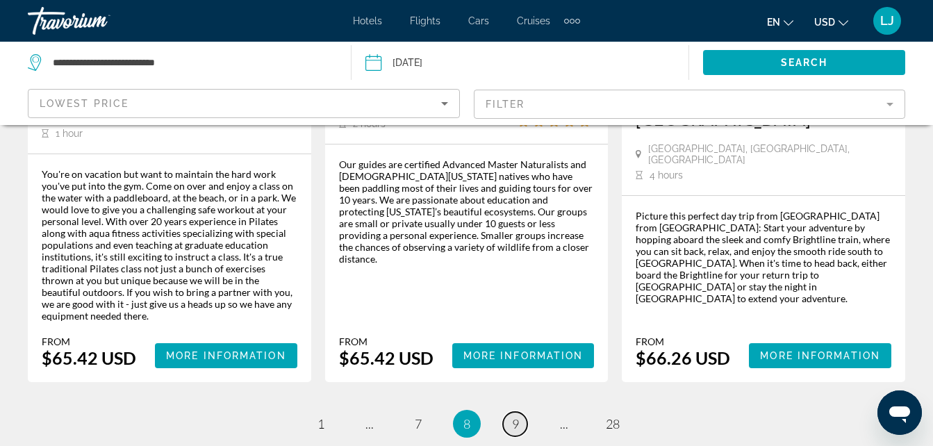
click at [509, 412] on link "page 9" at bounding box center [515, 424] width 24 height 24
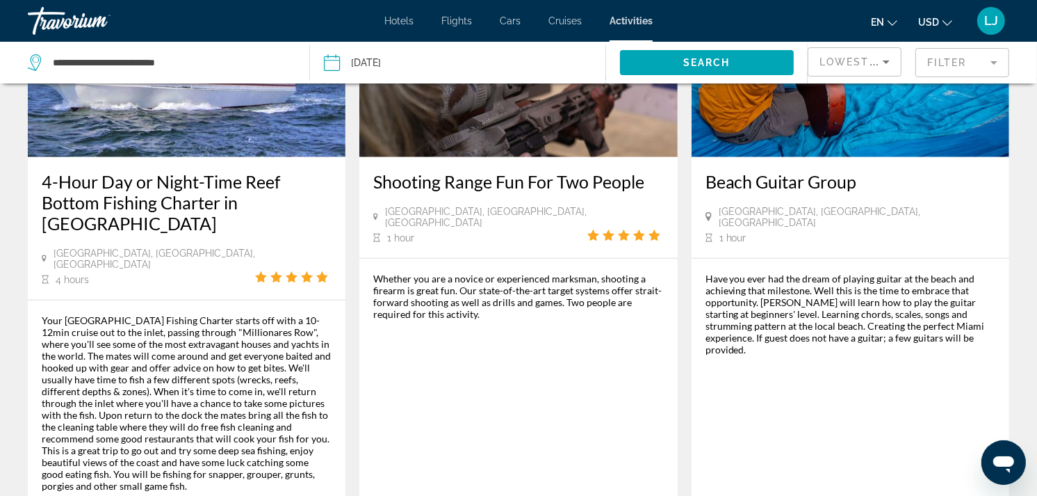
scroll to position [1400, 0]
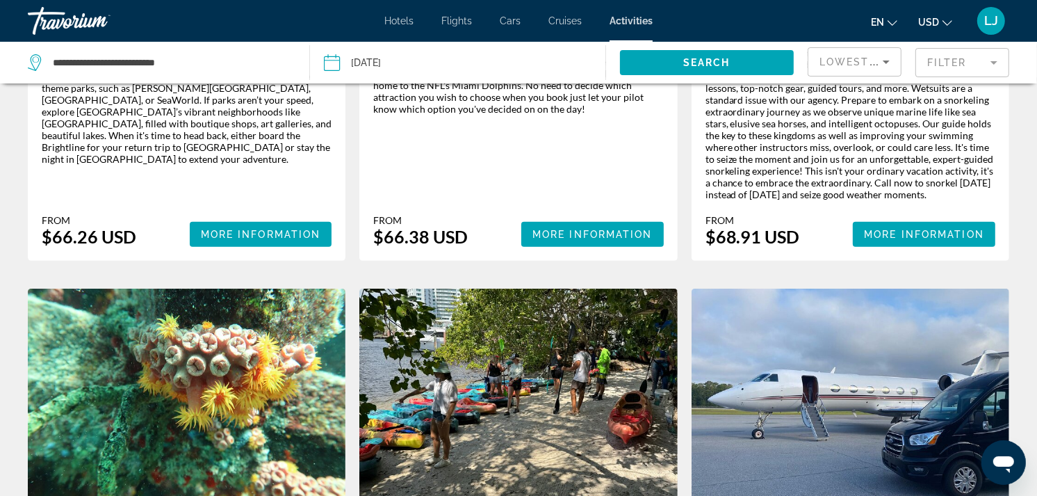
scroll to position [473, 0]
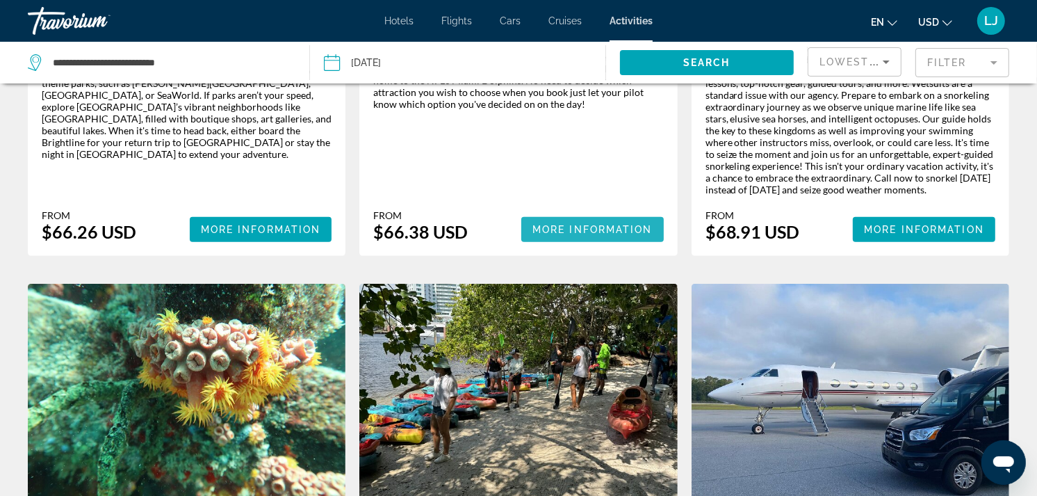
click at [653, 221] on span "Main content" at bounding box center [592, 229] width 142 height 33
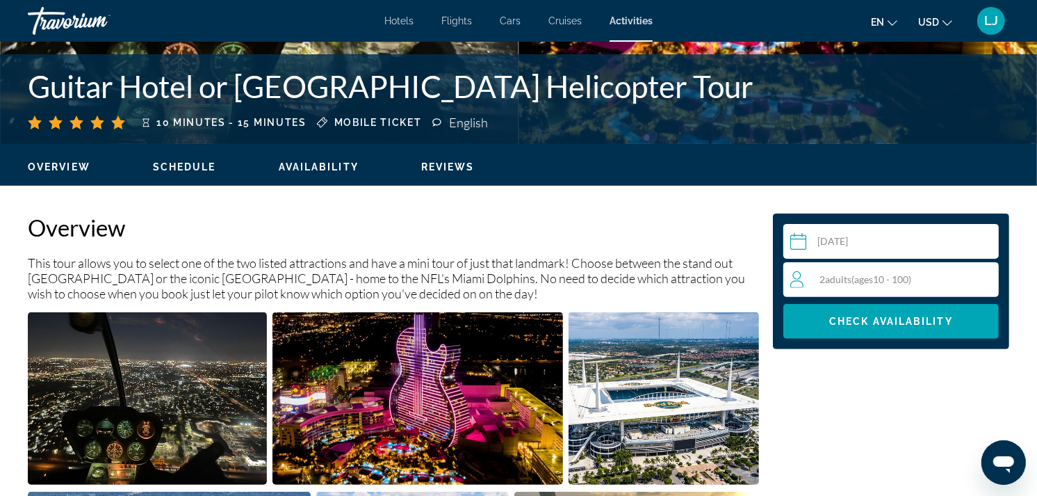
scroll to position [22, 0]
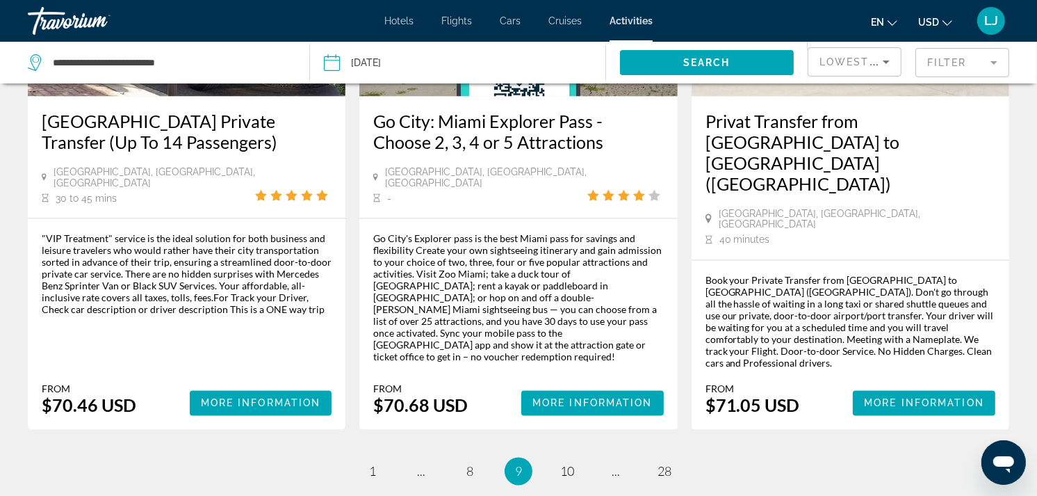
scroll to position [2120, 0]
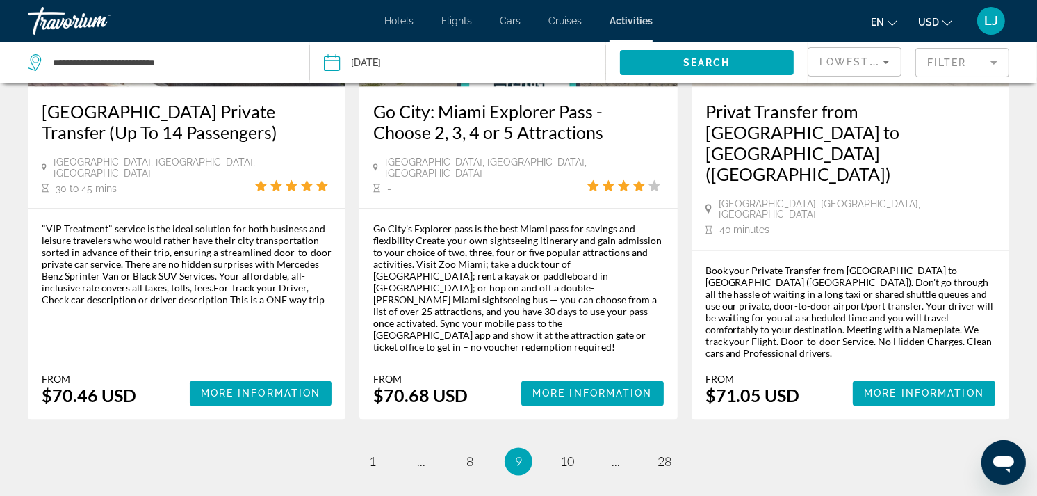
drag, startPoint x: 1047, startPoint y: 334, endPoint x: 33, endPoint y: 20, distance: 1061.3
click at [575, 445] on link "page 10" at bounding box center [567, 462] width 24 height 24
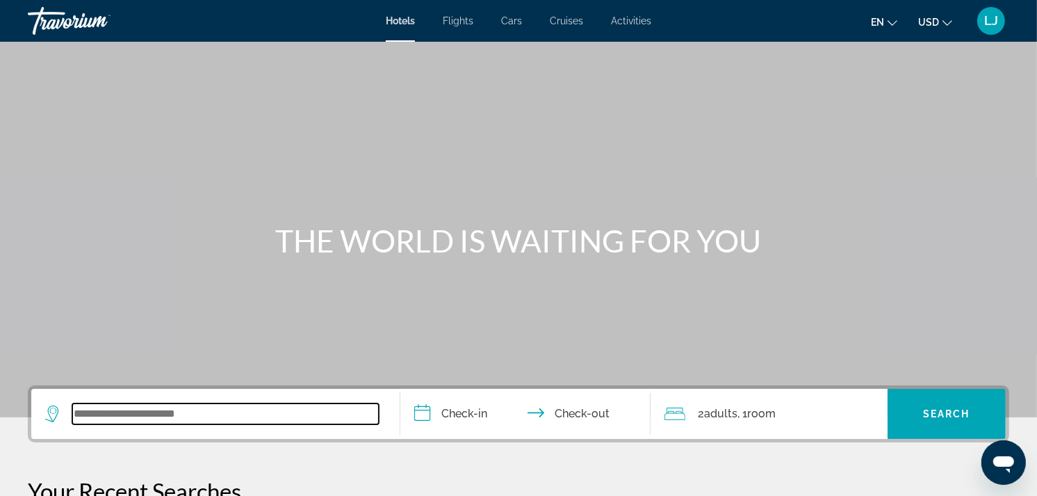
click at [152, 417] on input "Search widget" at bounding box center [225, 413] width 306 height 21
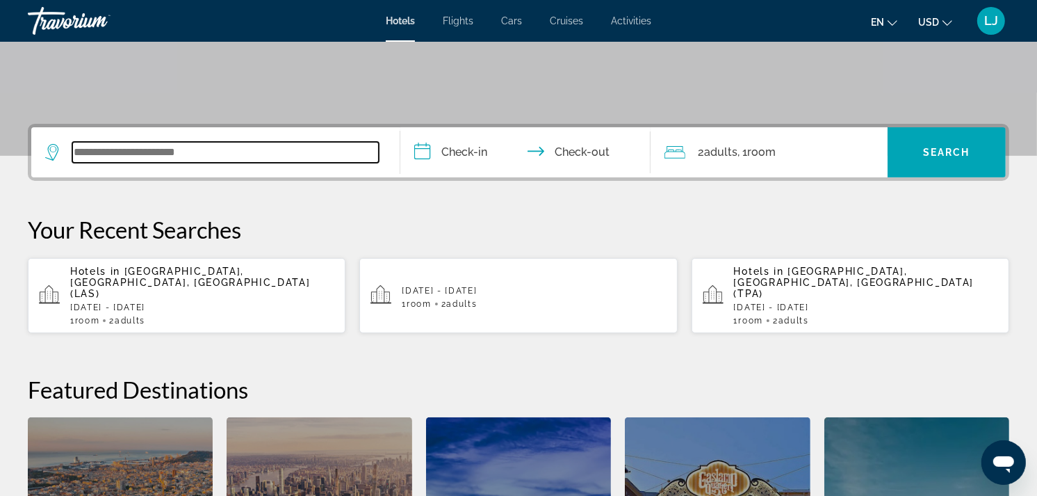
scroll to position [339, 0]
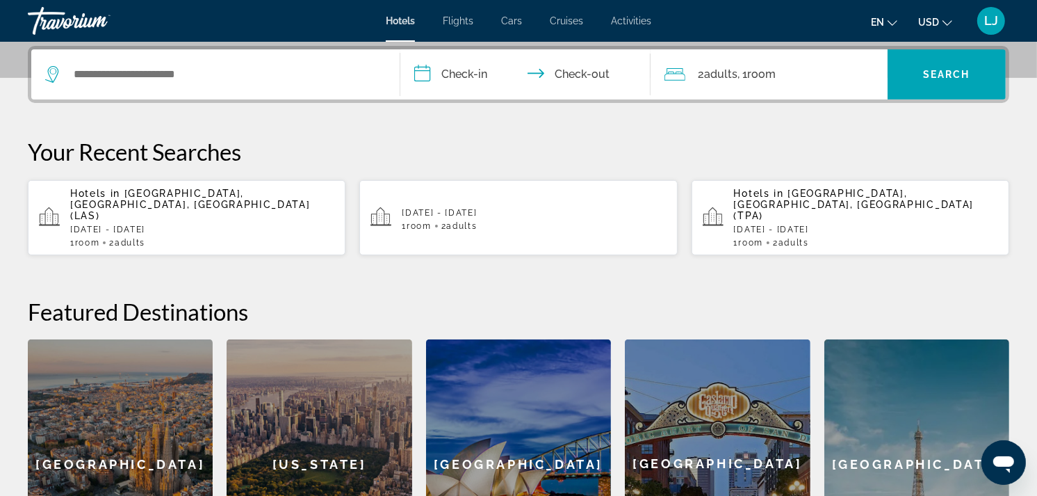
click at [617, 25] on span "Activities" at bounding box center [631, 20] width 40 height 11
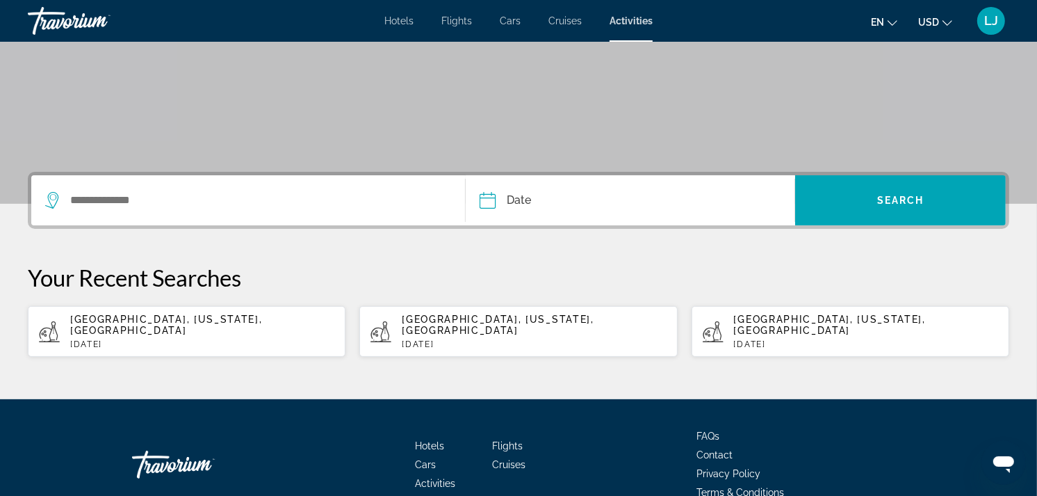
scroll to position [218, 0]
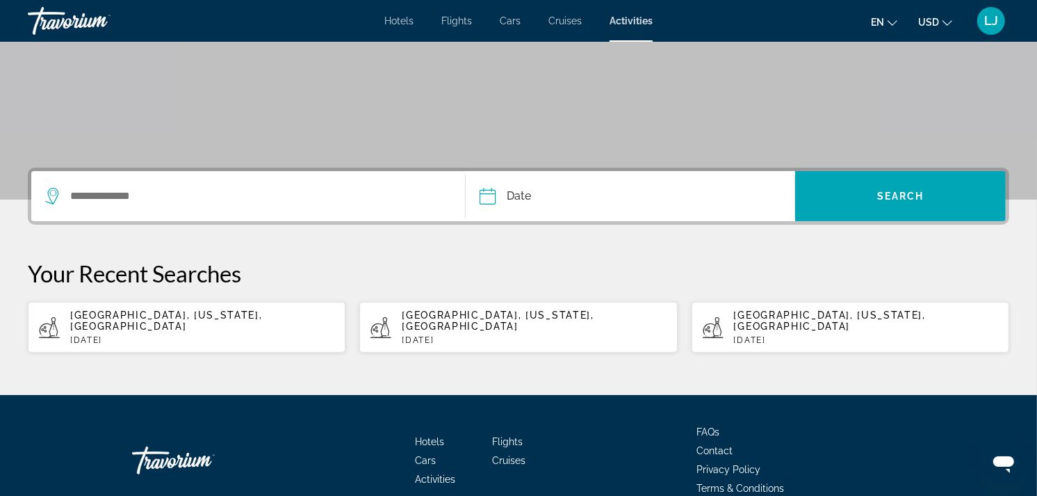
click at [231, 314] on span "Fort Lauderdale, Florida, USA" at bounding box center [166, 320] width 192 height 22
type input "**********"
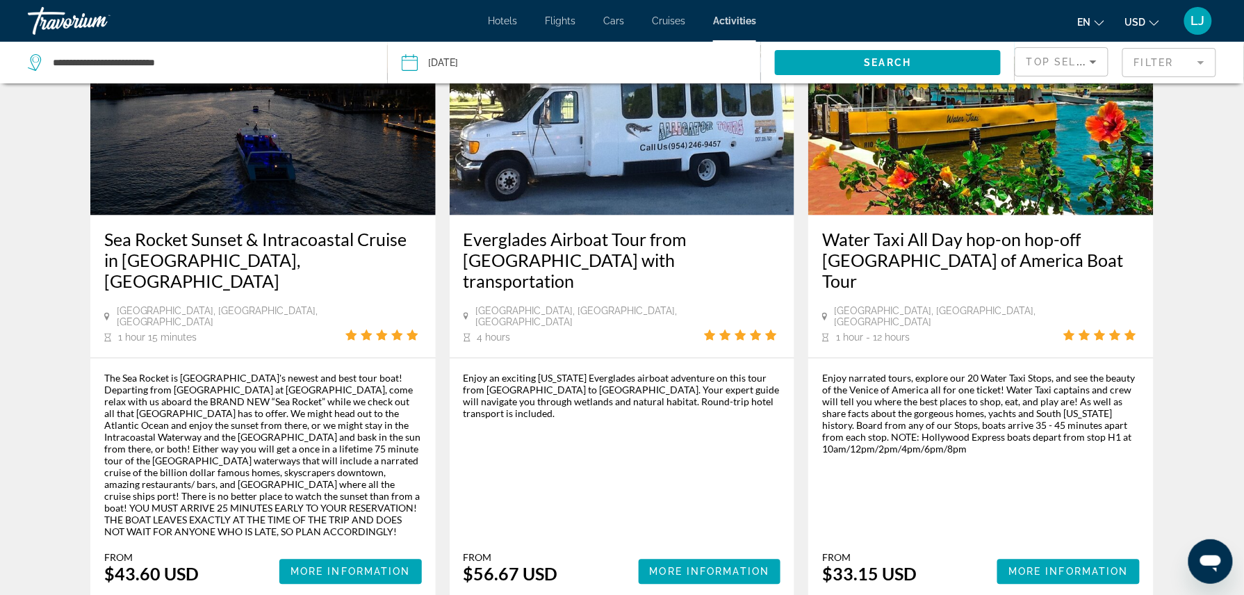
scroll to position [721, 0]
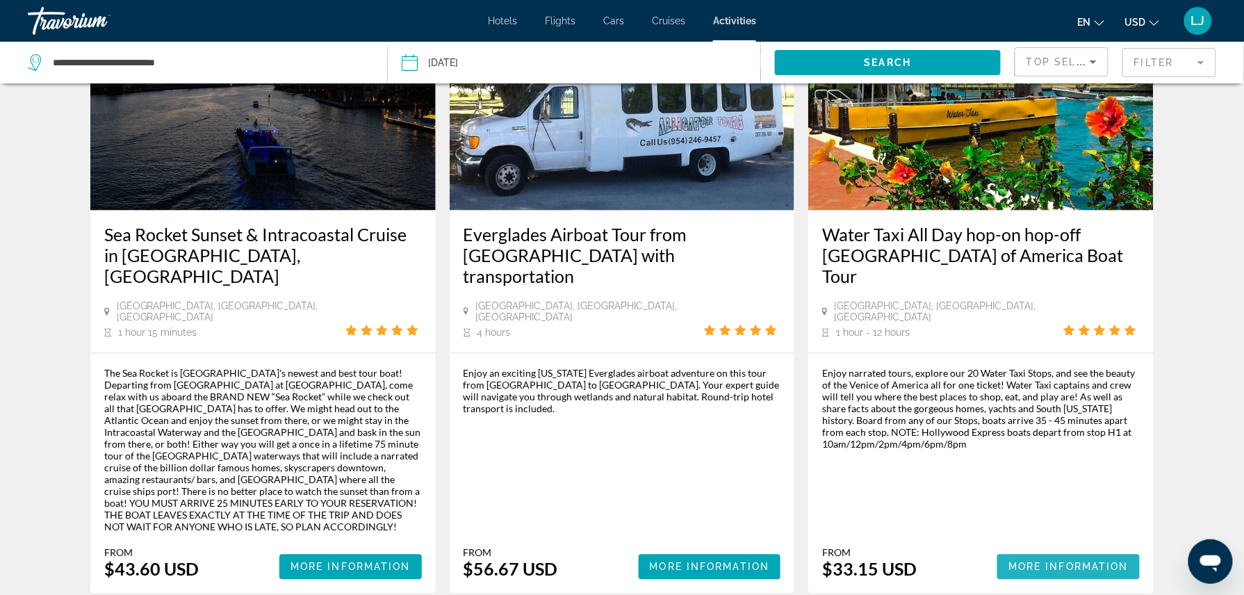
click at [943, 445] on span "More Information" at bounding box center [1068, 567] width 120 height 11
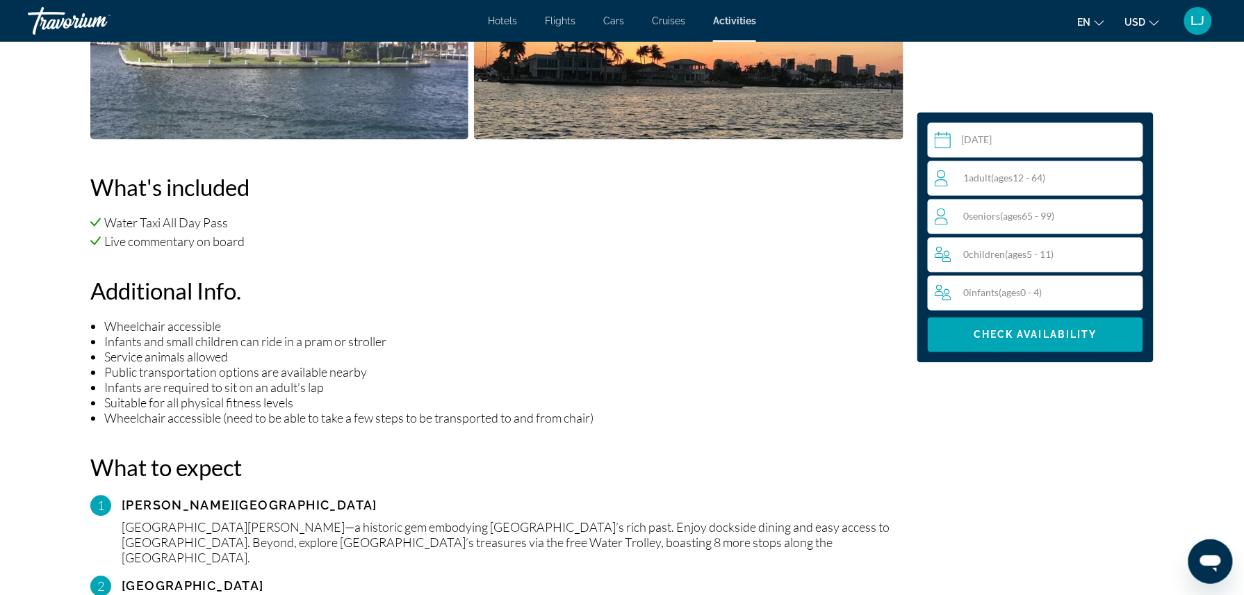
scroll to position [933, 0]
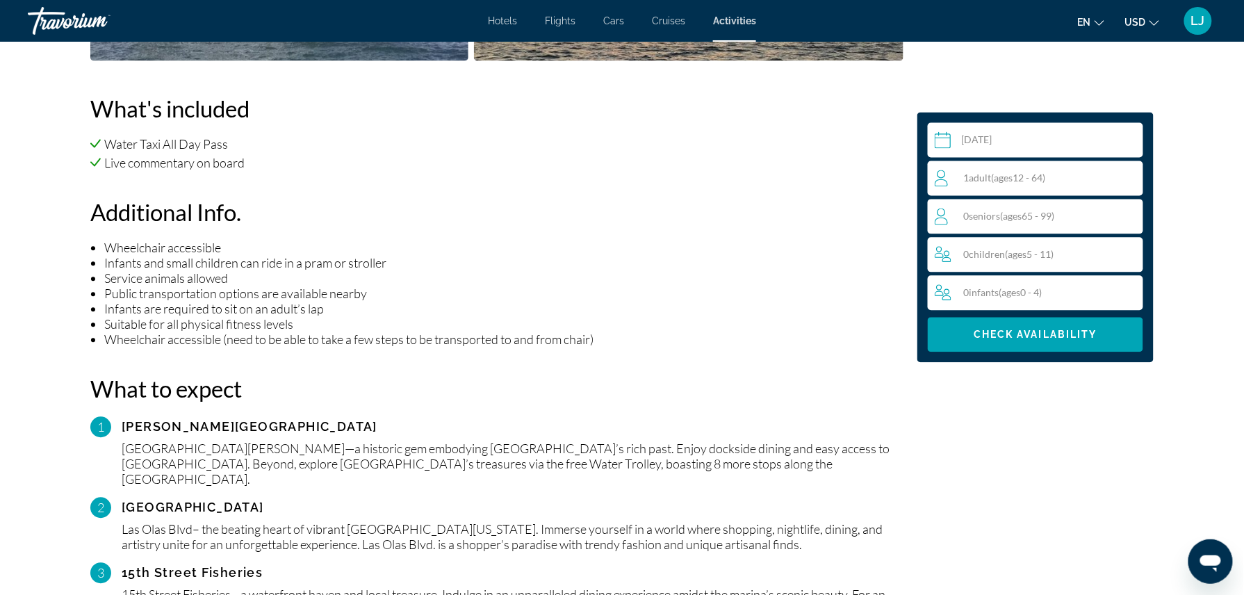
drag, startPoint x: 1234, startPoint y: 177, endPoint x: 1237, endPoint y: 190, distance: 13.5
drag, startPoint x: 986, startPoint y: 478, endPoint x: 981, endPoint y: 507, distance: 28.8
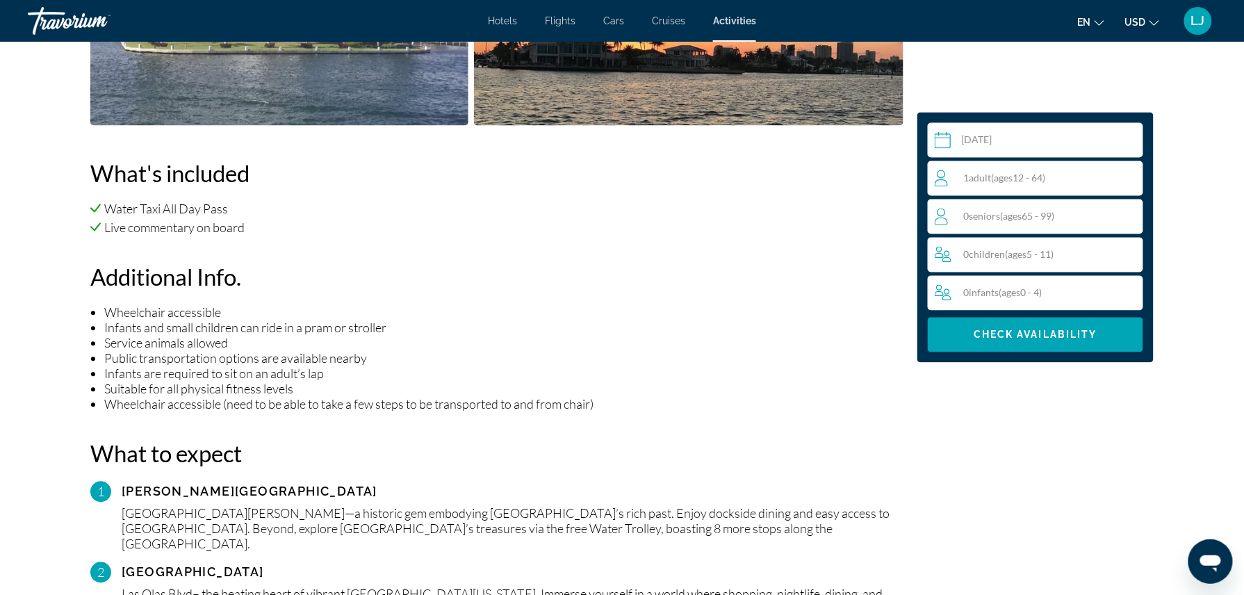
scroll to position [0, 0]
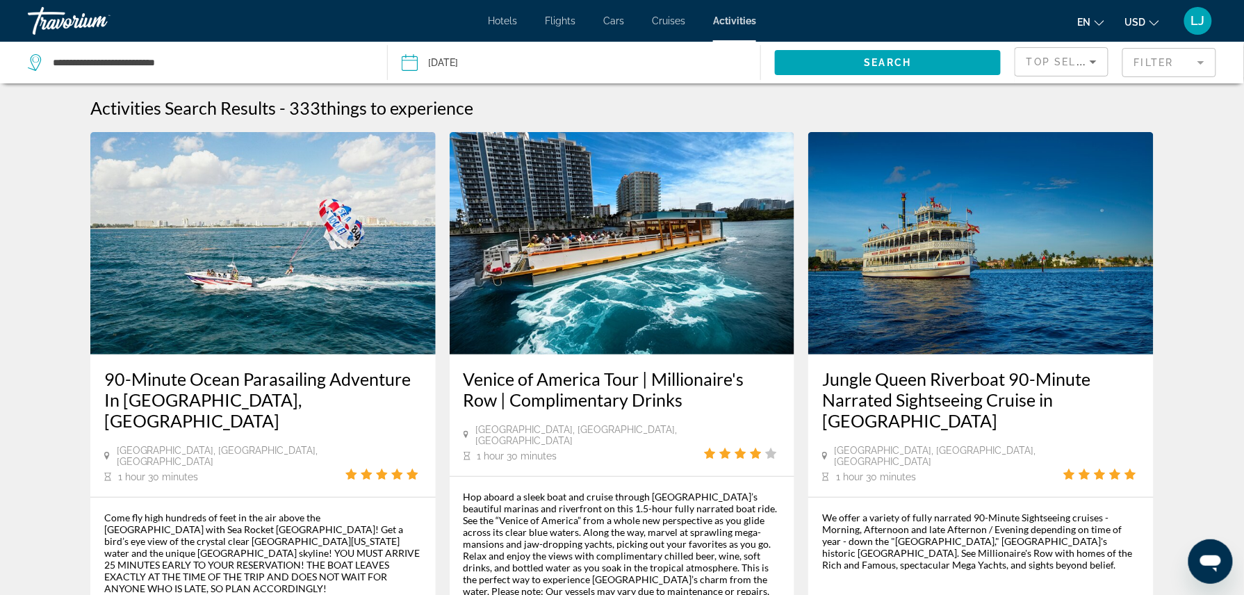
click at [671, 287] on img "Main content" at bounding box center [622, 243] width 345 height 222
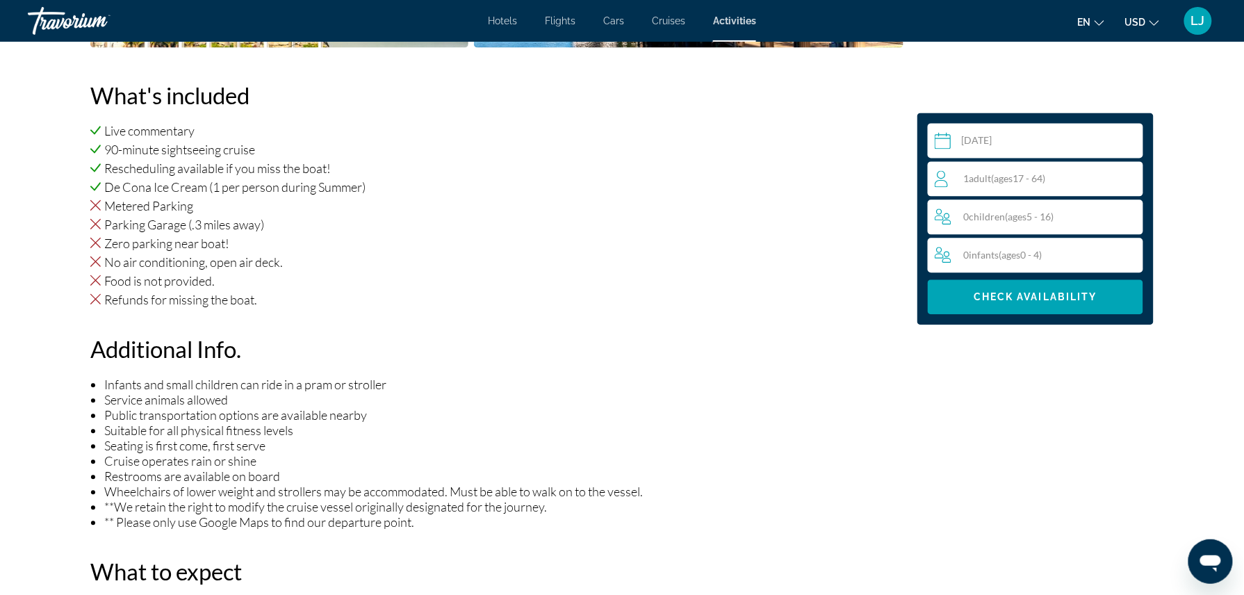
scroll to position [983, 0]
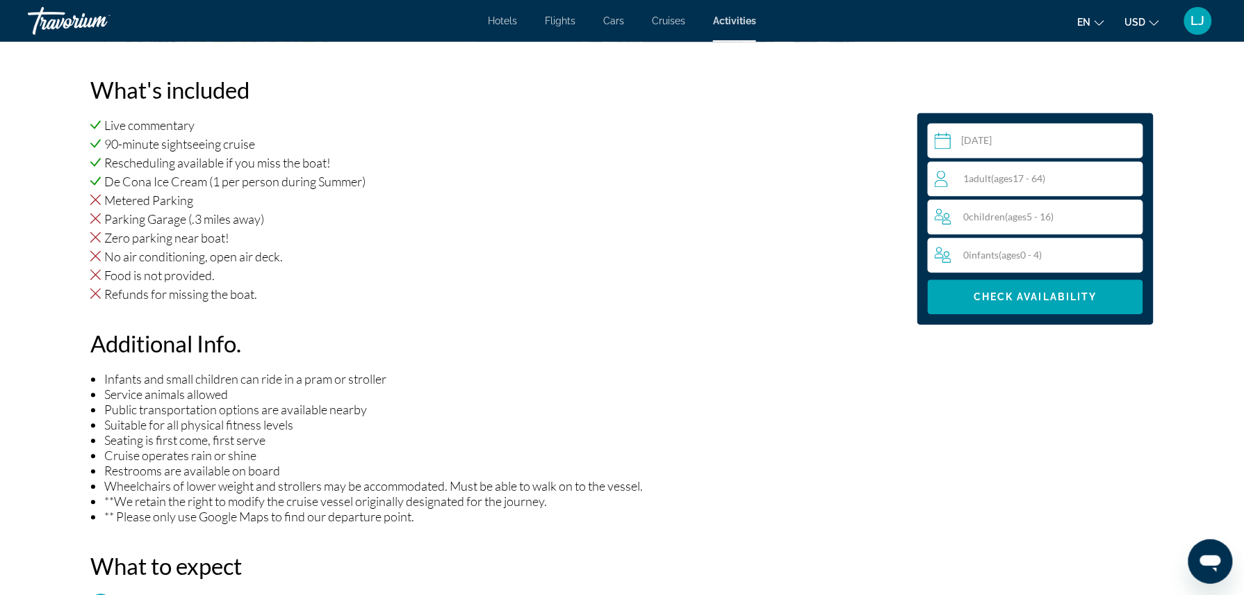
click at [943, 182] on div "1 Adult Adults ( ages 17 - 64)" at bounding box center [1039, 178] width 208 height 17
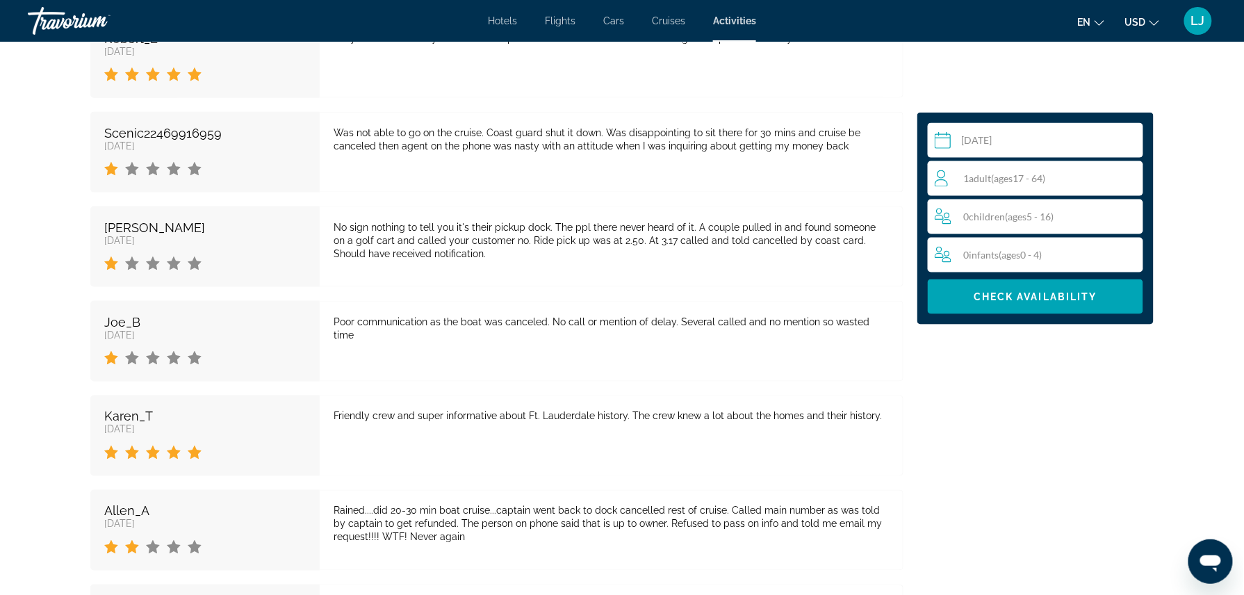
scroll to position [415, 0]
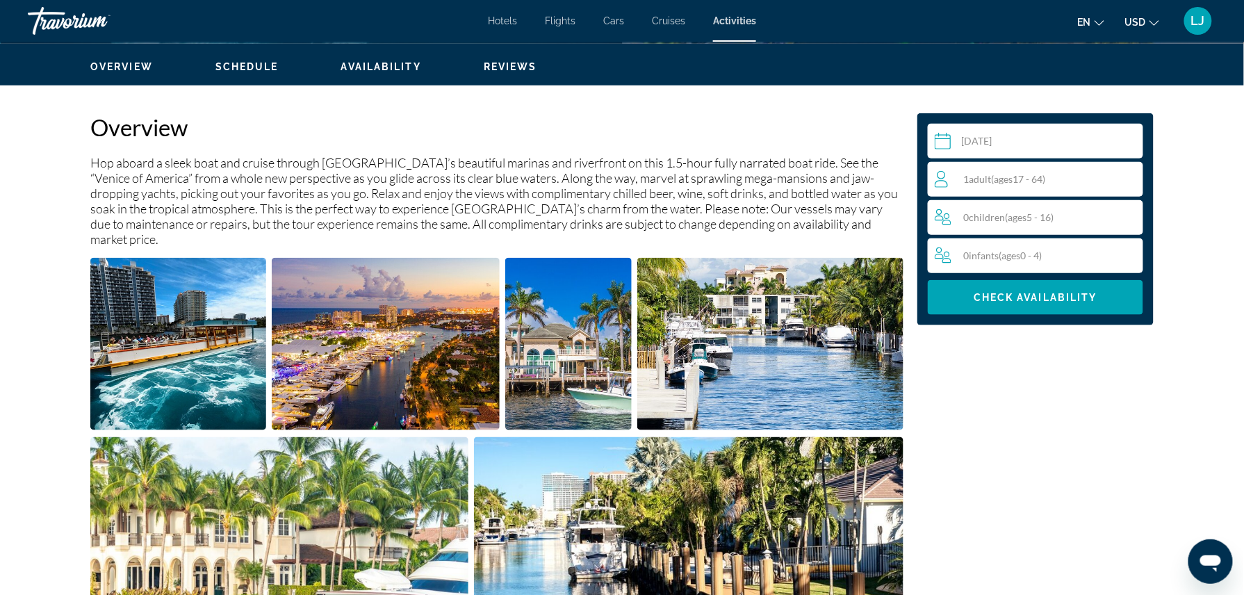
click at [515, 67] on span "Reviews" at bounding box center [511, 66] width 54 height 11
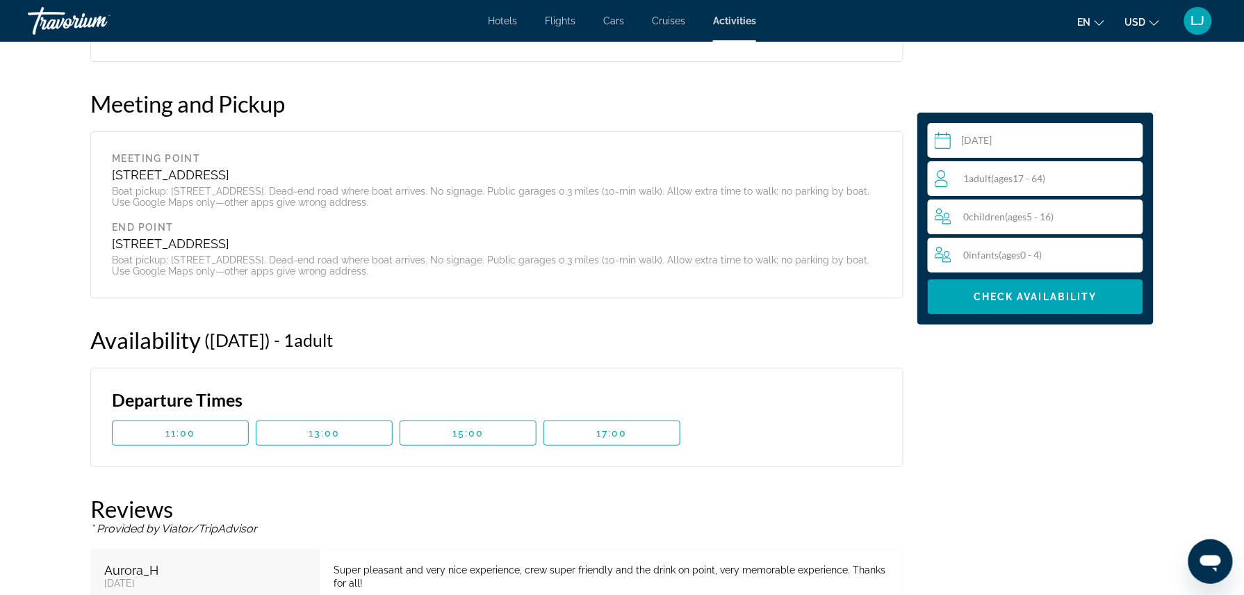
scroll to position [2198, 0]
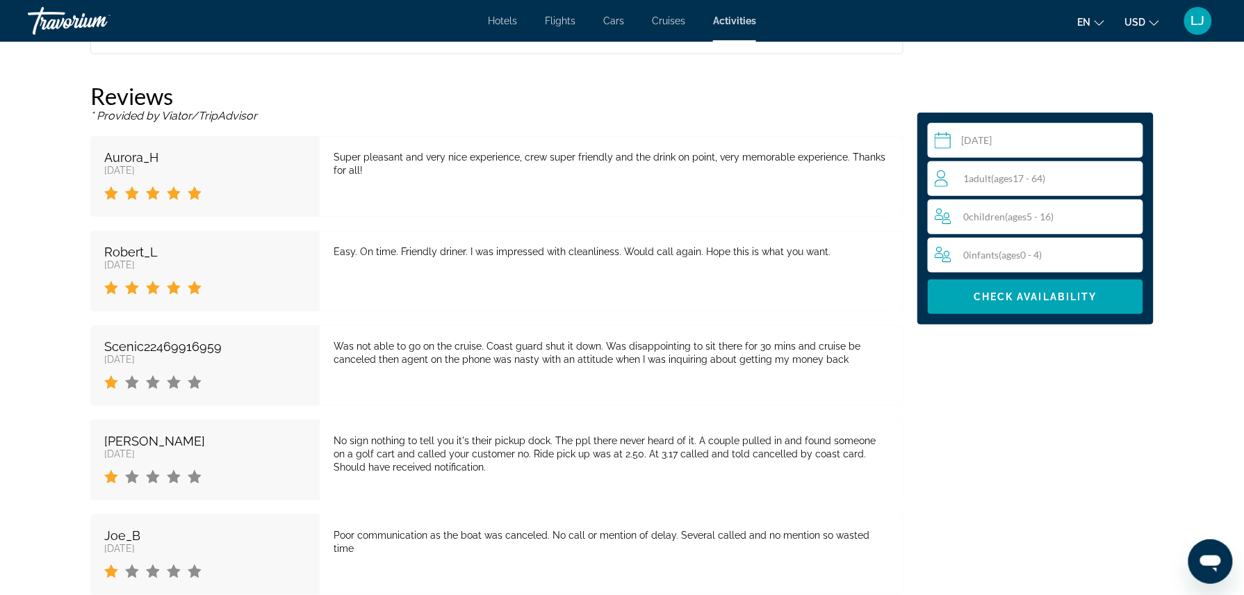
click at [557, 24] on span "Flights" at bounding box center [560, 20] width 31 height 11
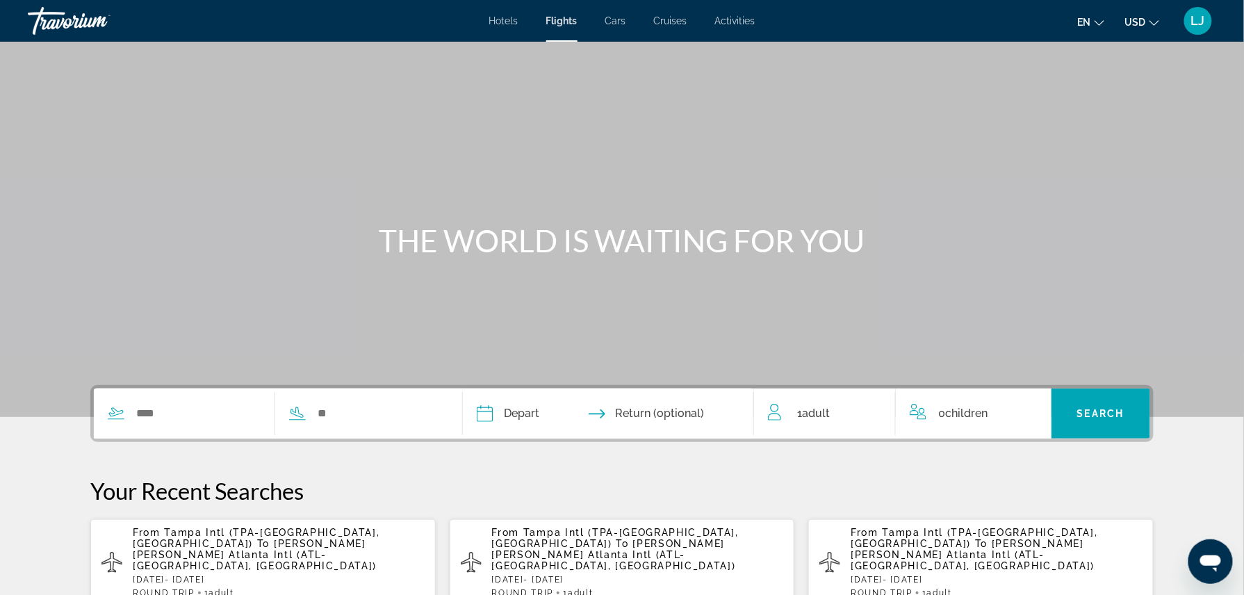
click at [612, 25] on span "Cars" at bounding box center [615, 20] width 21 height 11
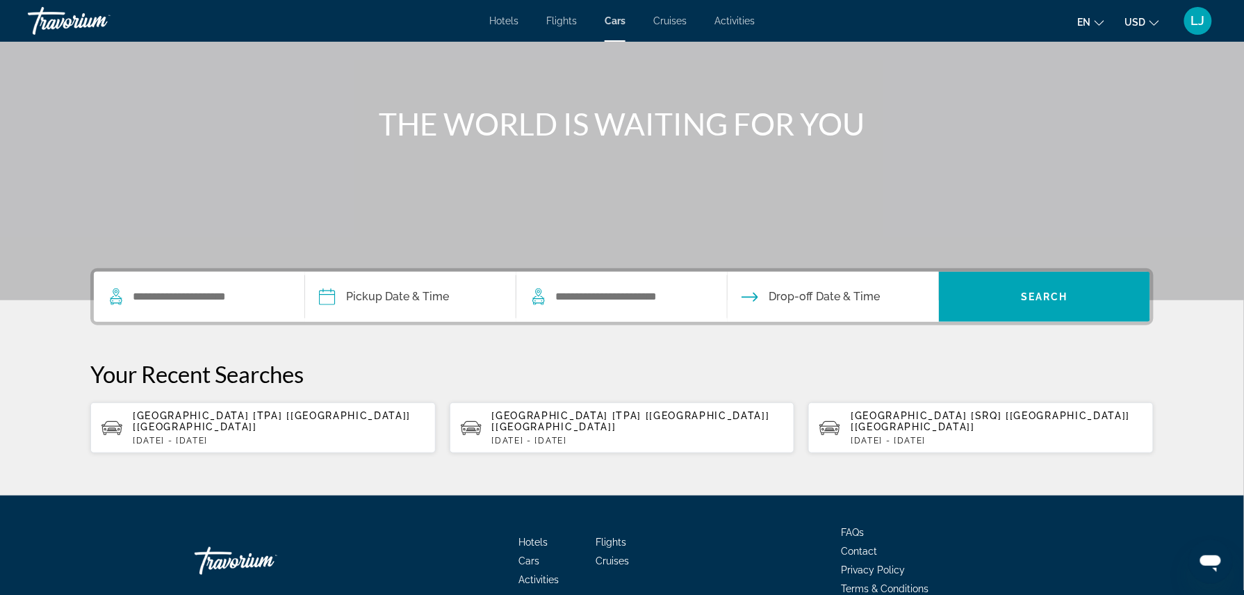
scroll to position [117, 0]
